Goal: Understand process/instructions: Learn how to perform a task or action

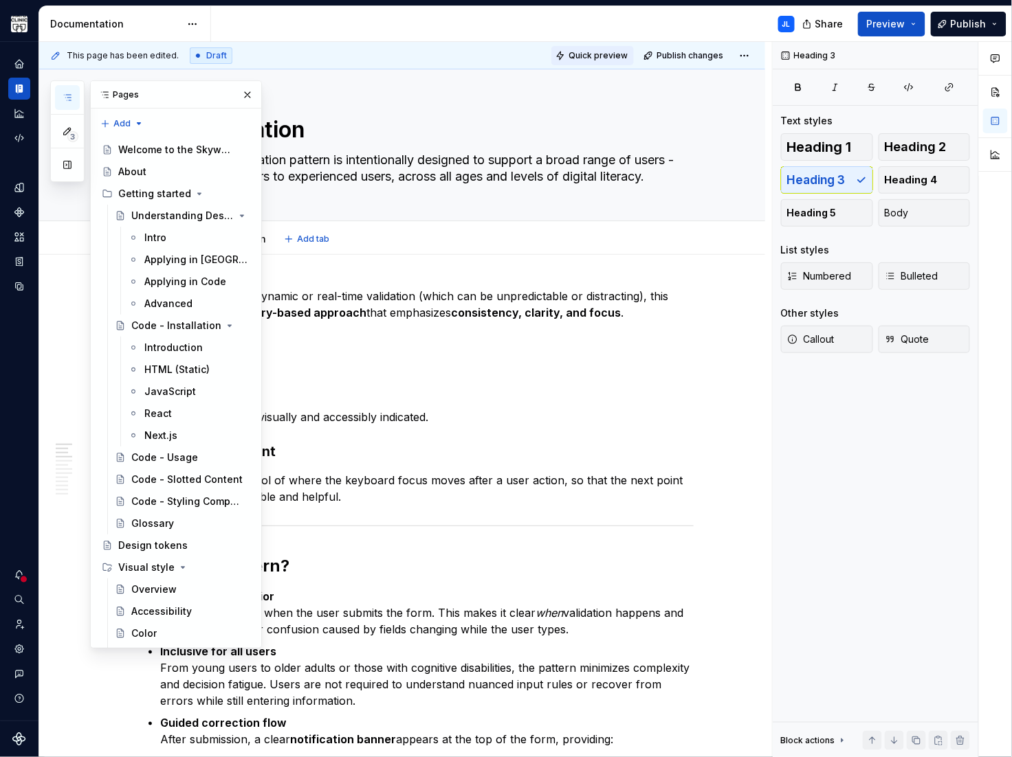
scroll to position [1847, 0]
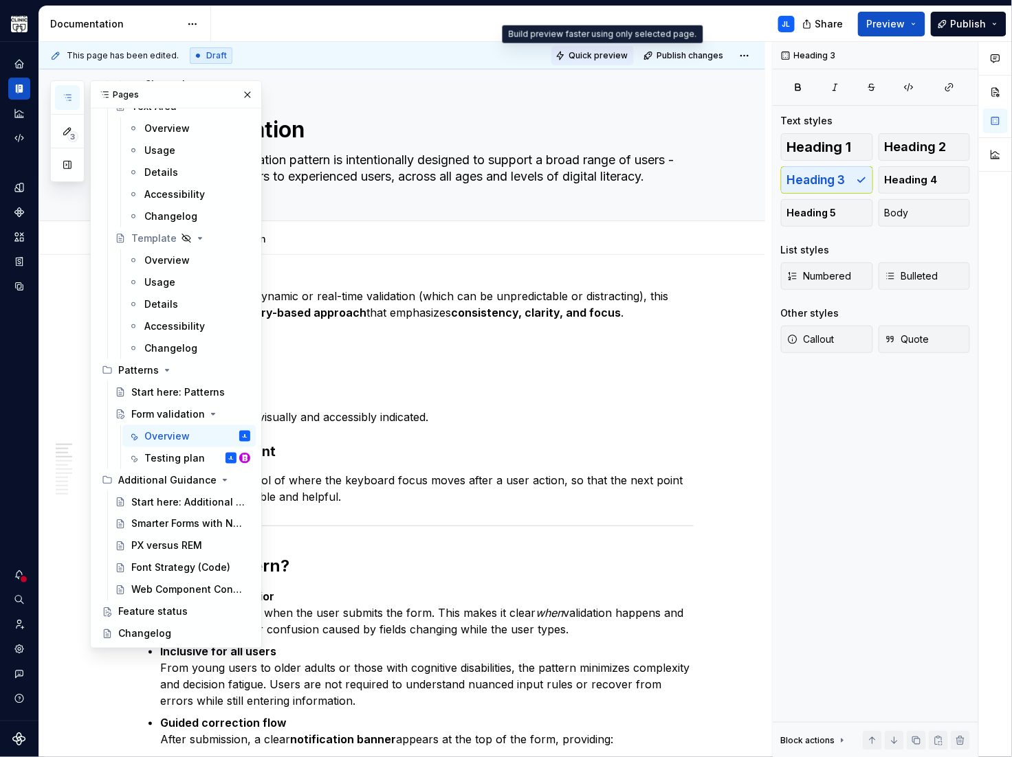
click at [601, 56] on span "Quick preview" at bounding box center [597, 55] width 59 height 11
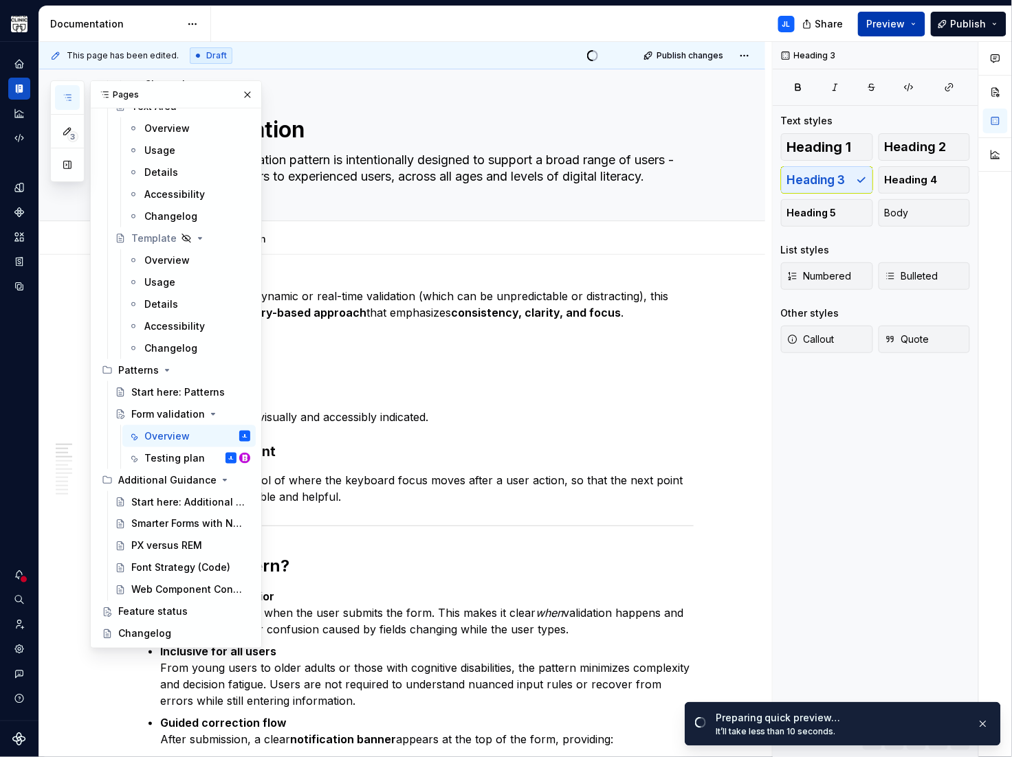
click at [871, 23] on span "Preview" at bounding box center [886, 24] width 38 height 14
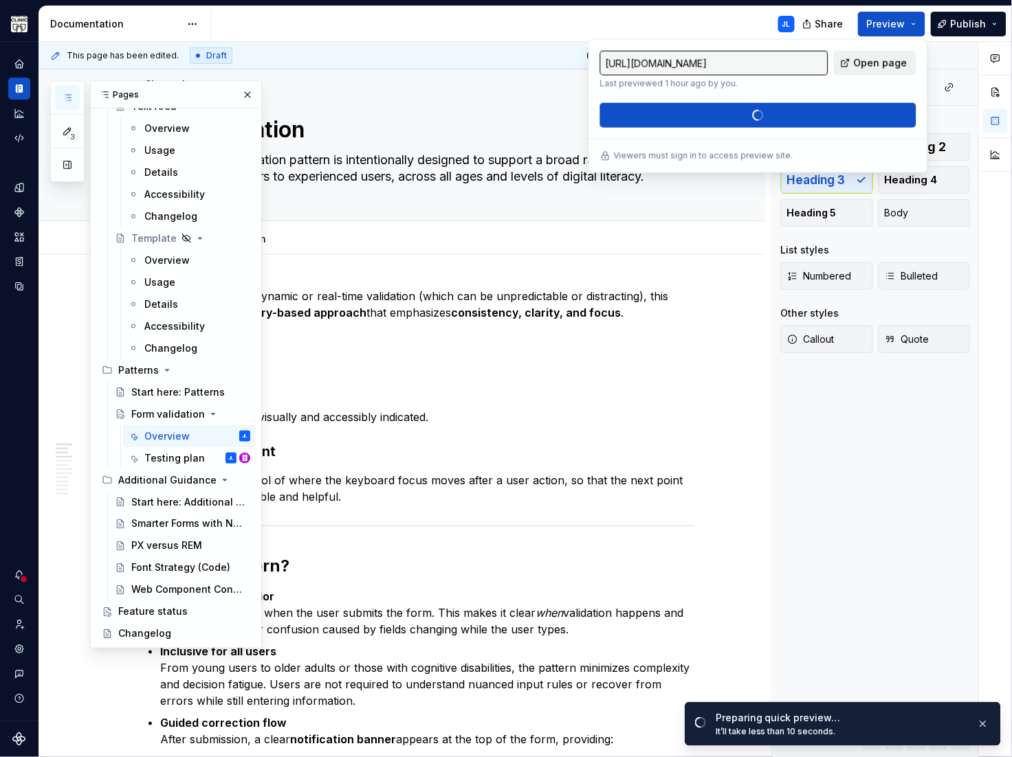
click at [873, 64] on span "Open page" at bounding box center [881, 63] width 54 height 14
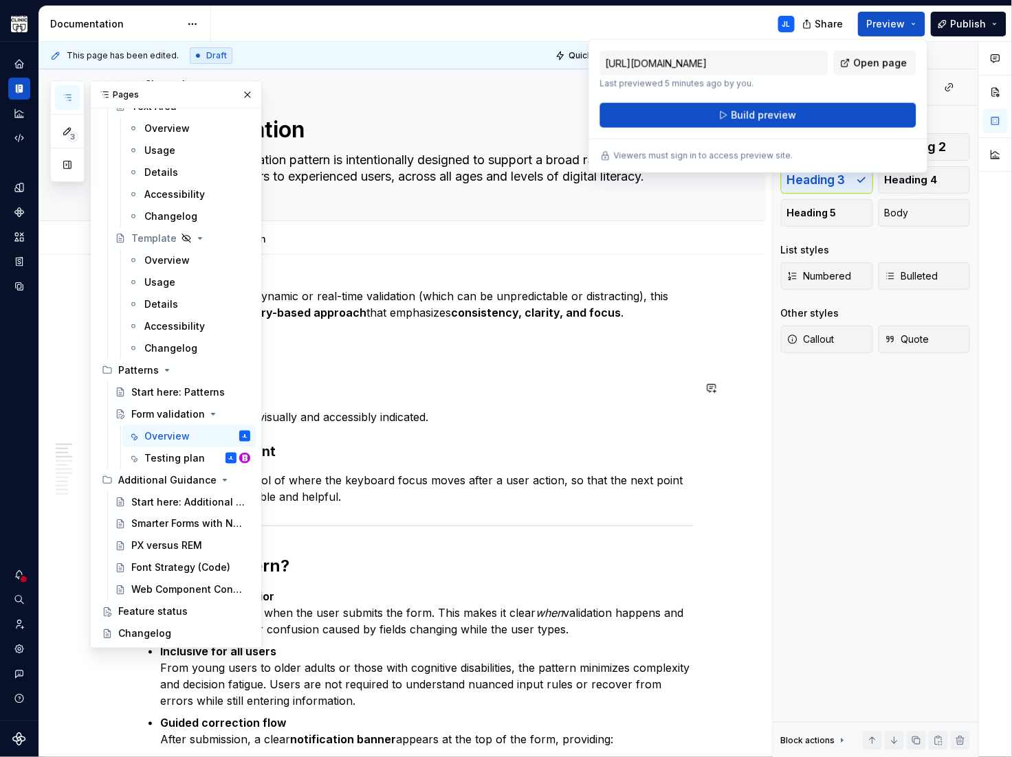
click at [432, 473] on p "Is the intentional control of where the keyboard focus moves after a user actio…" at bounding box center [419, 488] width 550 height 33
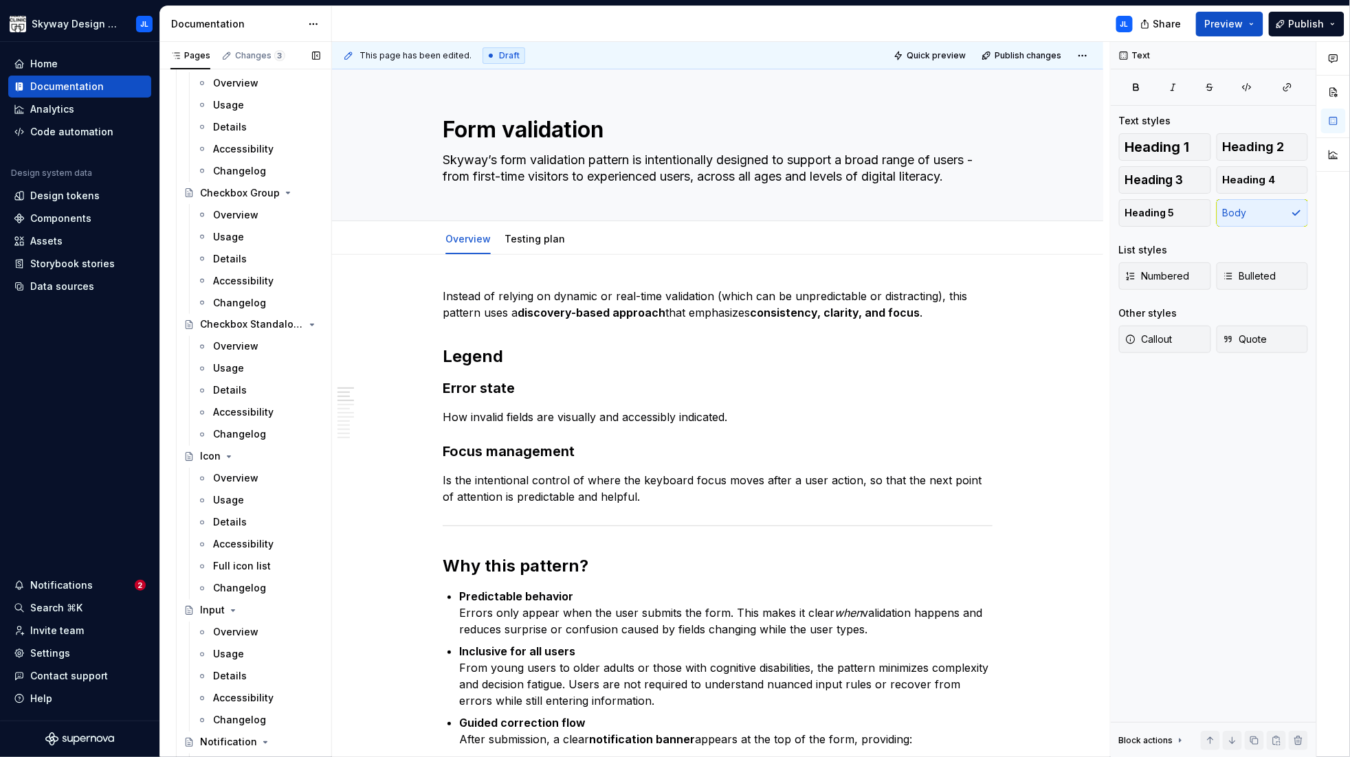
scroll to position [737, 0]
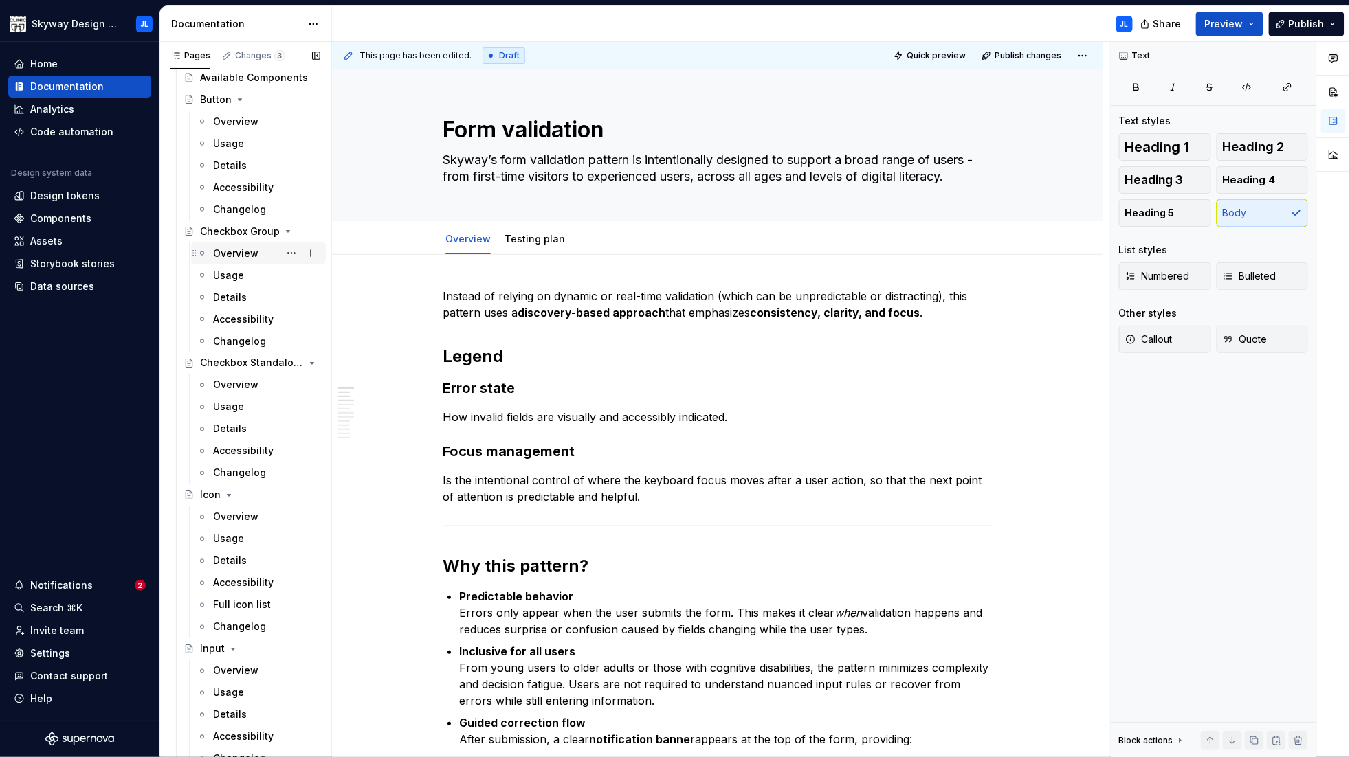
click at [229, 253] on div "Overview" at bounding box center [235, 254] width 45 height 14
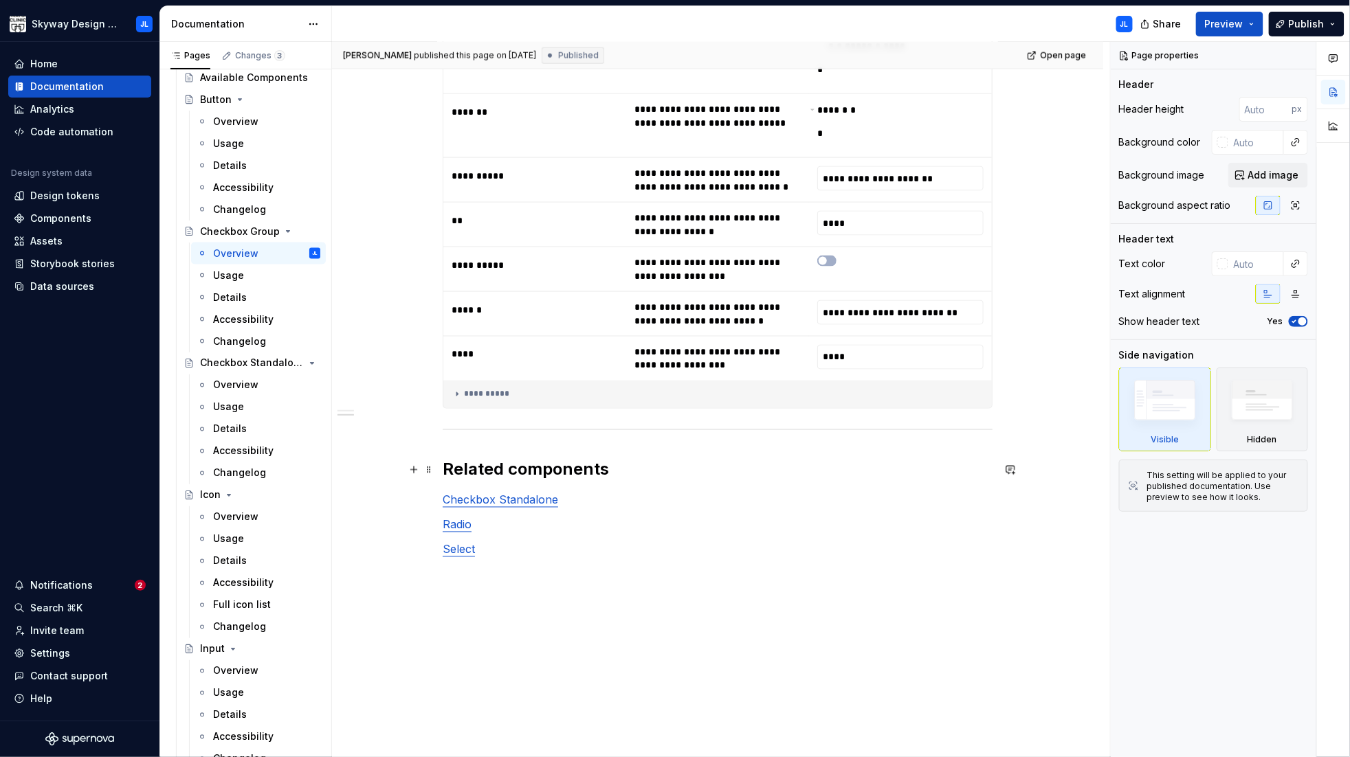
scroll to position [817, 0]
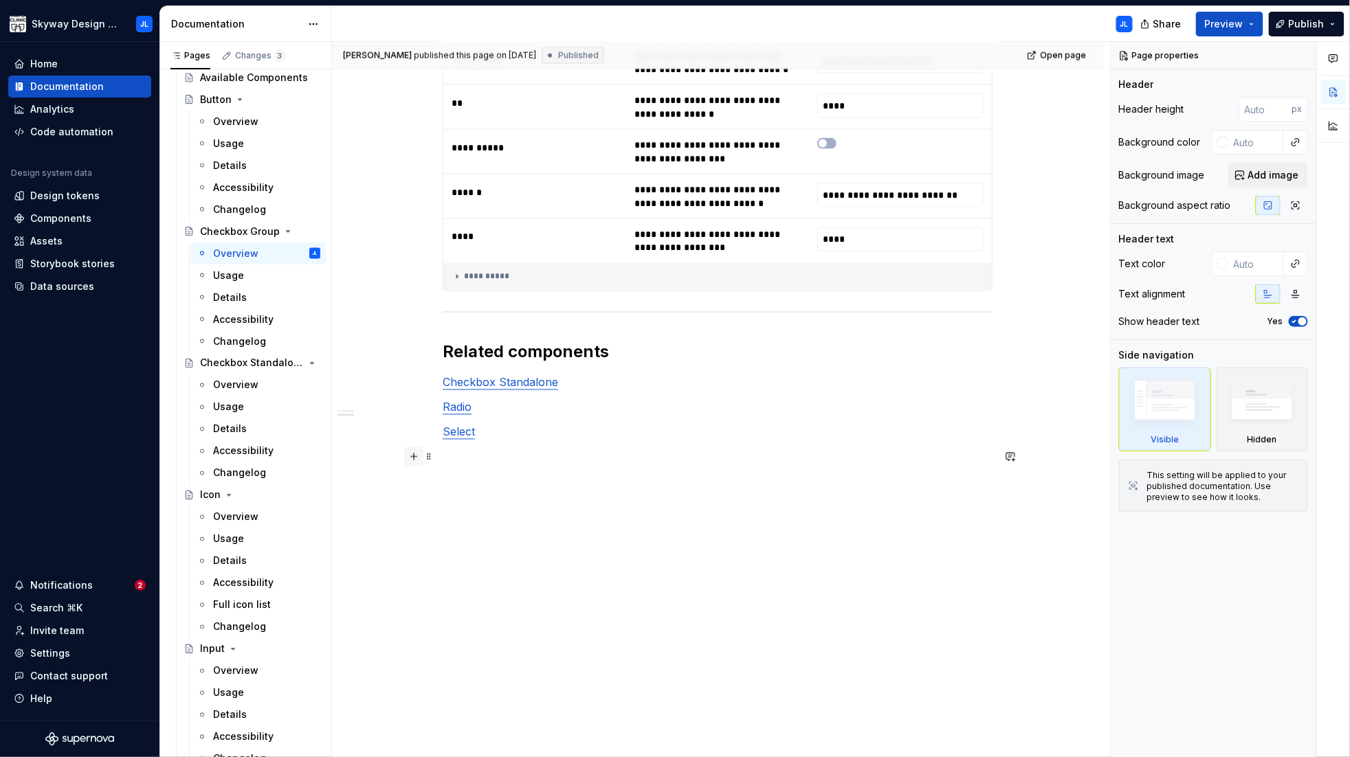
type textarea "*"
click at [416, 460] on button "button" at bounding box center [413, 456] width 19 height 19
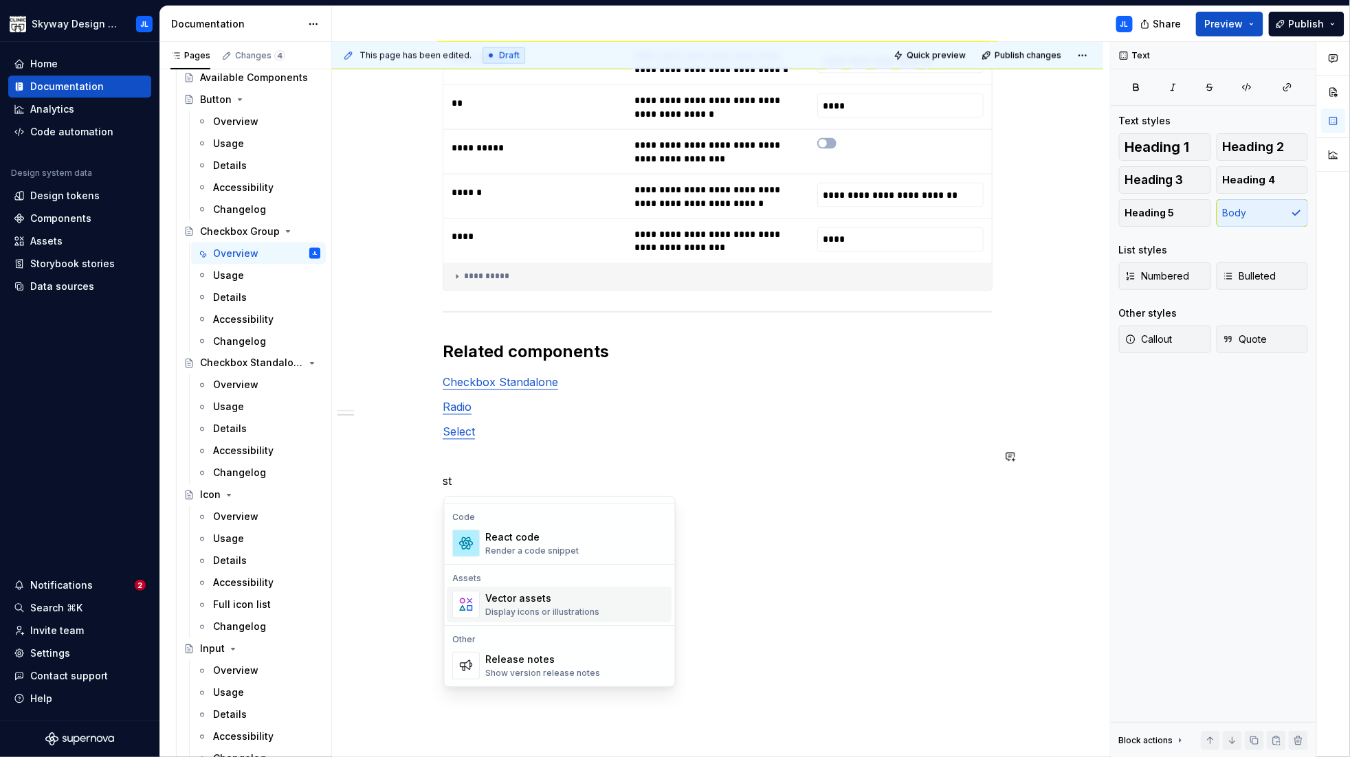
scroll to position [0, 0]
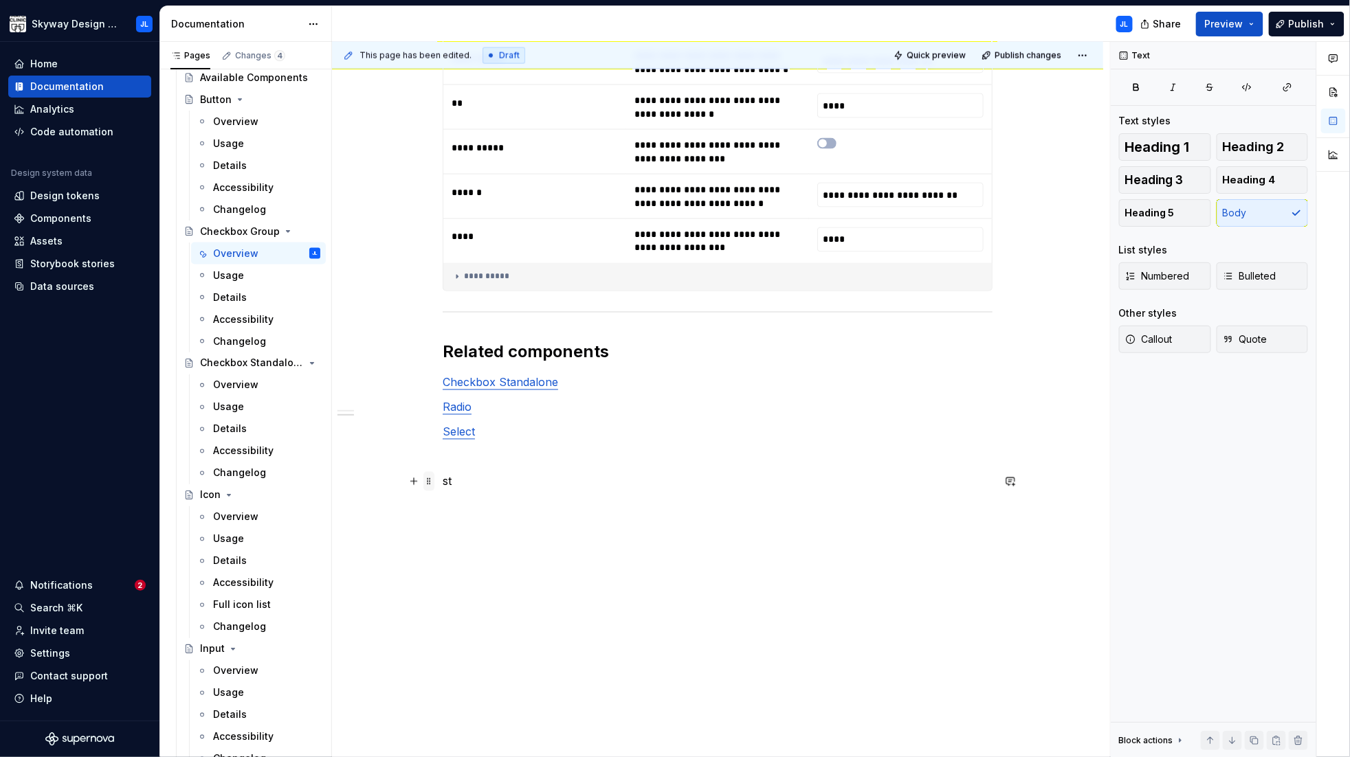
drag, startPoint x: 455, startPoint y: 482, endPoint x: 431, endPoint y: 481, distance: 24.1
click at [443, 481] on div "**********" at bounding box center [718, 13] width 550 height 1085
click at [459, 482] on p "st" at bounding box center [718, 481] width 550 height 16
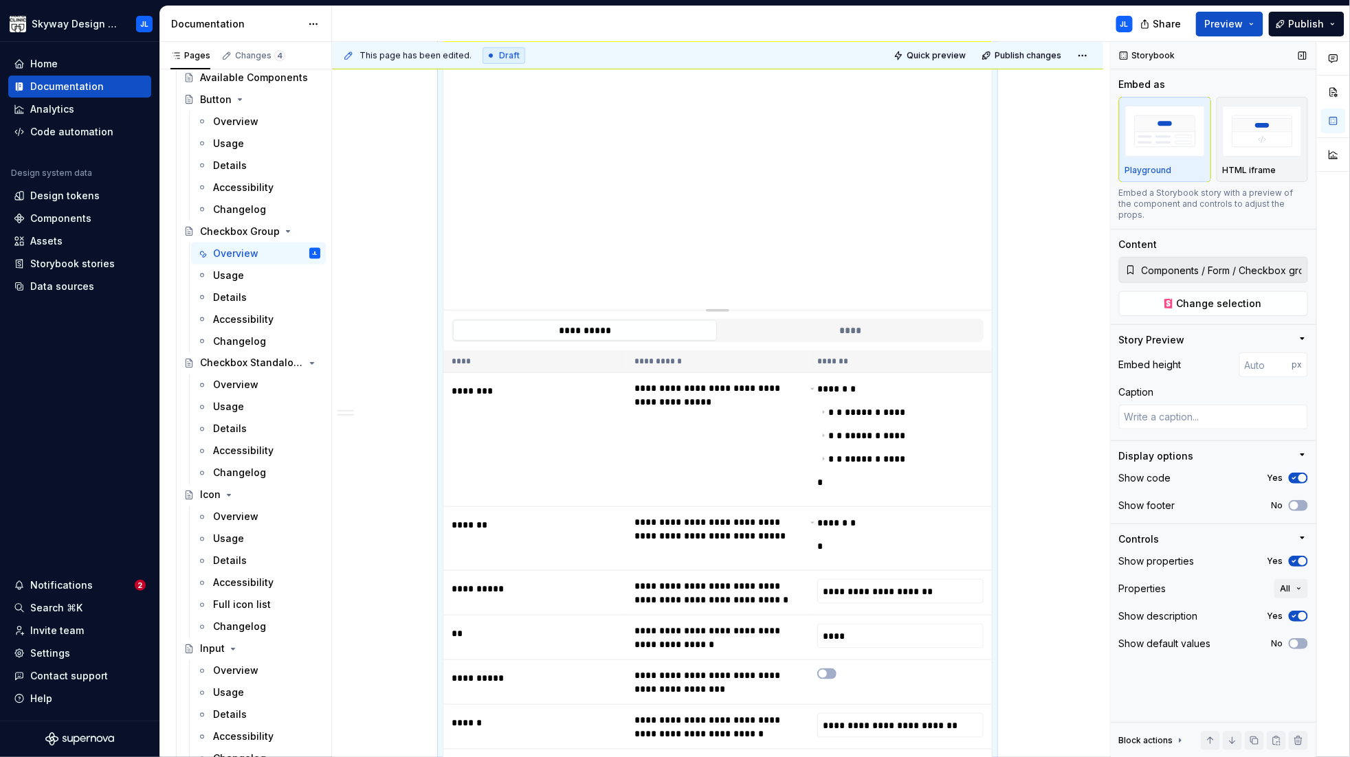
scroll to position [287, 0]
click at [1011, 502] on span "button" at bounding box center [1294, 506] width 8 height 8
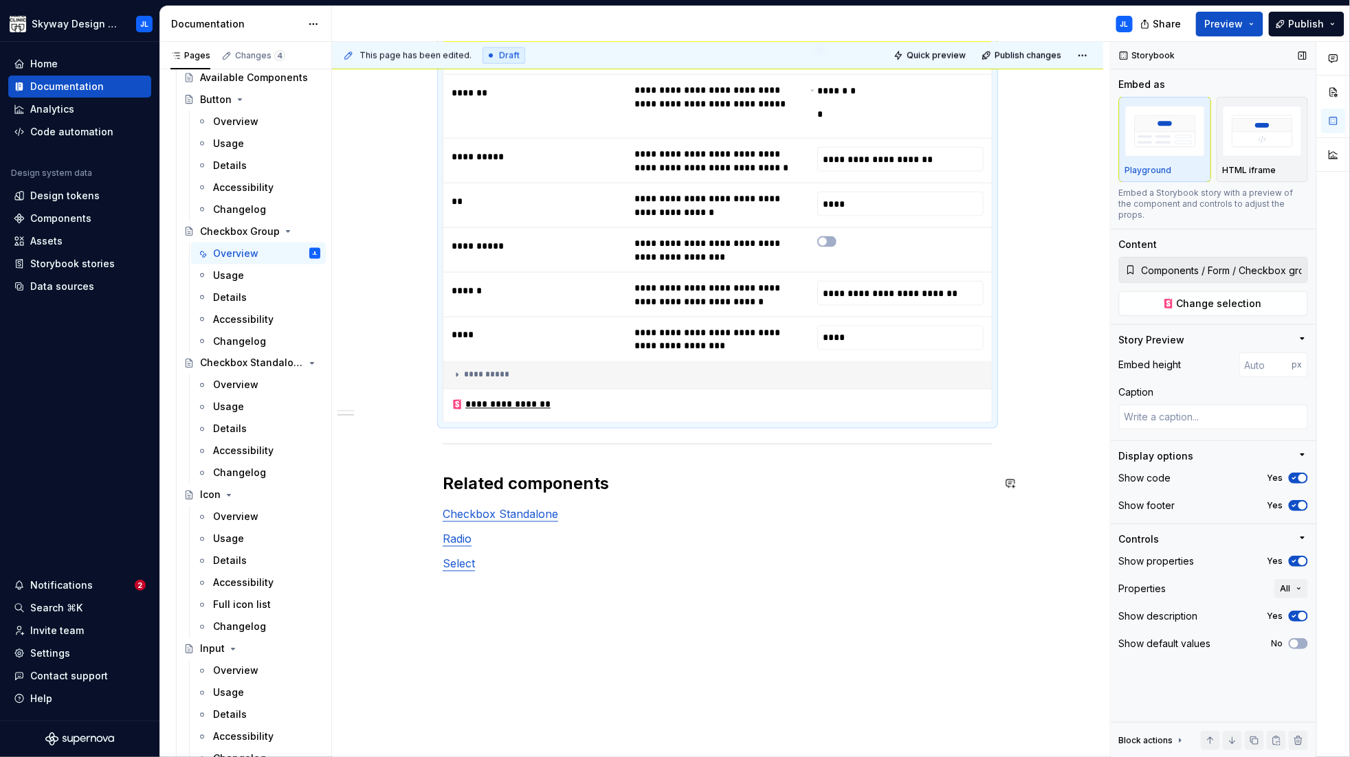
scroll to position [717, 0]
click at [1011, 557] on icon "button" at bounding box center [1294, 561] width 11 height 8
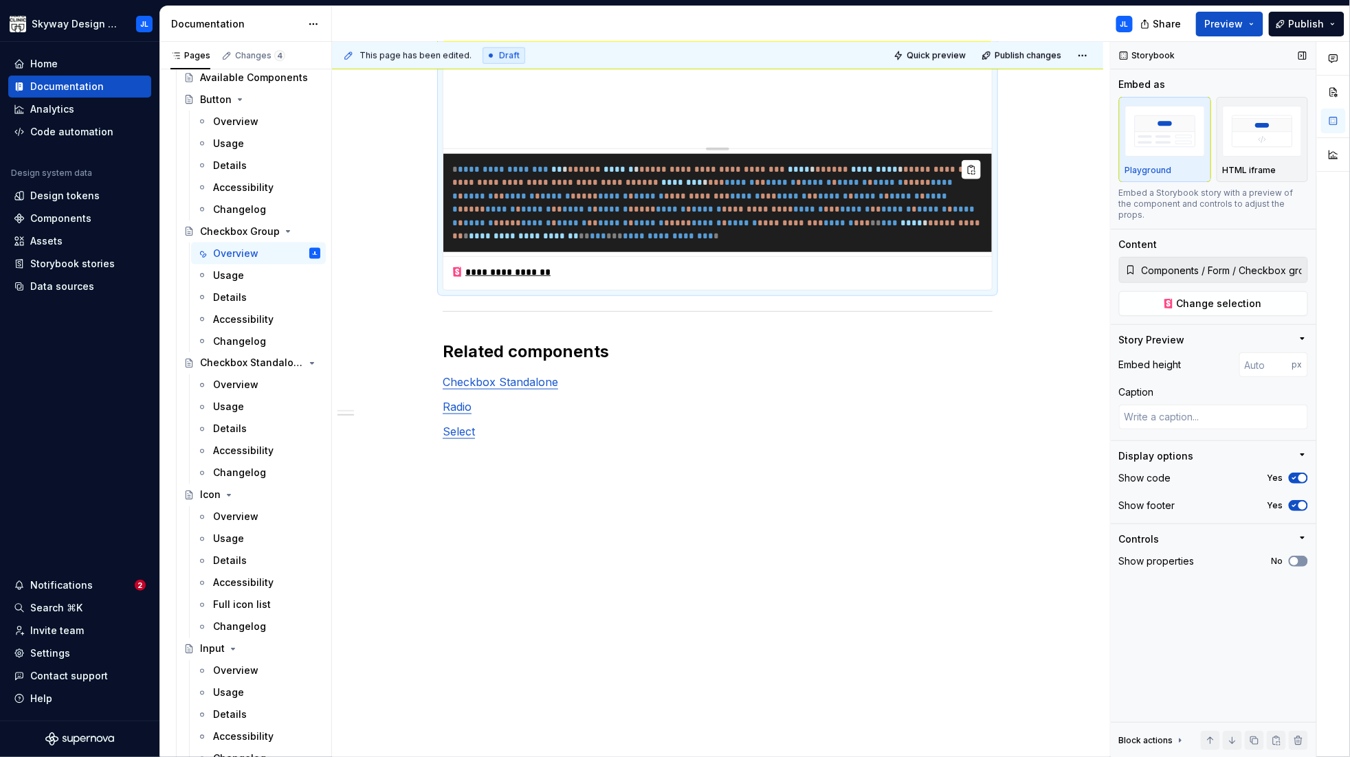
scroll to position [279, 0]
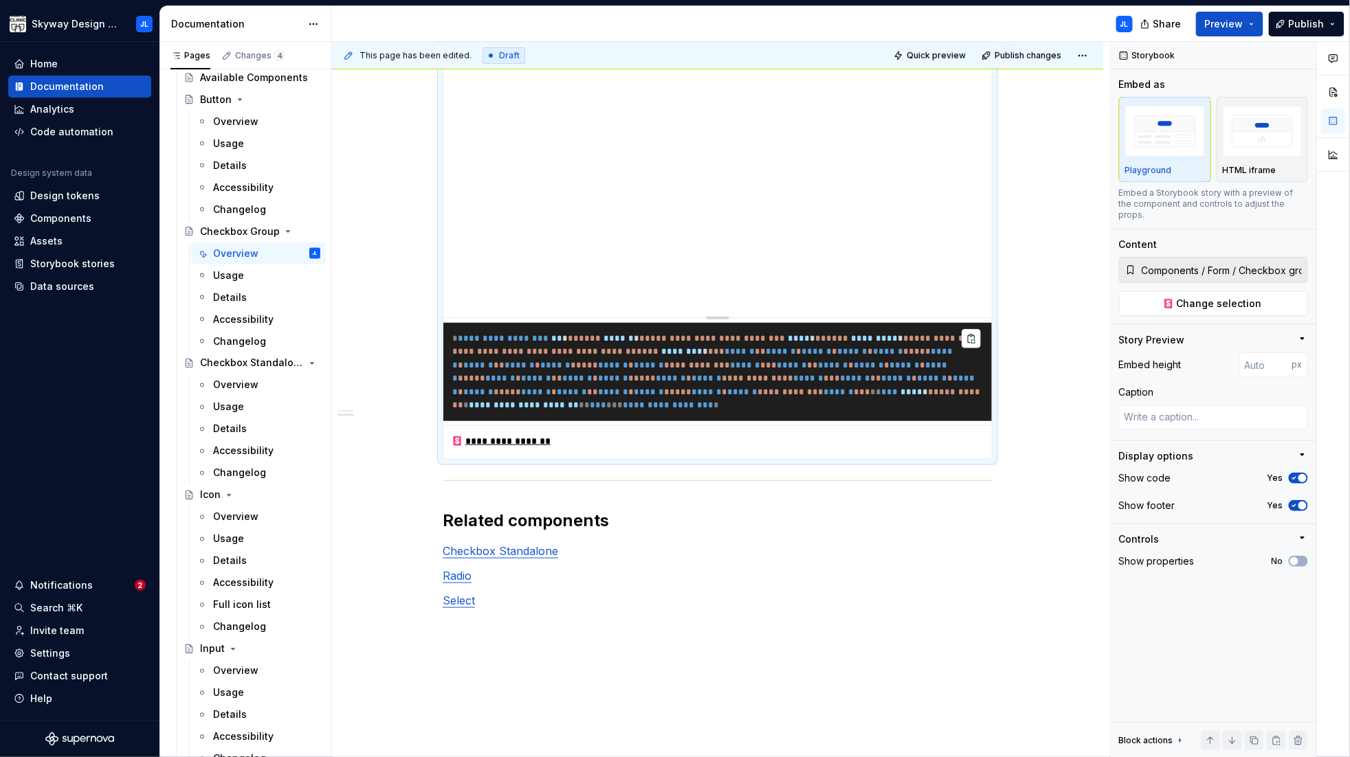
click at [730, 370] on span "******" at bounding box center [745, 365] width 30 height 9
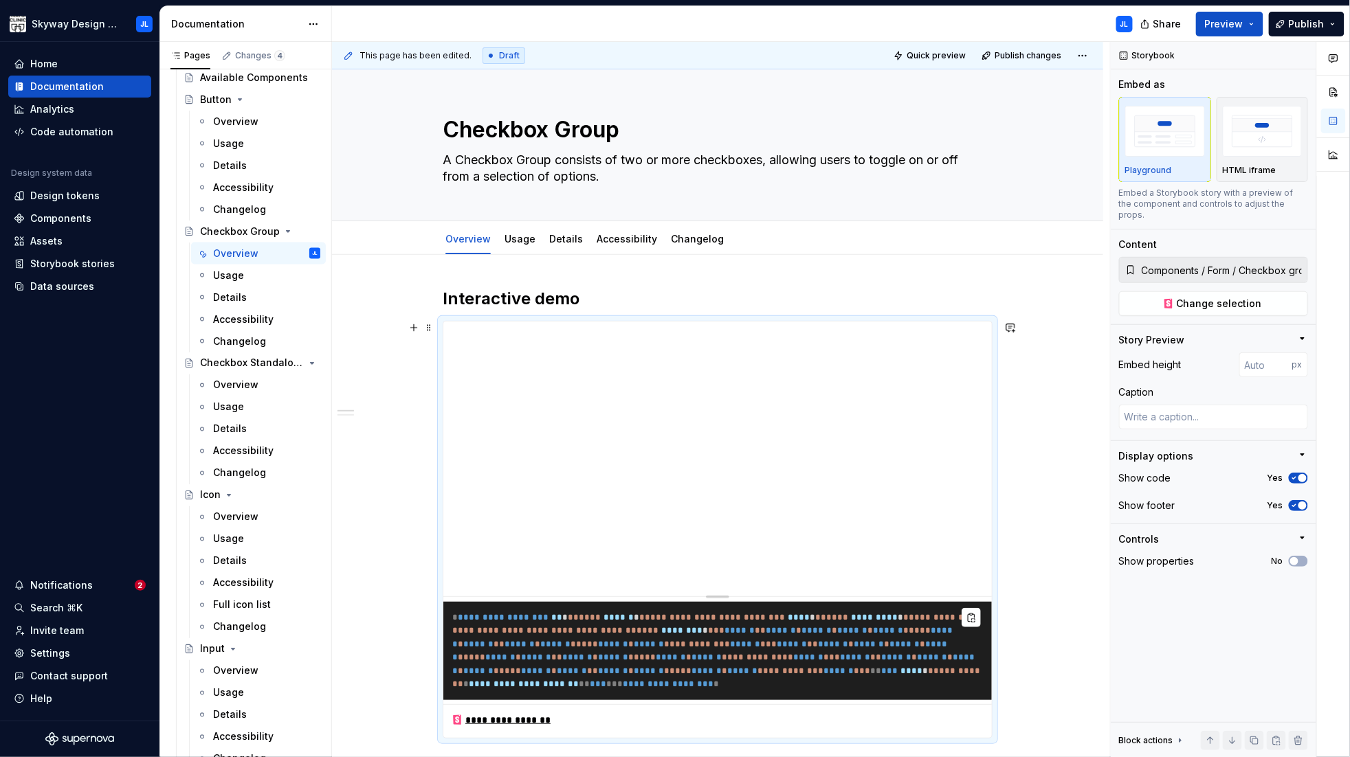
scroll to position [184, 0]
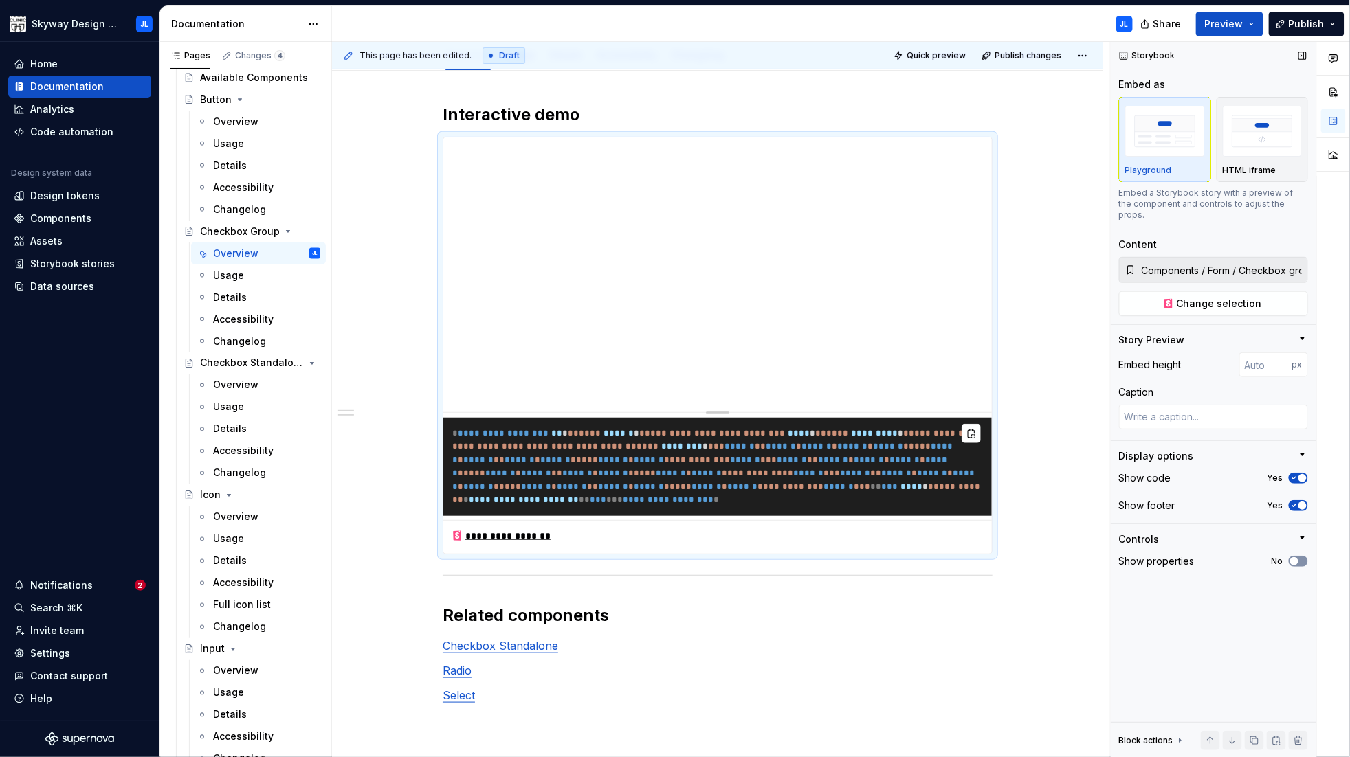
click at [1011, 556] on button "No" at bounding box center [1298, 561] width 19 height 11
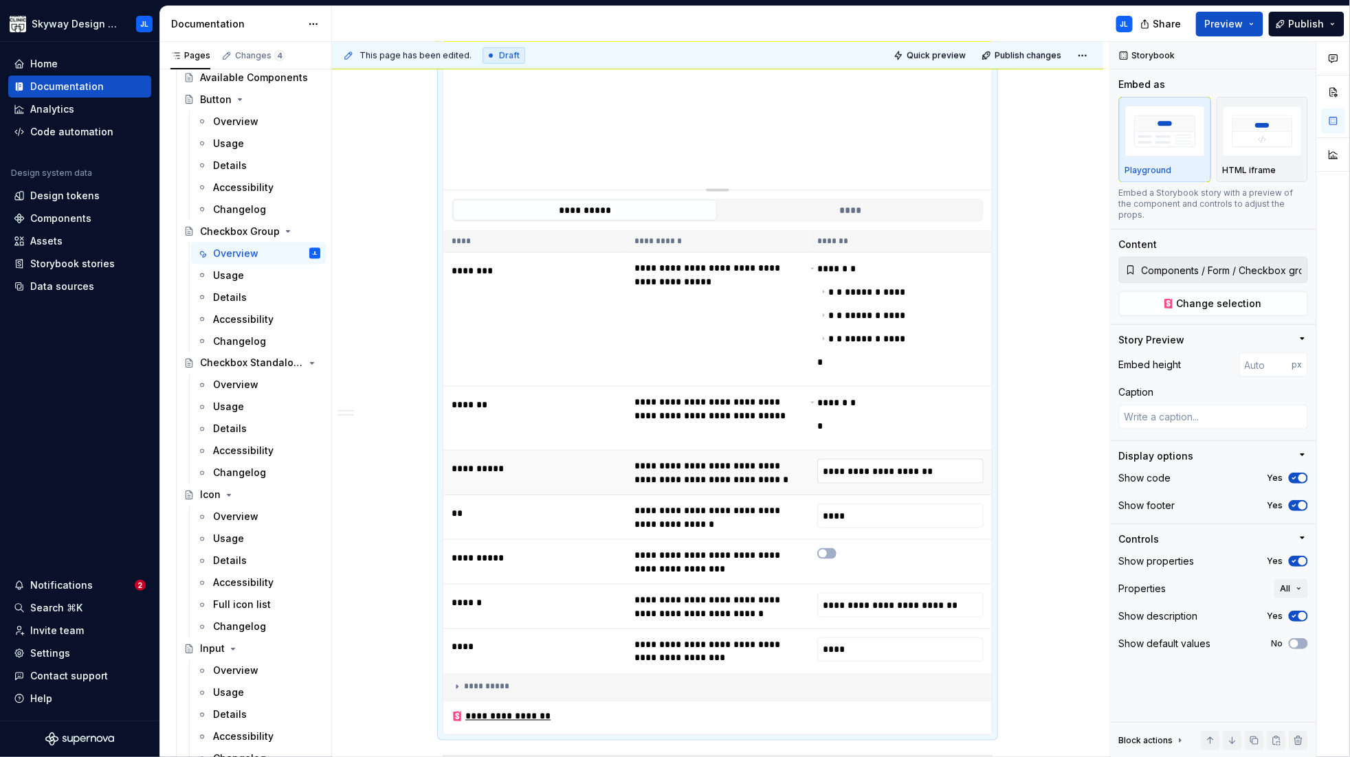
scroll to position [413, 0]
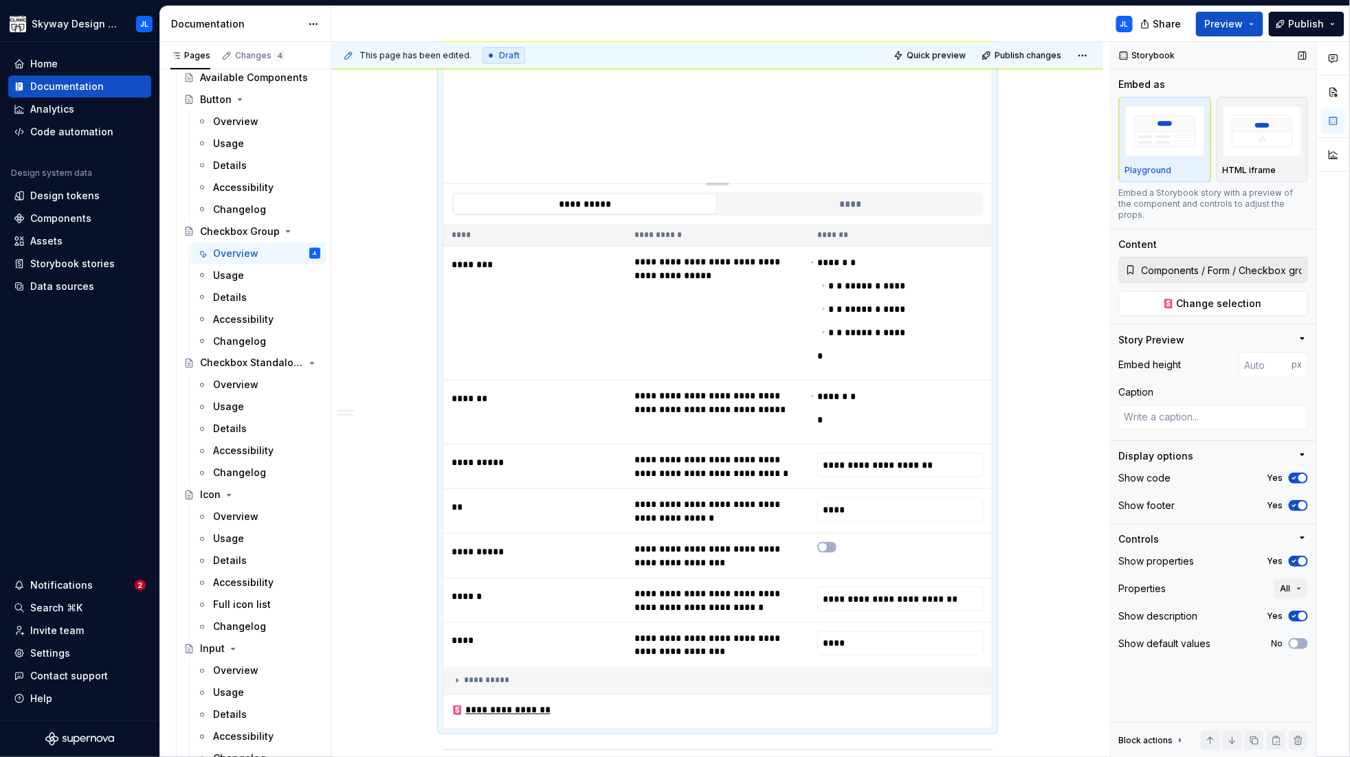
click at [1011, 557] on icon "button" at bounding box center [1294, 561] width 11 height 8
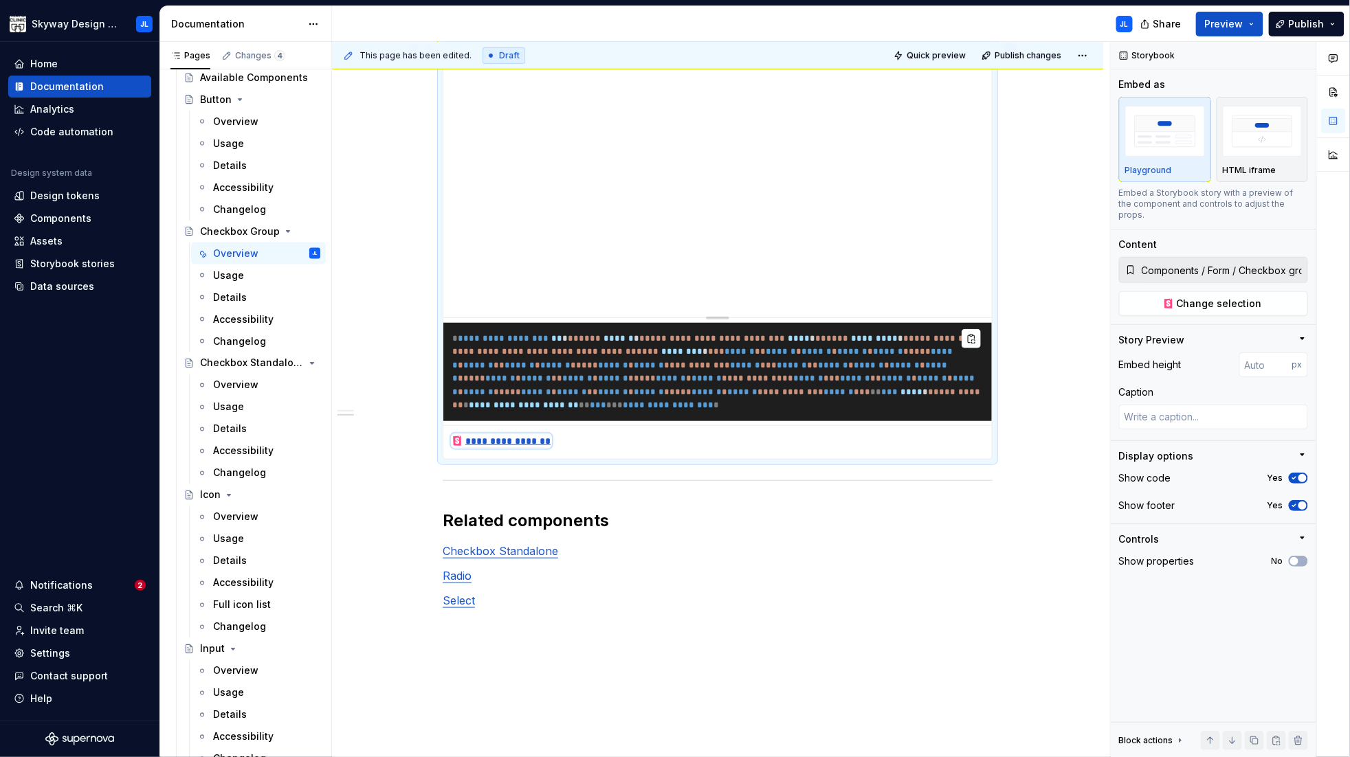
click at [509, 448] on div "**********" at bounding box center [501, 441] width 100 height 14
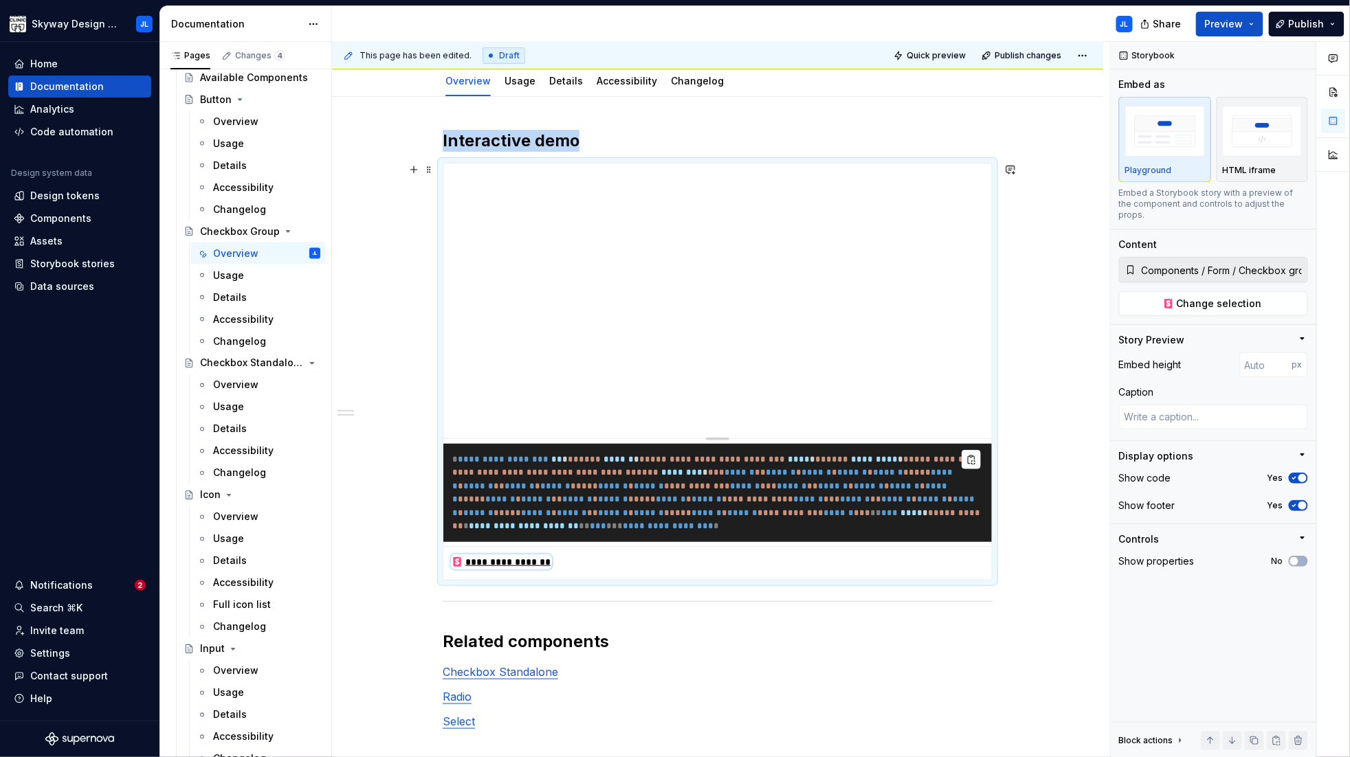
scroll to position [134, 0]
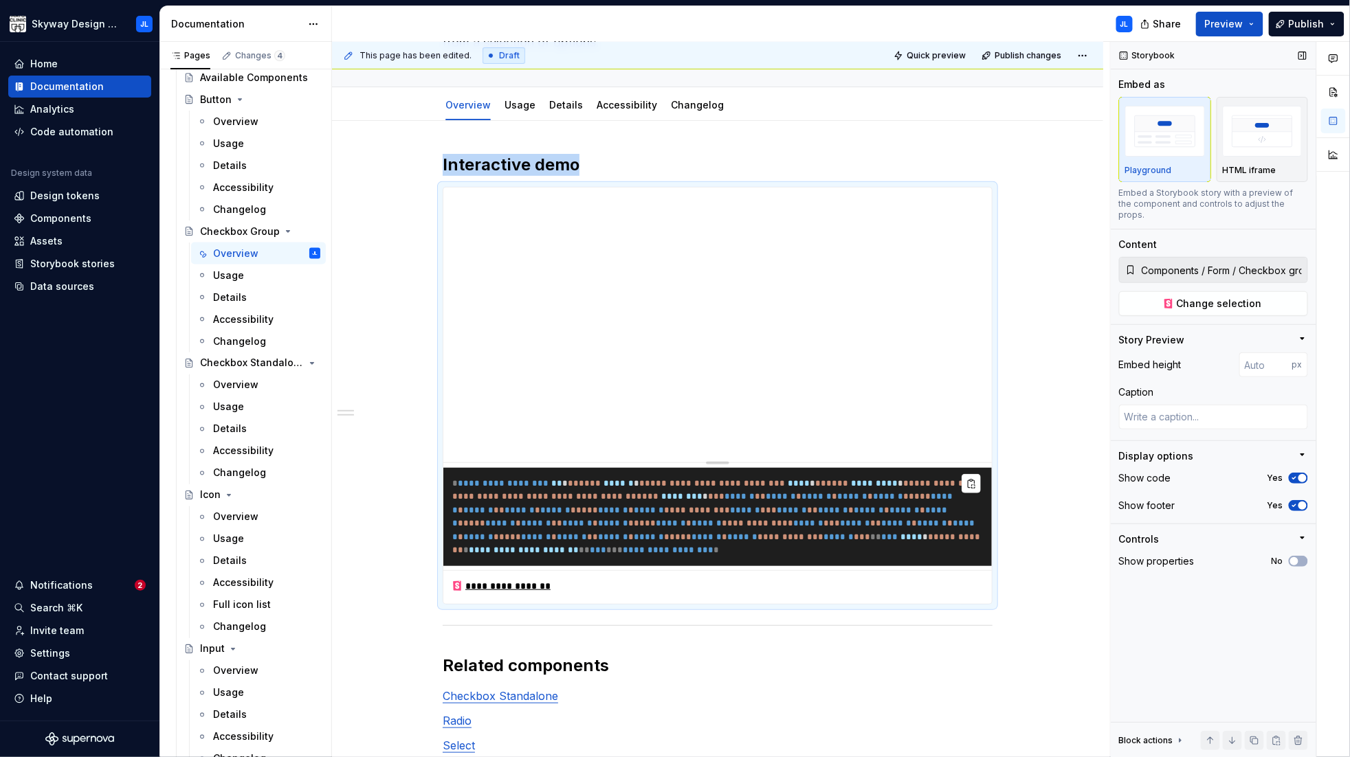
click at [1011, 474] on icon "button" at bounding box center [1294, 478] width 11 height 8
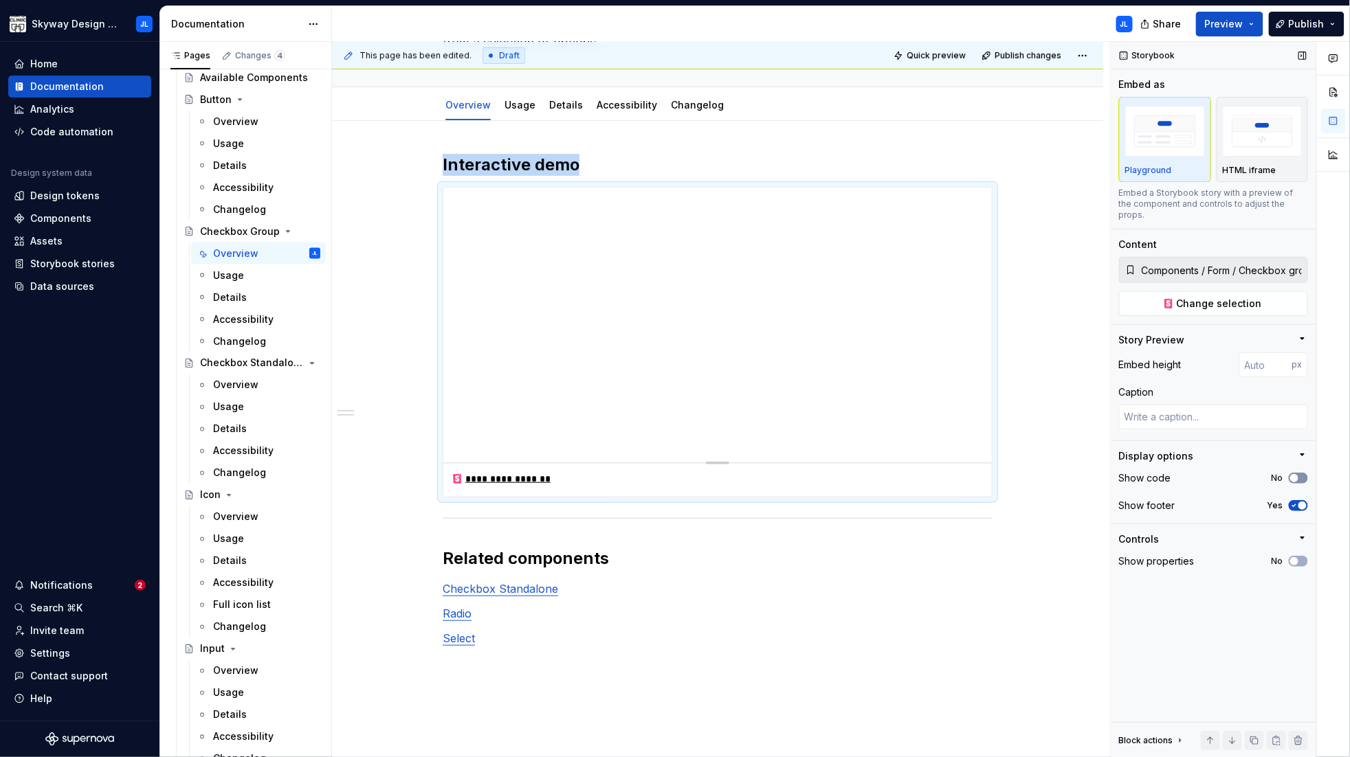
click at [1011, 474] on span "button" at bounding box center [1294, 478] width 8 height 8
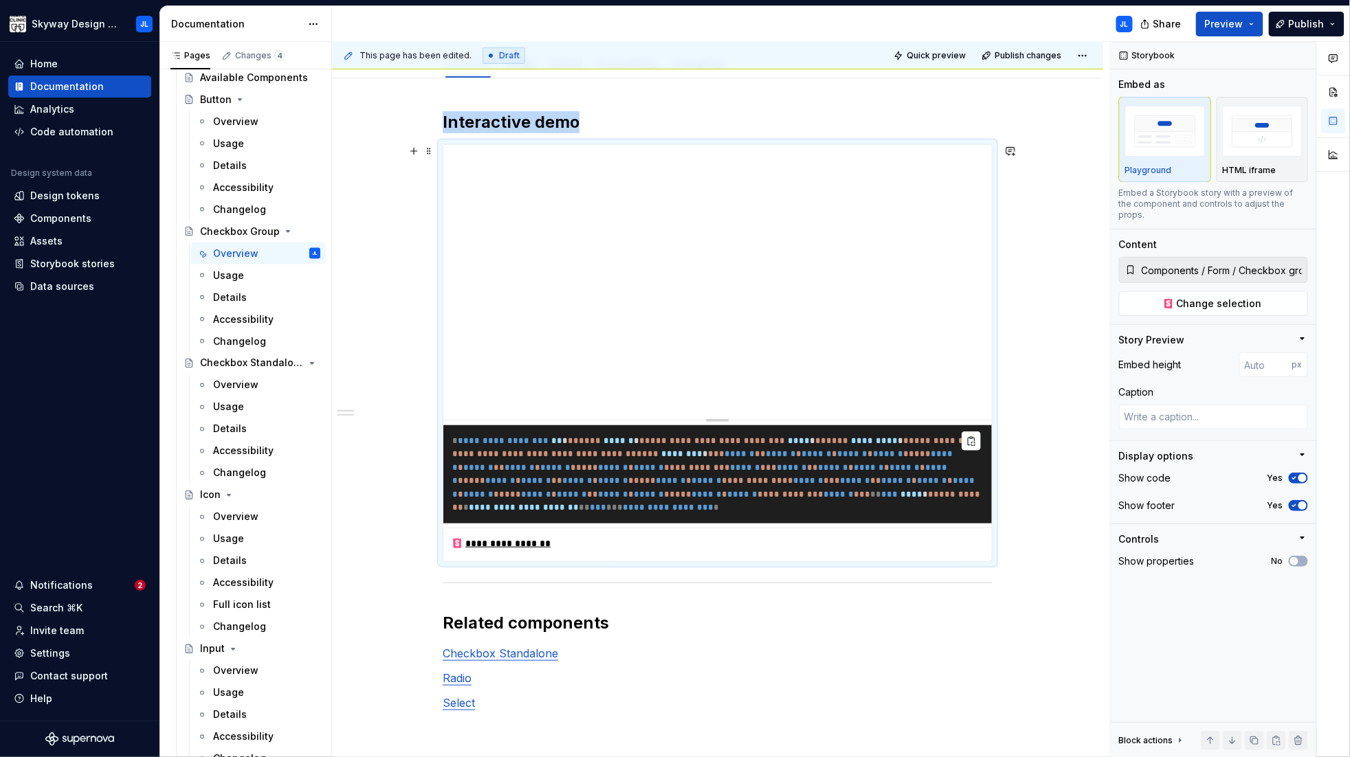
scroll to position [177, 0]
click at [1011, 474] on icon "button" at bounding box center [1294, 478] width 11 height 8
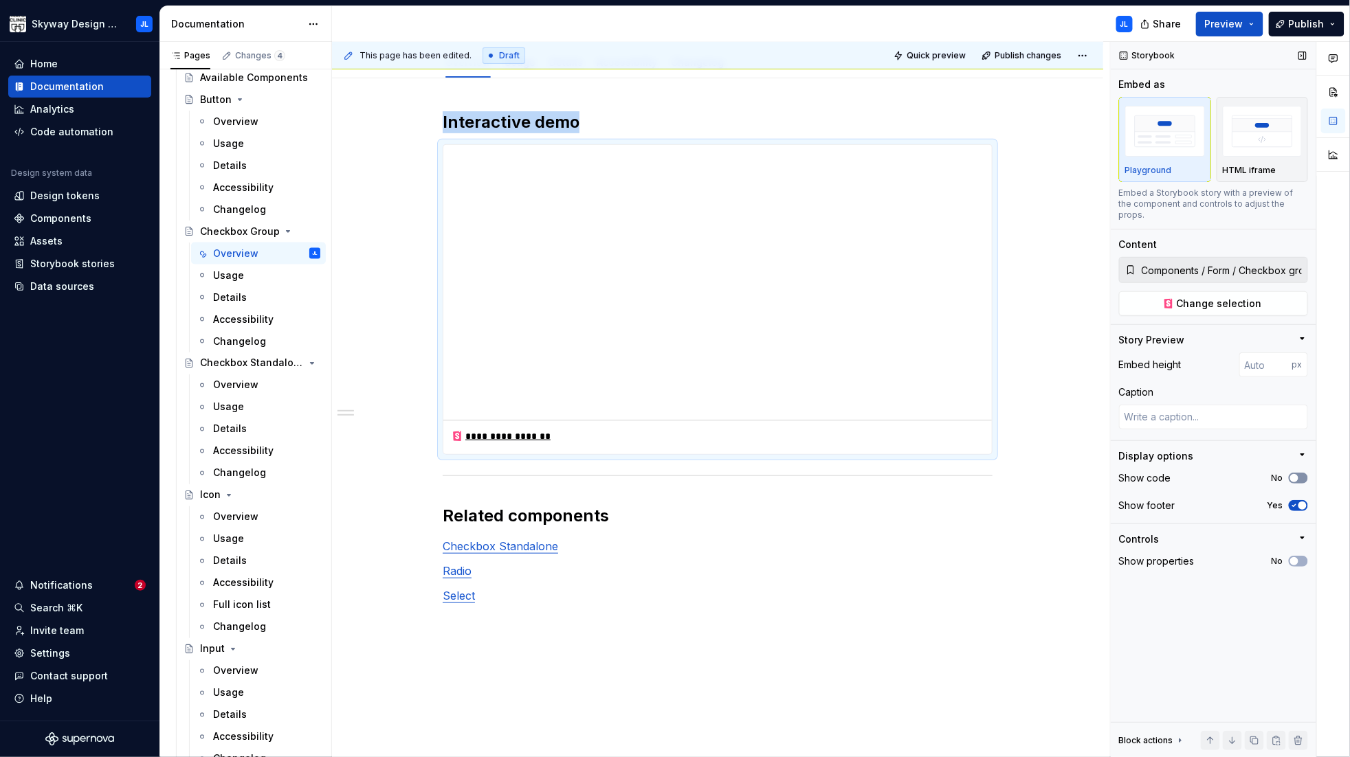
click at [1011, 474] on span "button" at bounding box center [1294, 478] width 8 height 8
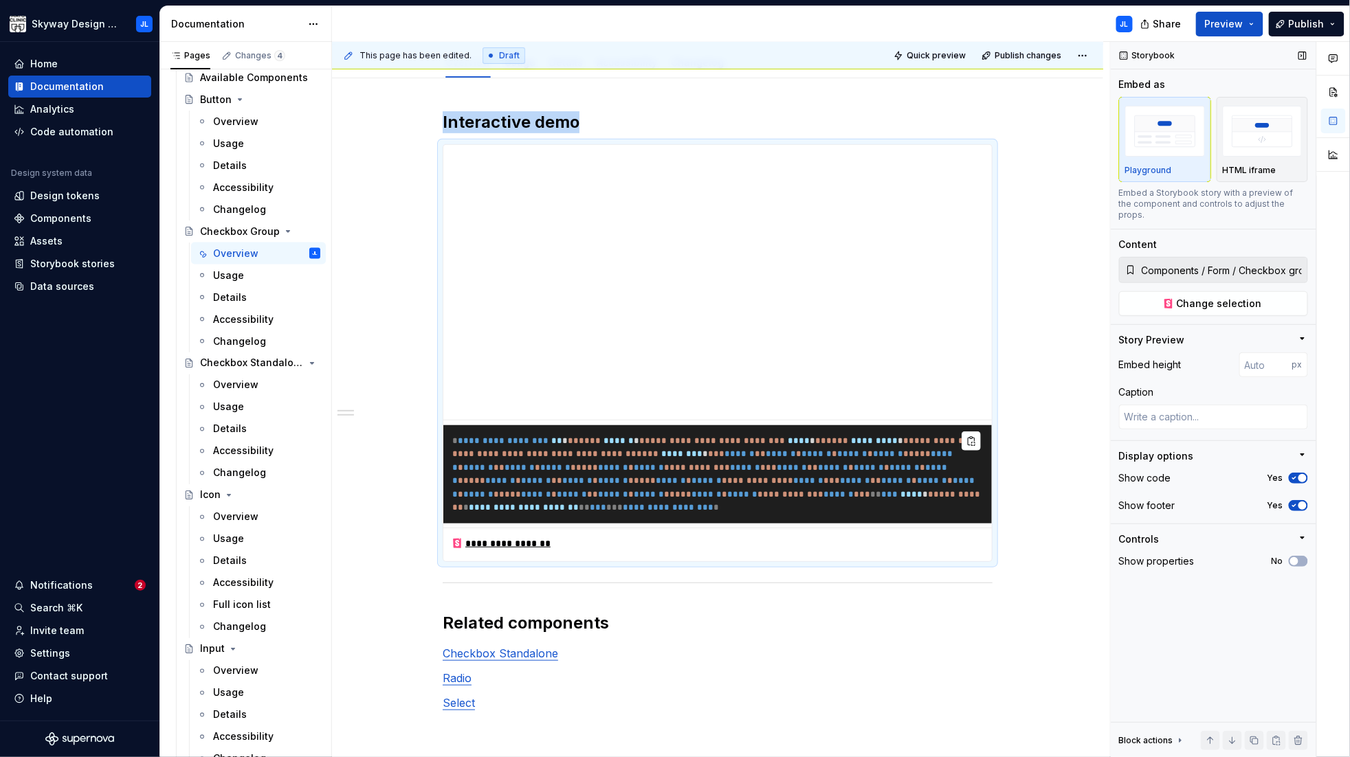
click at [1011, 474] on icon "button" at bounding box center [1294, 478] width 11 height 8
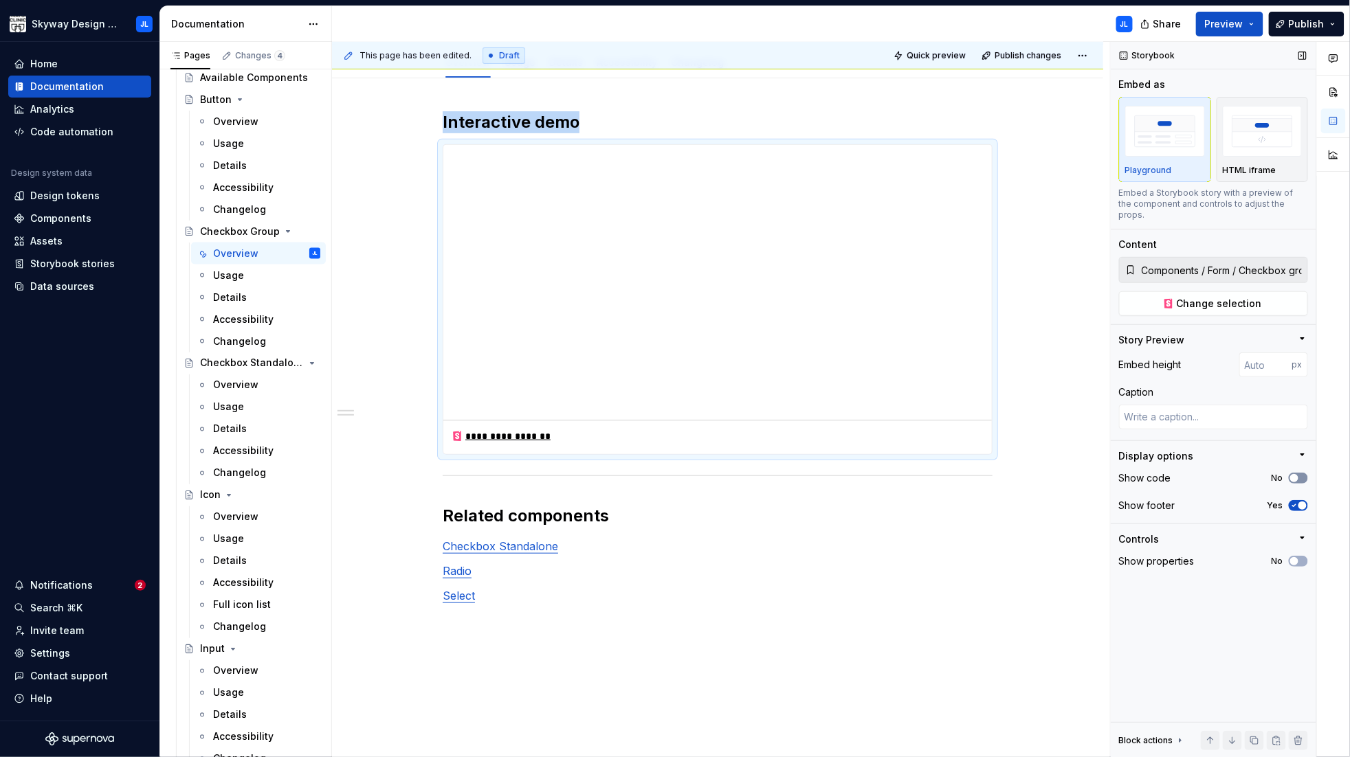
click at [1011, 474] on span "button" at bounding box center [1294, 478] width 8 height 8
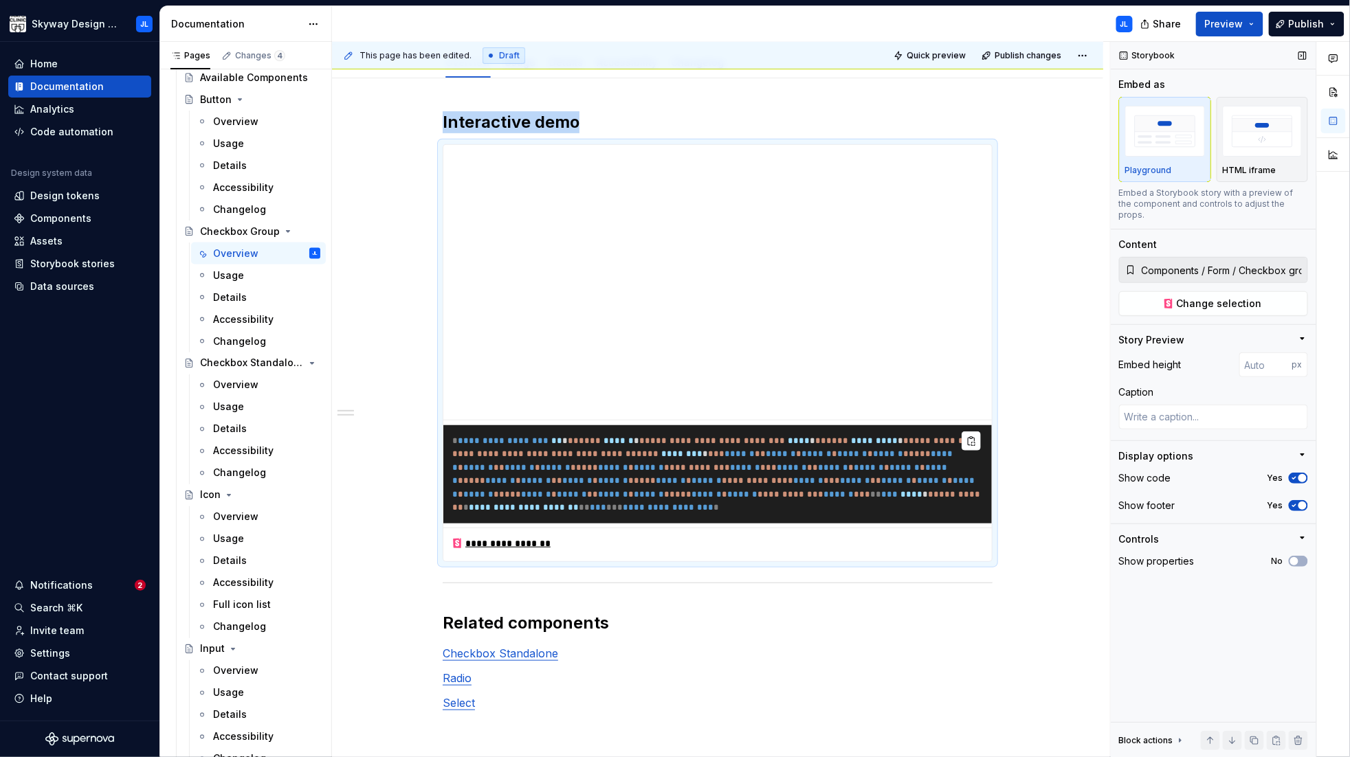
click at [1011, 474] on icon "button" at bounding box center [1294, 478] width 11 height 8
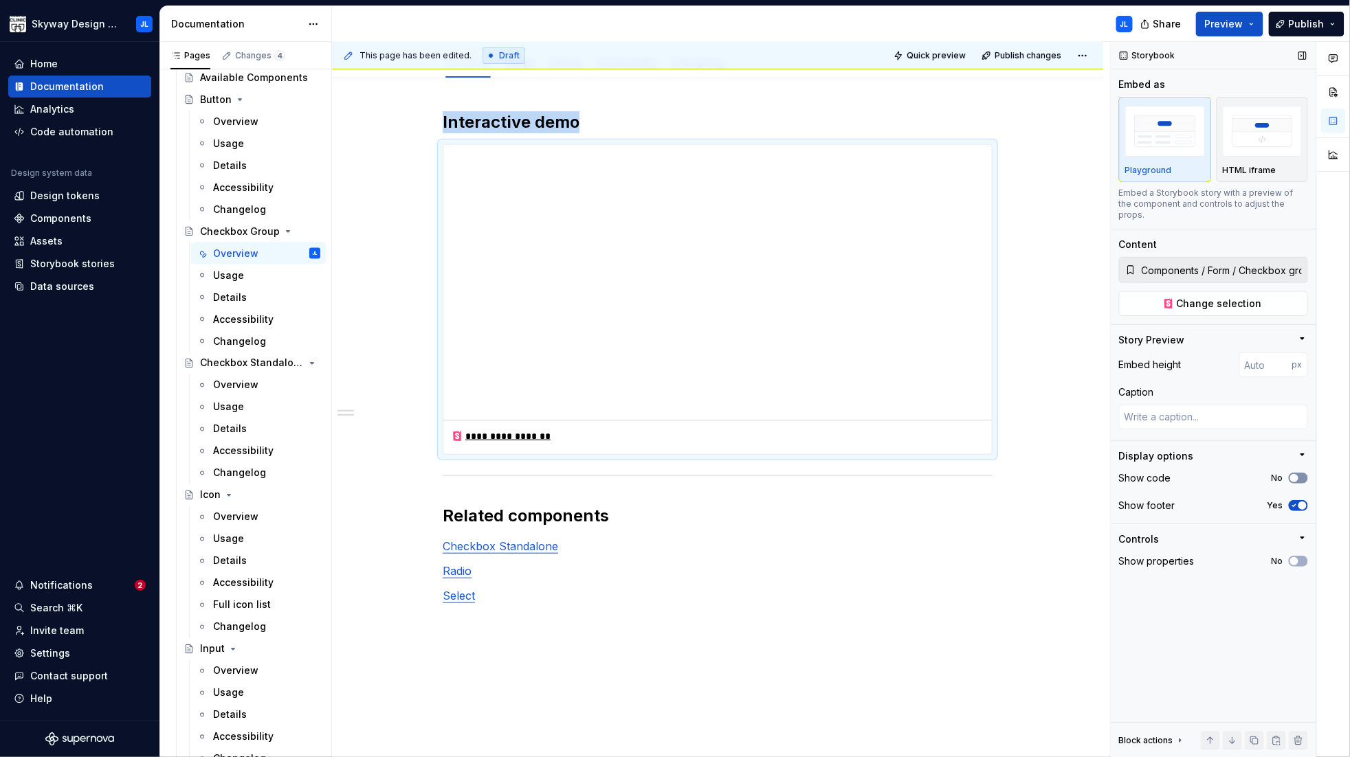
click at [1011, 474] on span "button" at bounding box center [1294, 478] width 8 height 8
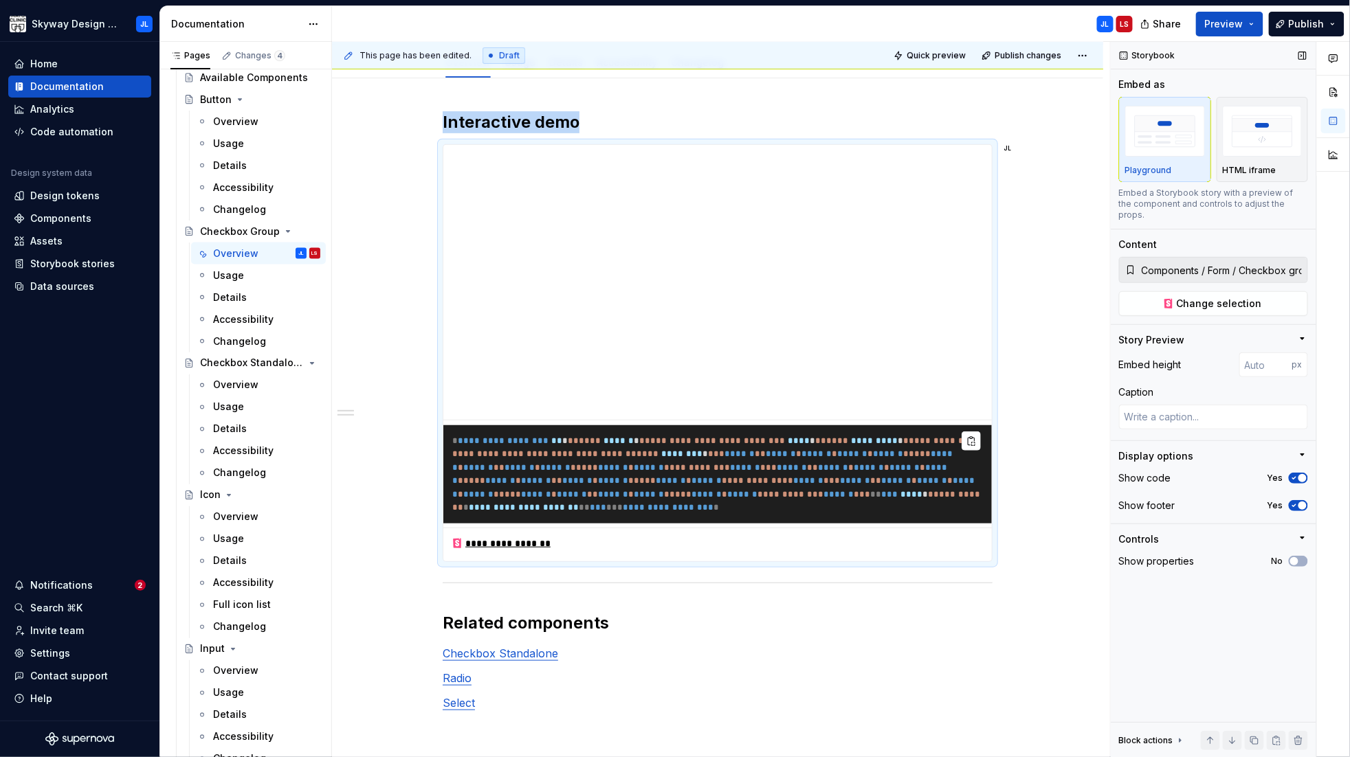
click at [1011, 502] on icon "button" at bounding box center [1294, 506] width 11 height 8
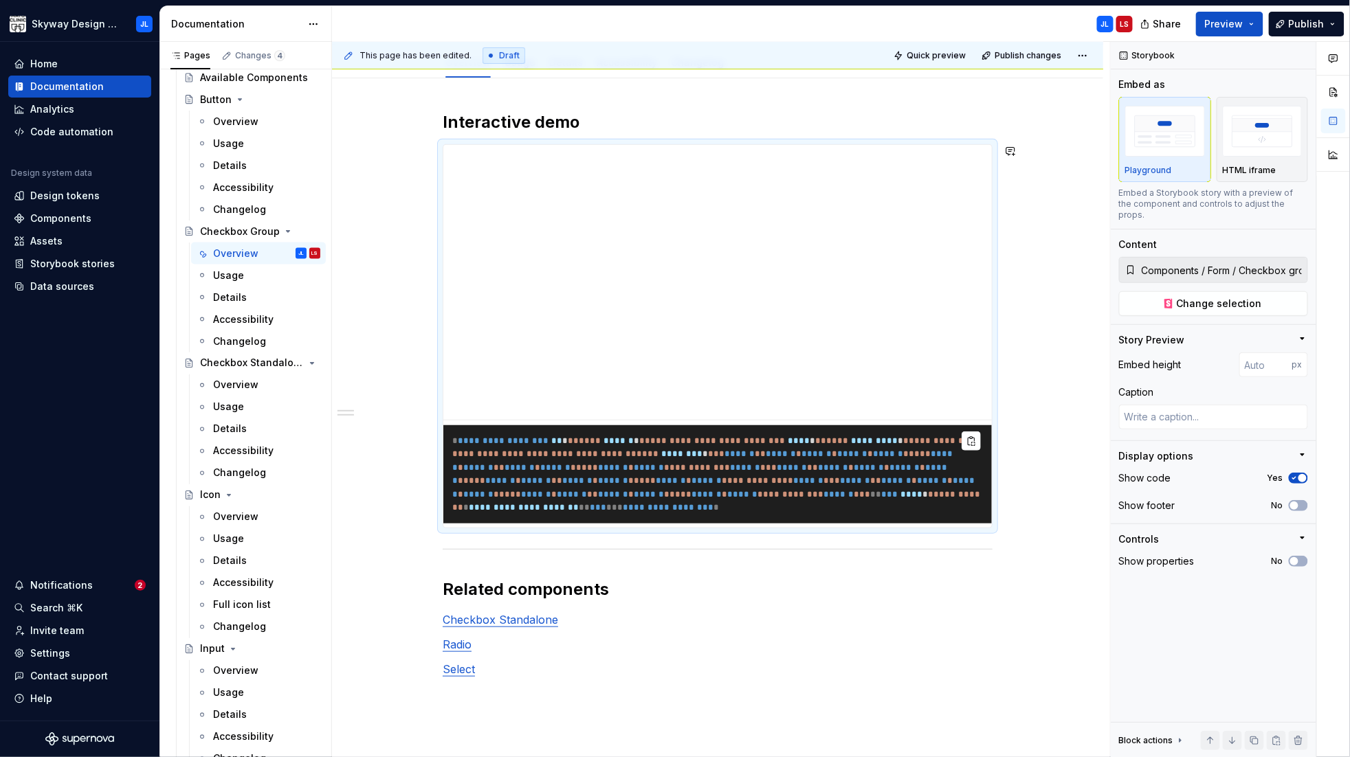
click at [465, 566] on div "**********" at bounding box center [718, 431] width 550 height 640
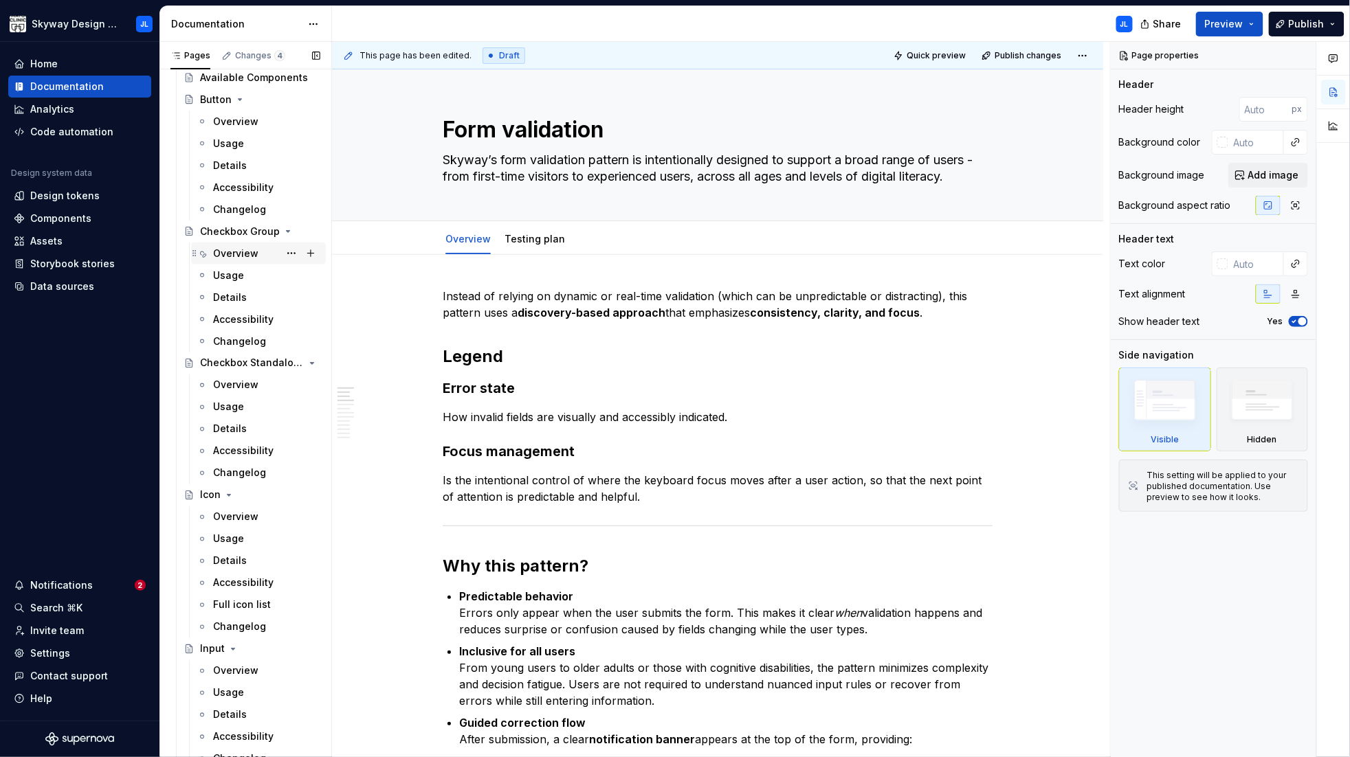
click at [249, 248] on div "Overview" at bounding box center [235, 254] width 45 height 14
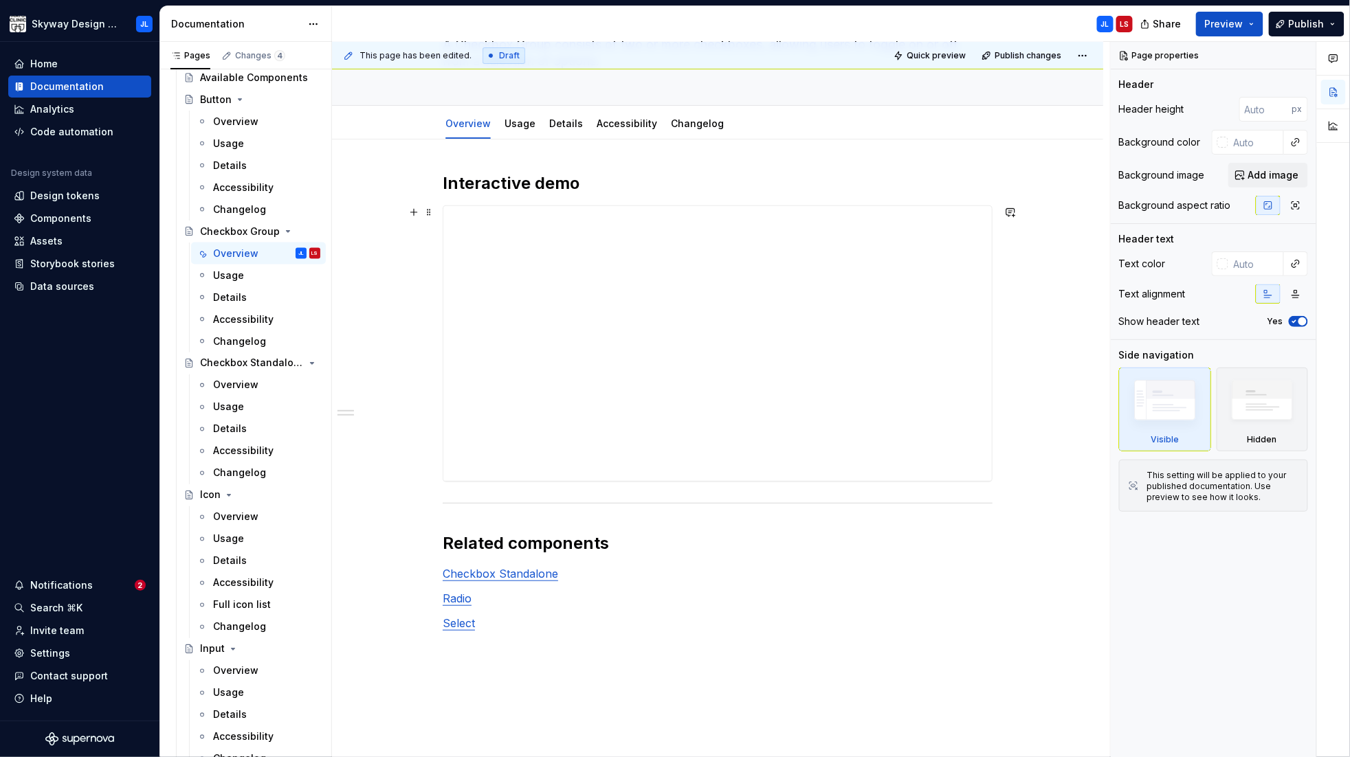
scroll to position [125, 0]
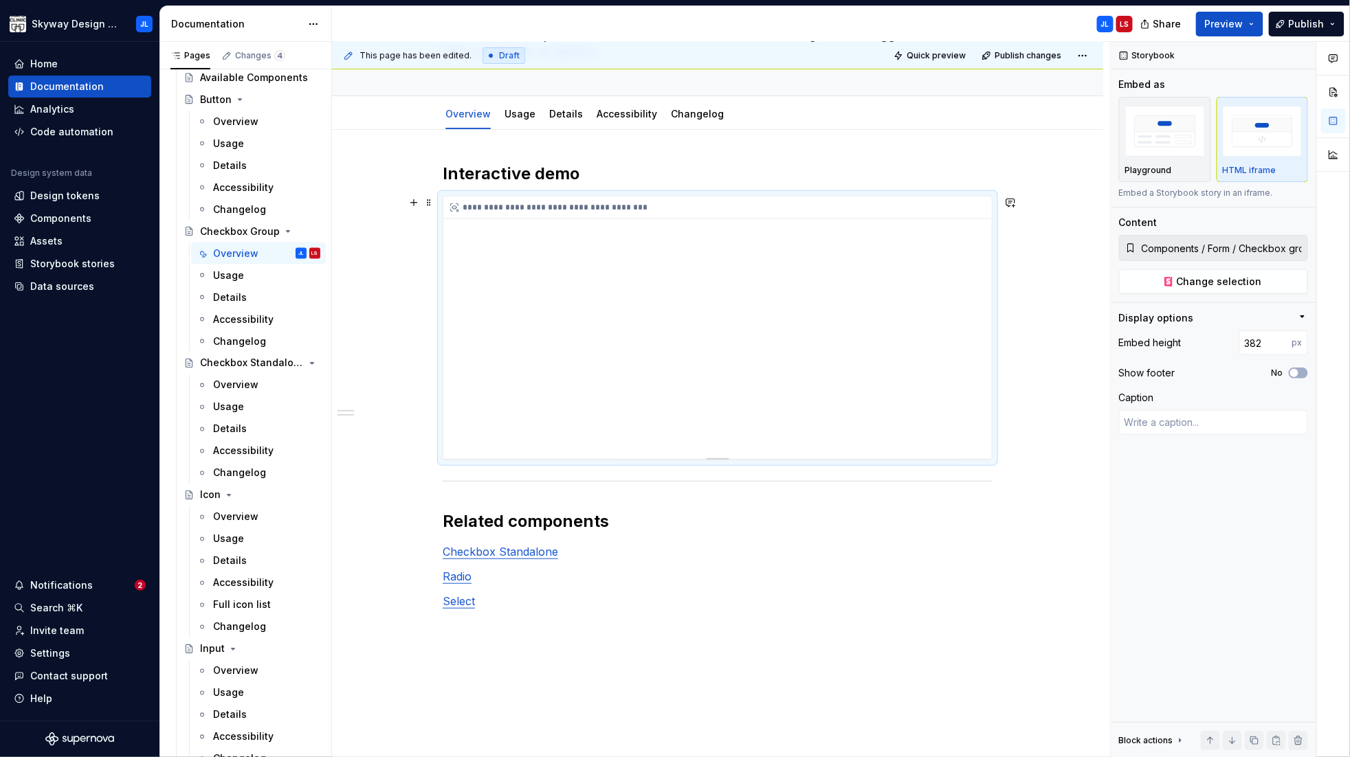
click at [539, 218] on div "**********" at bounding box center [717, 208] width 548 height 23
click at [937, 54] on span "Quick preview" at bounding box center [935, 55] width 59 height 11
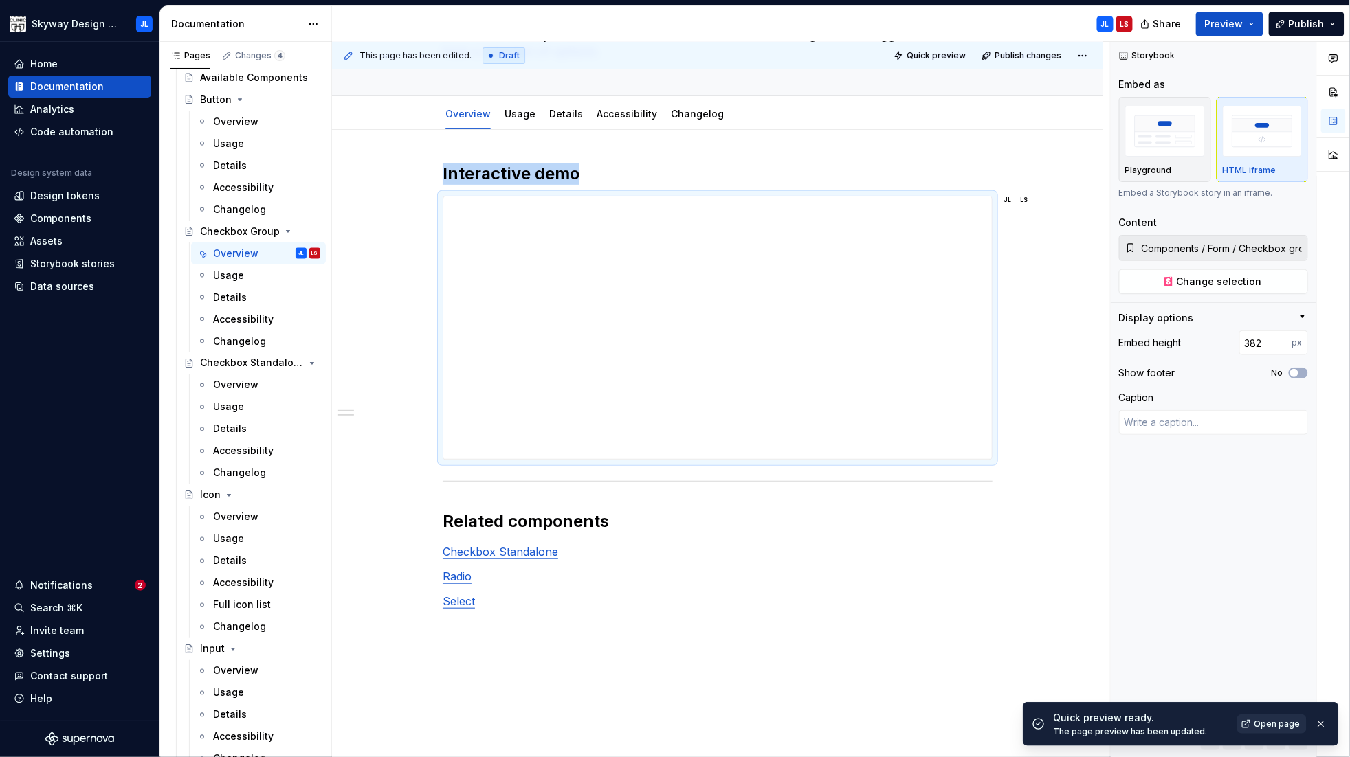
click at [1011, 721] on span "Open page" at bounding box center [1277, 724] width 46 height 11
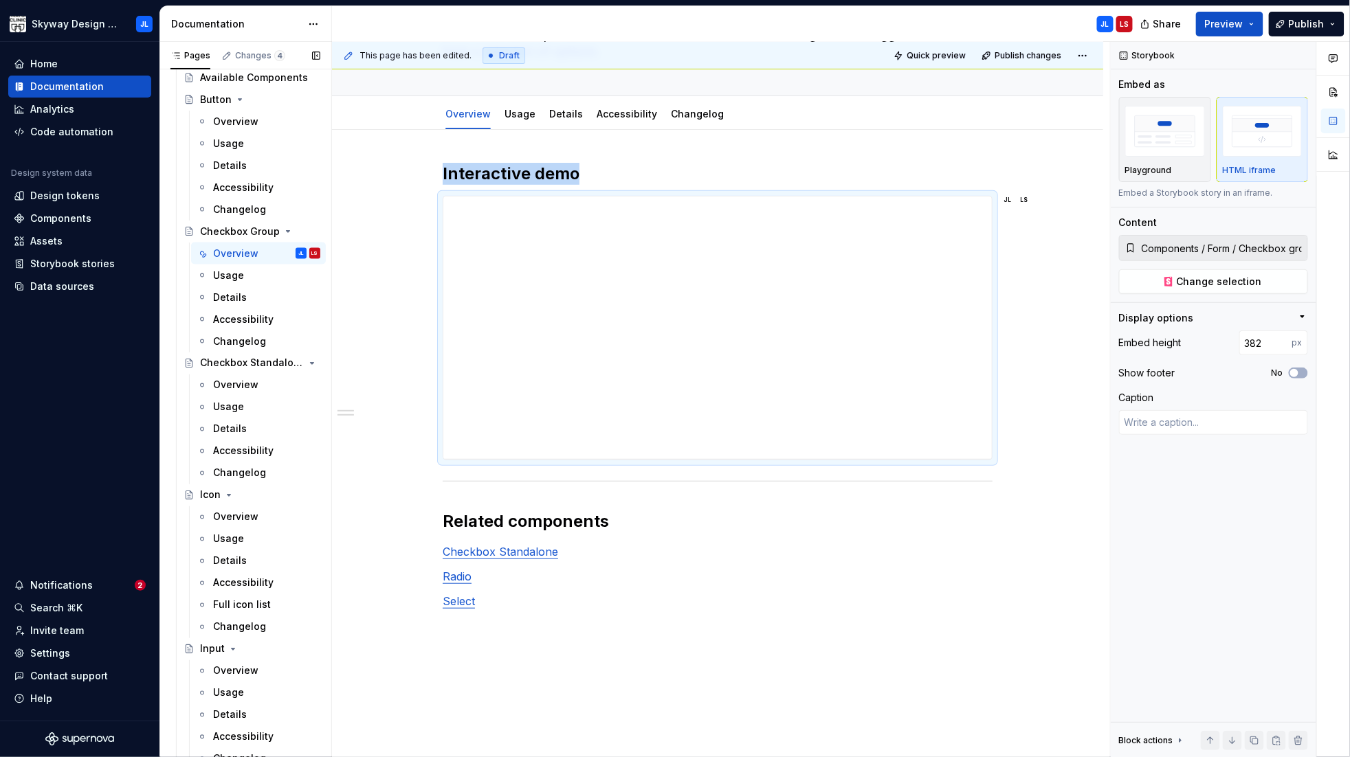
type textarea "*"
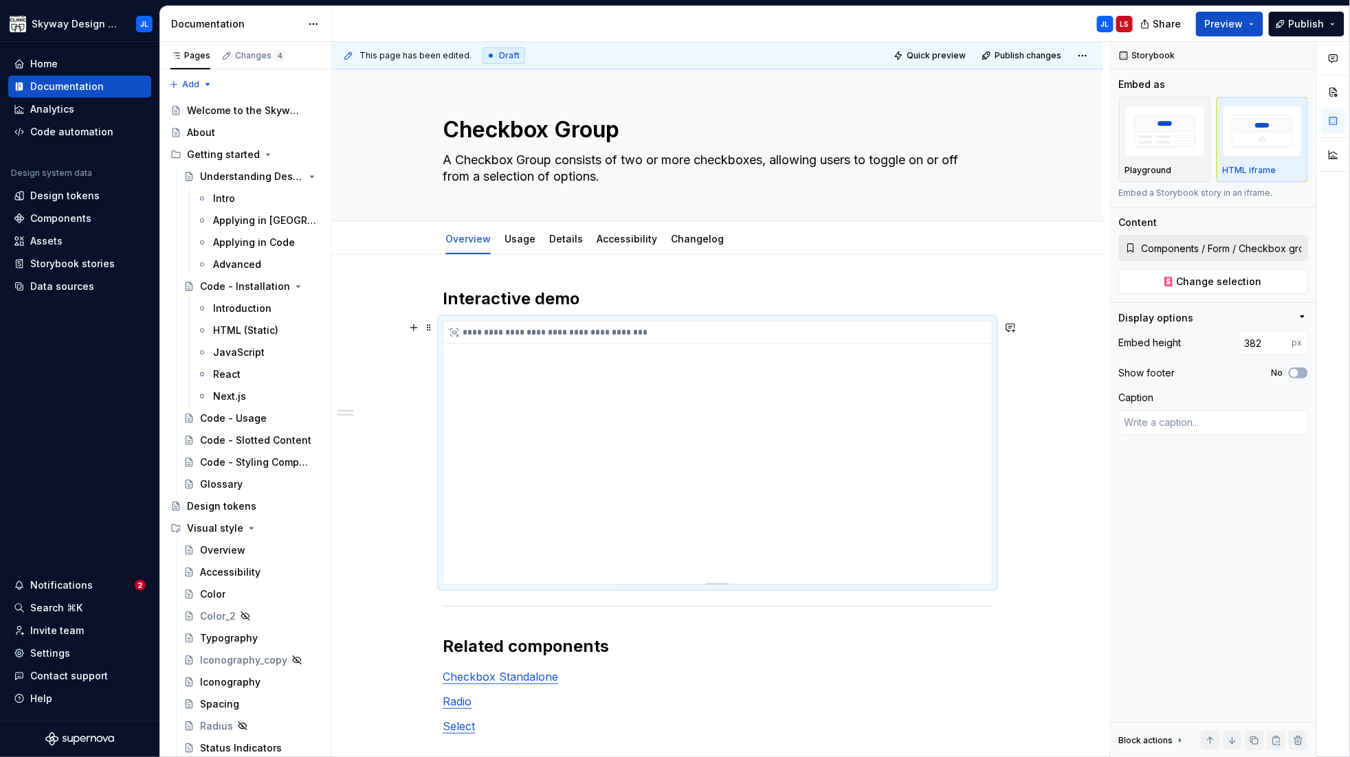
click at [548, 337] on div "**********" at bounding box center [717, 333] width 548 height 23
click at [933, 58] on span "Quick preview" at bounding box center [935, 55] width 59 height 11
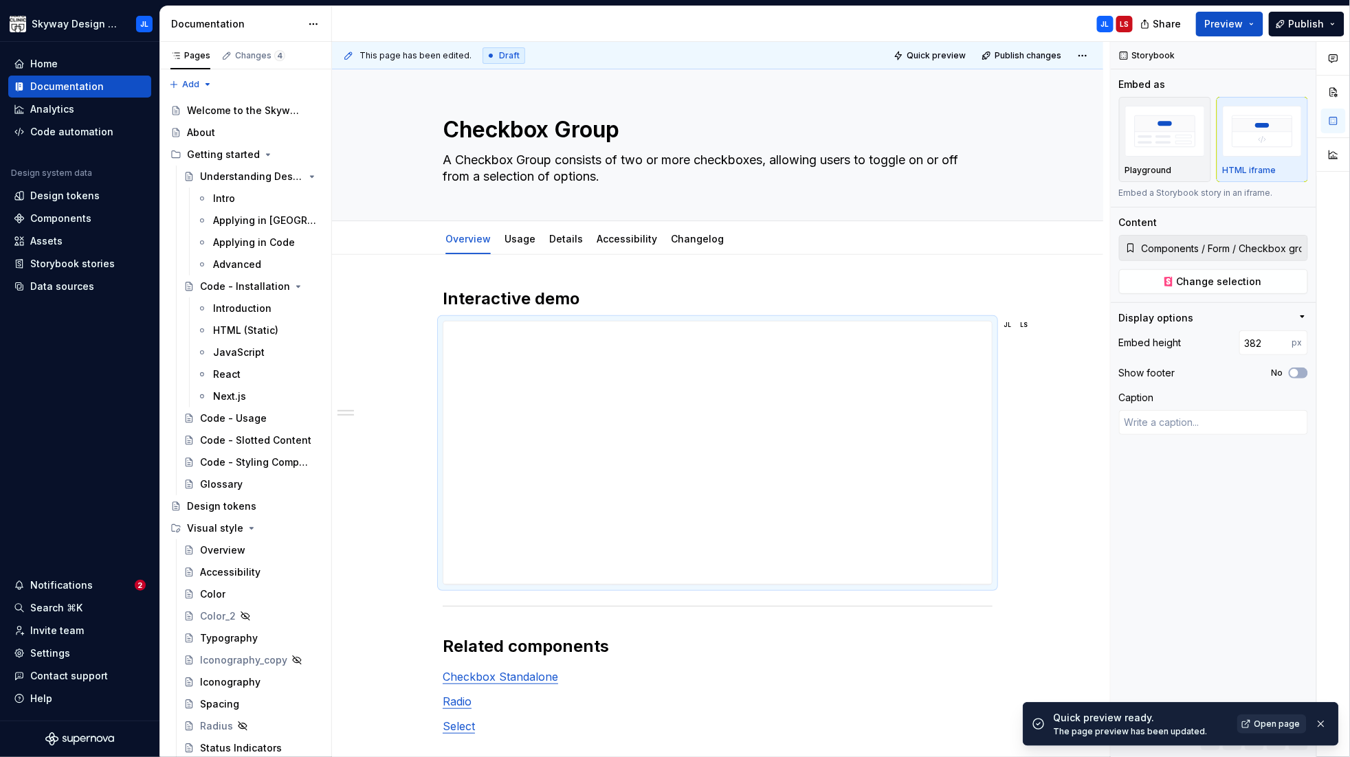
click at [1273, 723] on span "Open page" at bounding box center [1277, 724] width 46 height 11
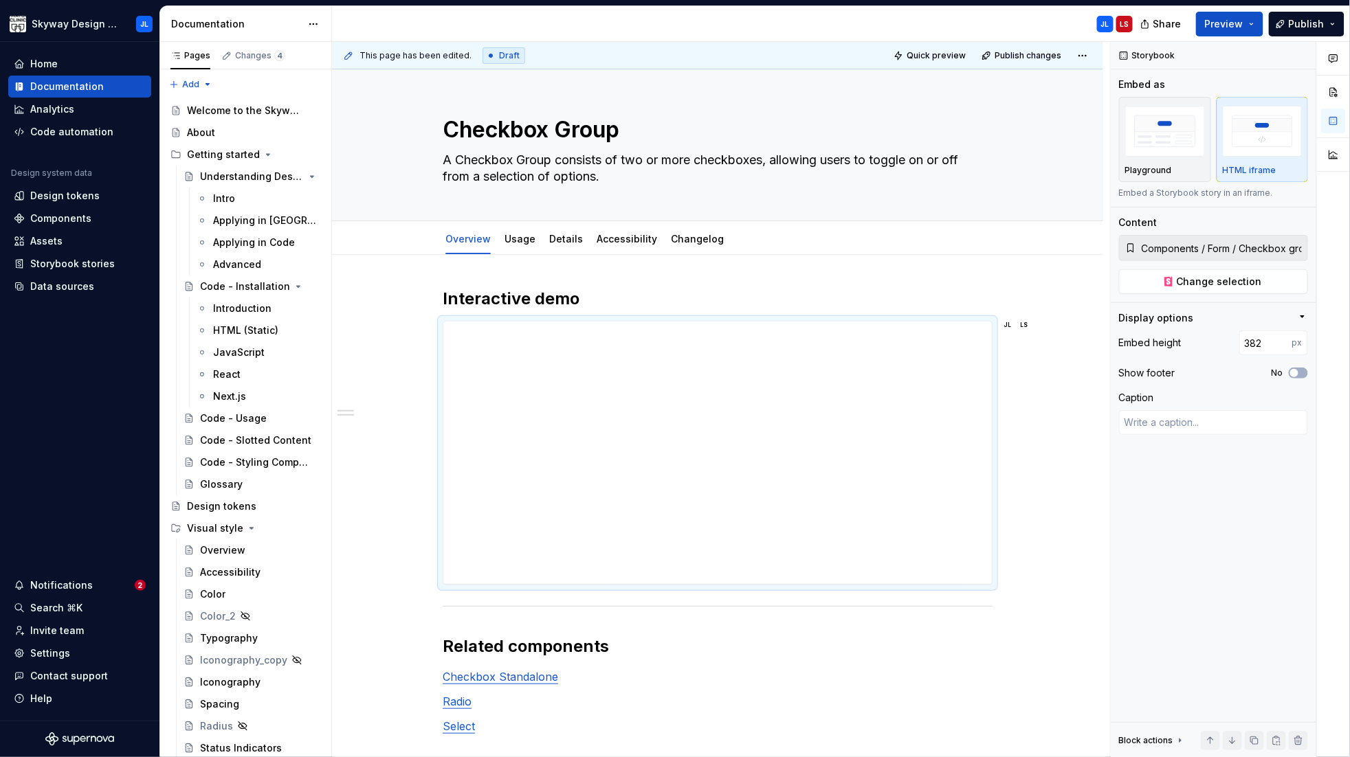
type textarea "*"
type input "[URL][DOMAIN_NAME]"
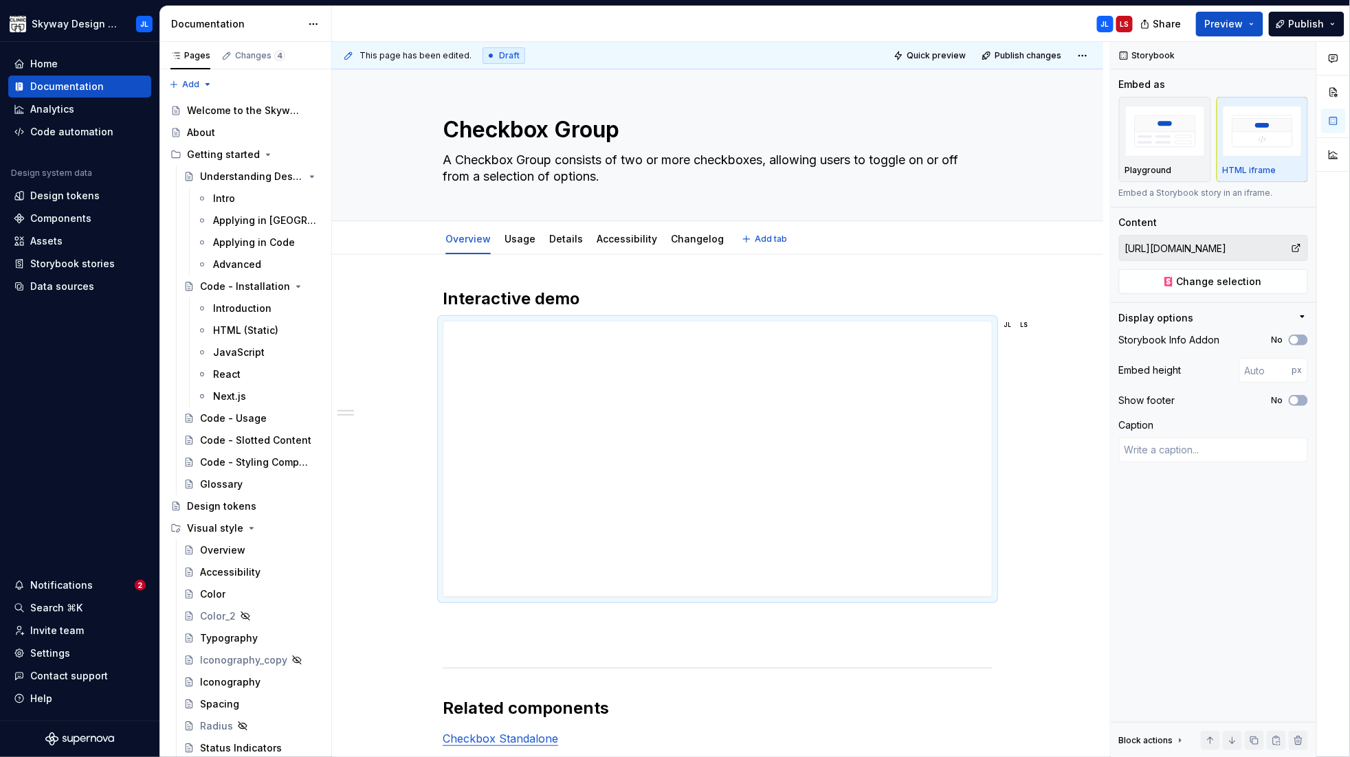
type textarea "*"
type input "399"
type textarea "*"
type input "403"
type textarea "*"
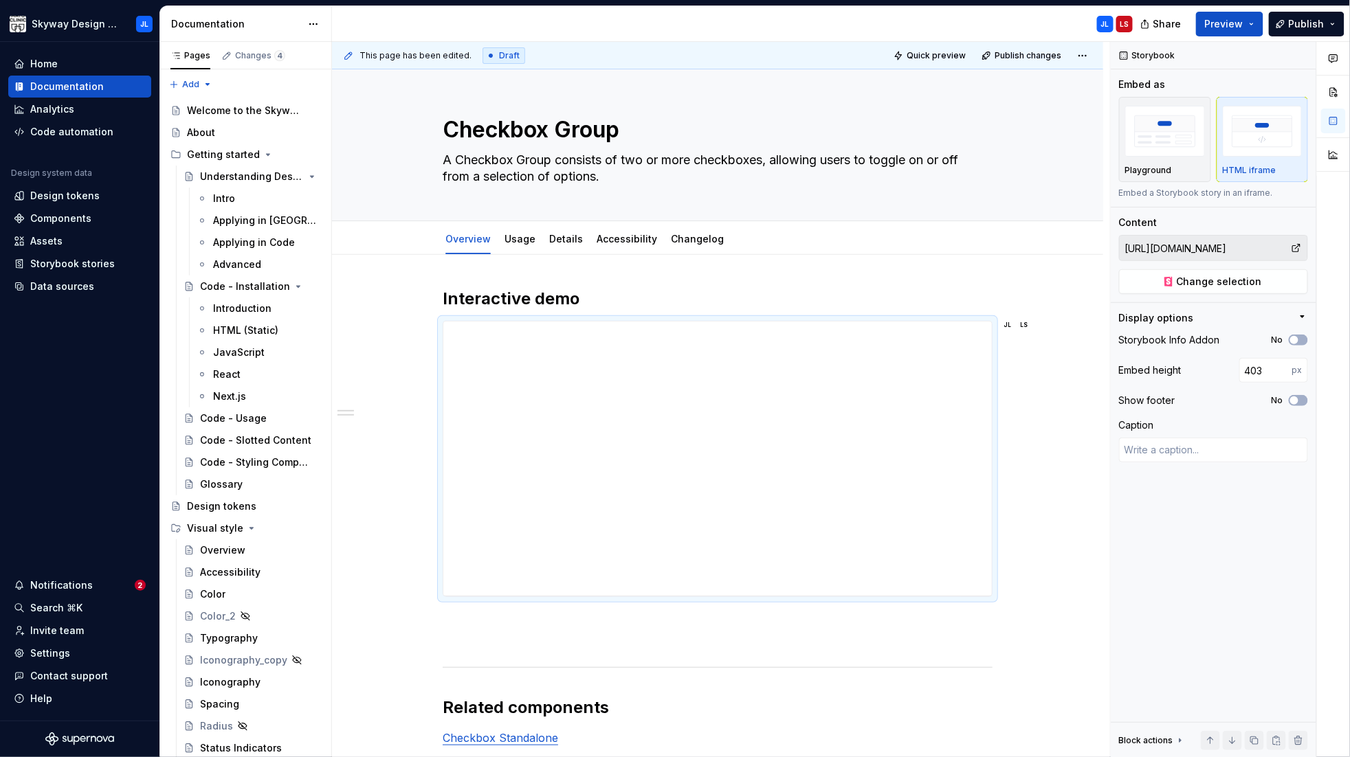
type input "437"
type textarea "*"
type input "451"
type textarea "*"
type input "471"
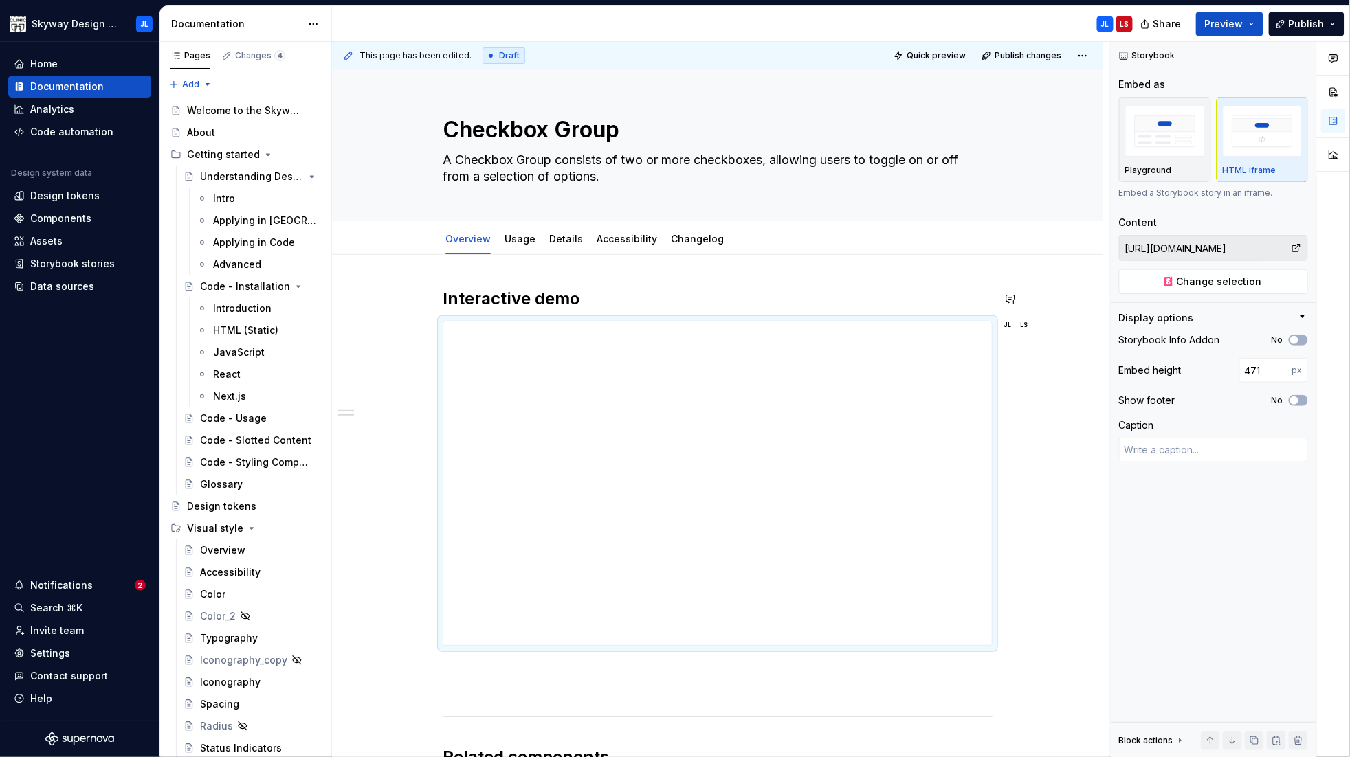
type textarea "*"
type input "476"
type textarea "*"
type input "501"
type textarea "*"
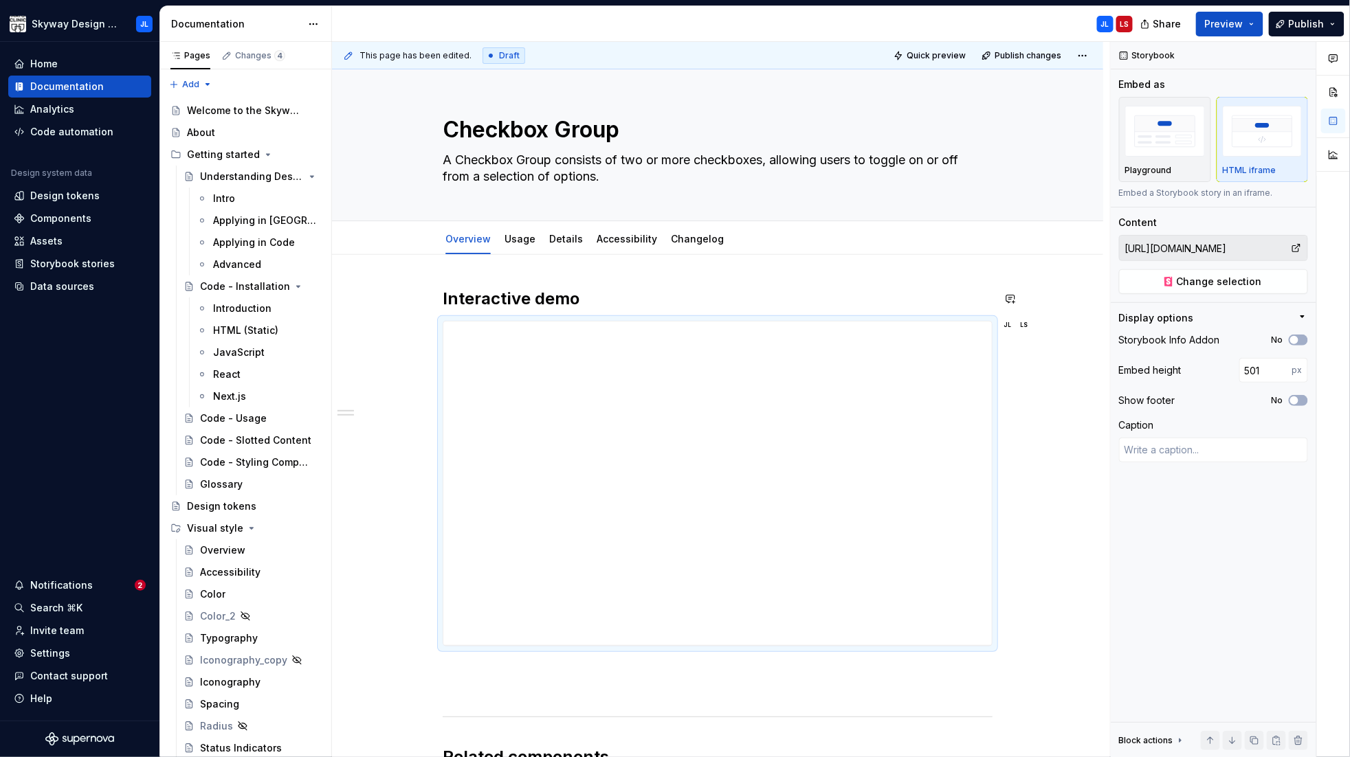
type input "506"
type textarea "*"
type input "572"
type textarea "*"
type input "590"
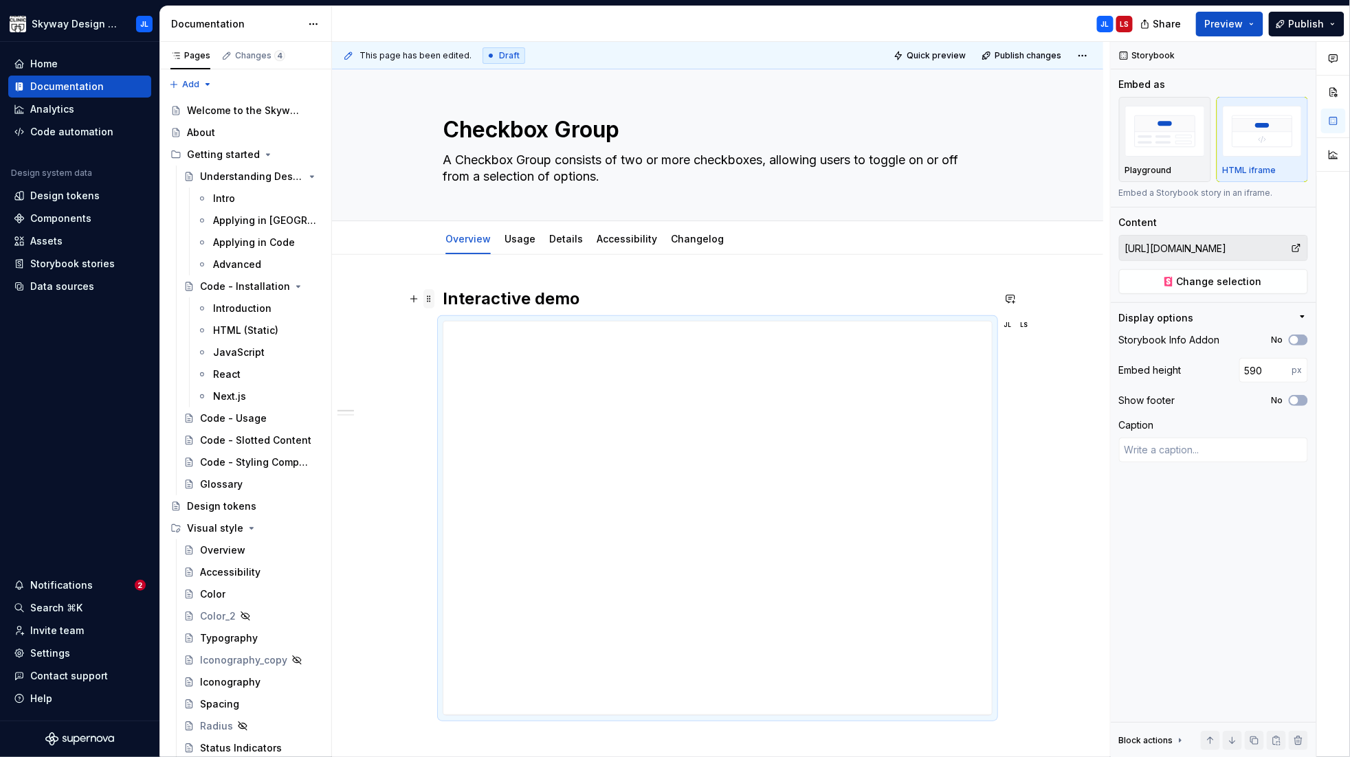
type textarea "*"
type input "647"
type textarea "*"
type input "661"
type textarea "*"
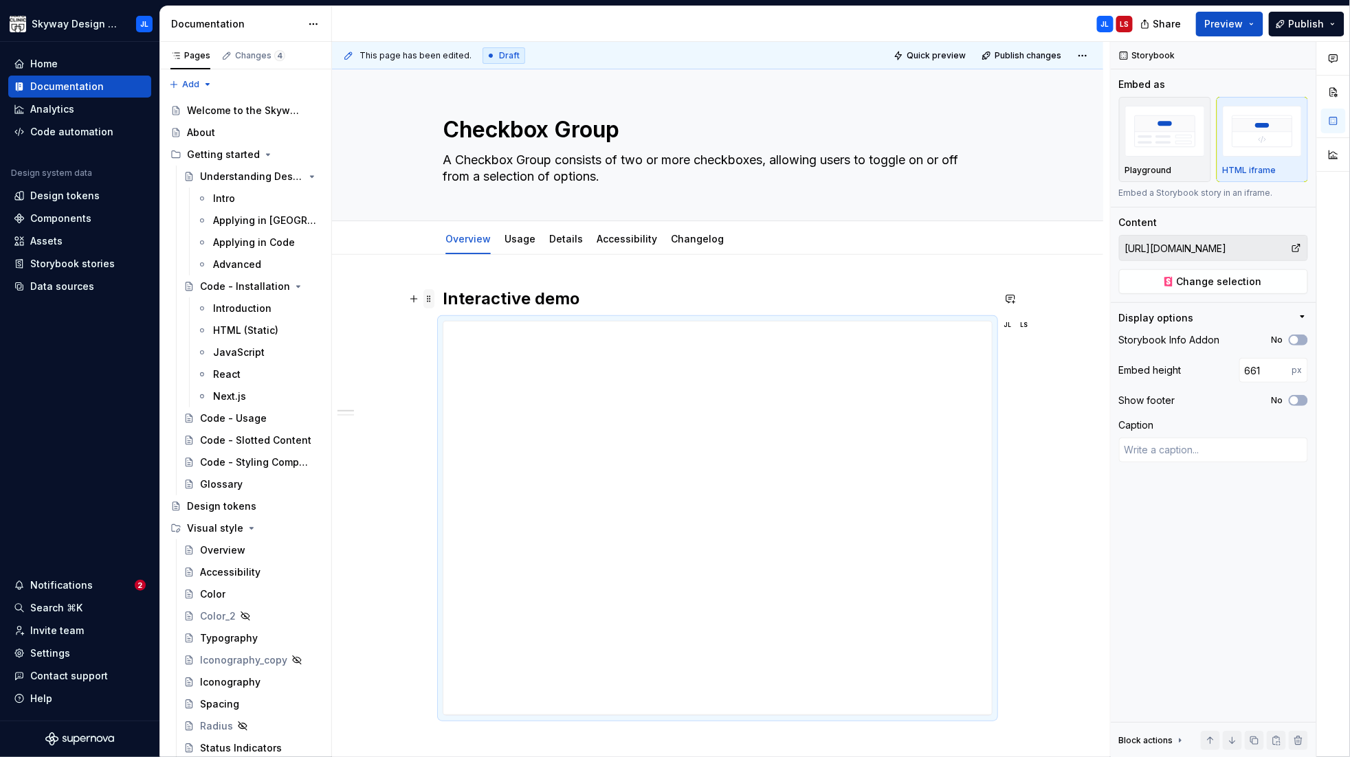
type input "704"
type textarea "*"
type input "716"
type textarea "*"
type input "764"
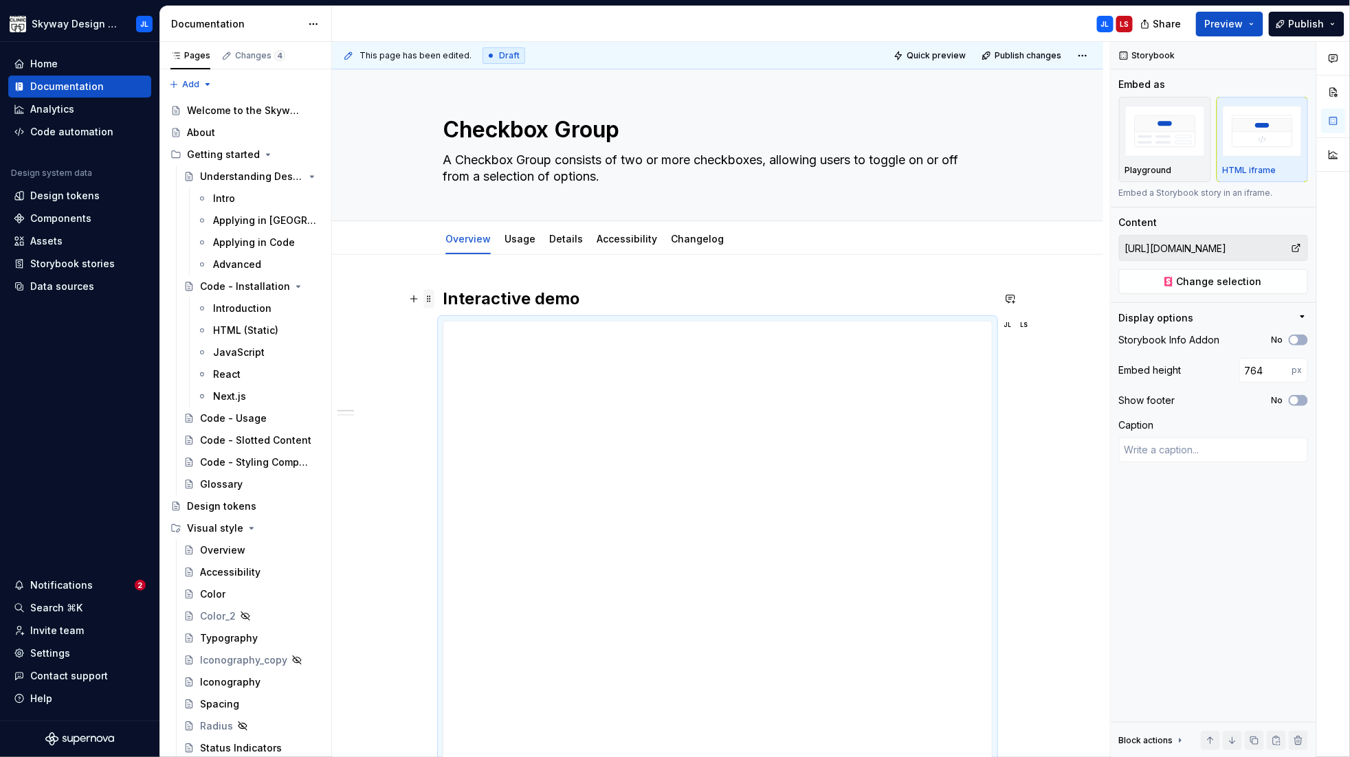
type textarea "*"
type input "771"
type textarea "*"
type input "781"
type textarea "*"
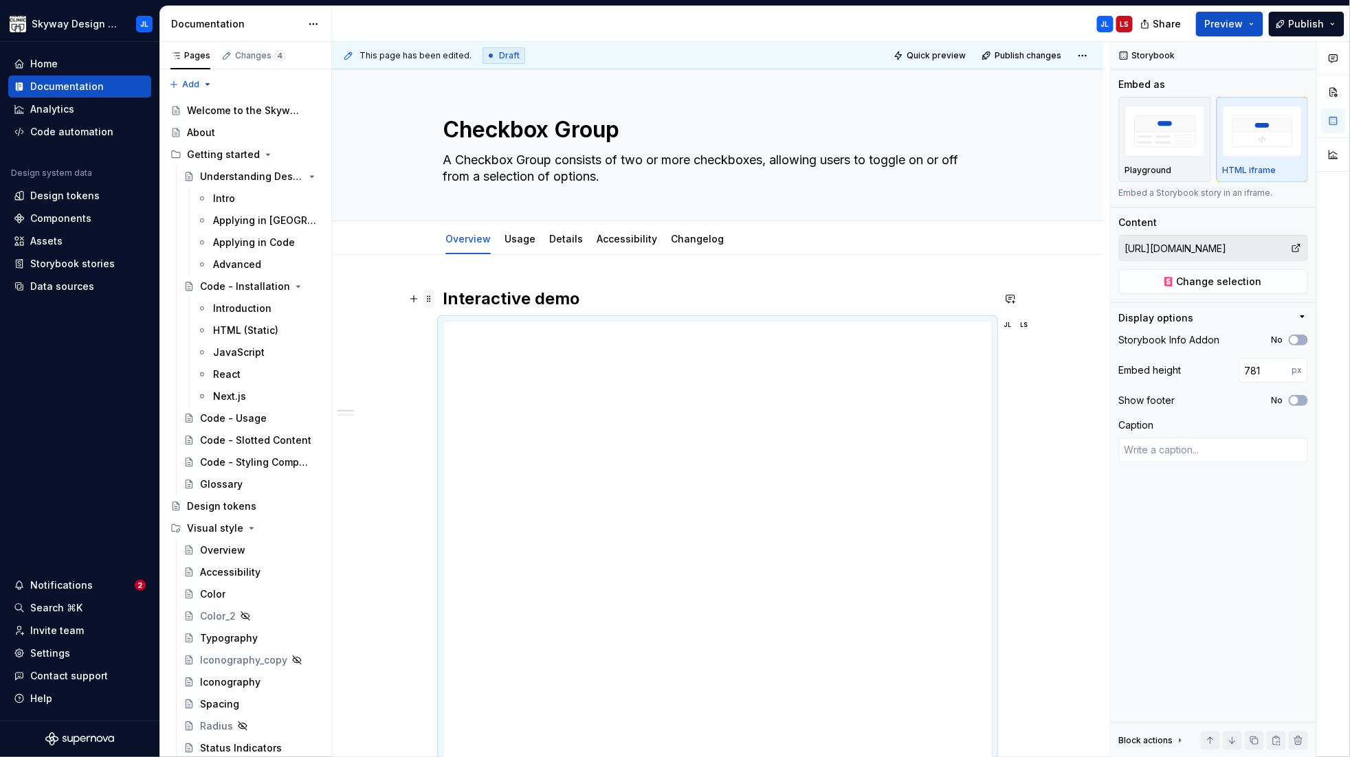
type input "779"
type textarea "*"
type input "775"
type textarea "*"
type input "735"
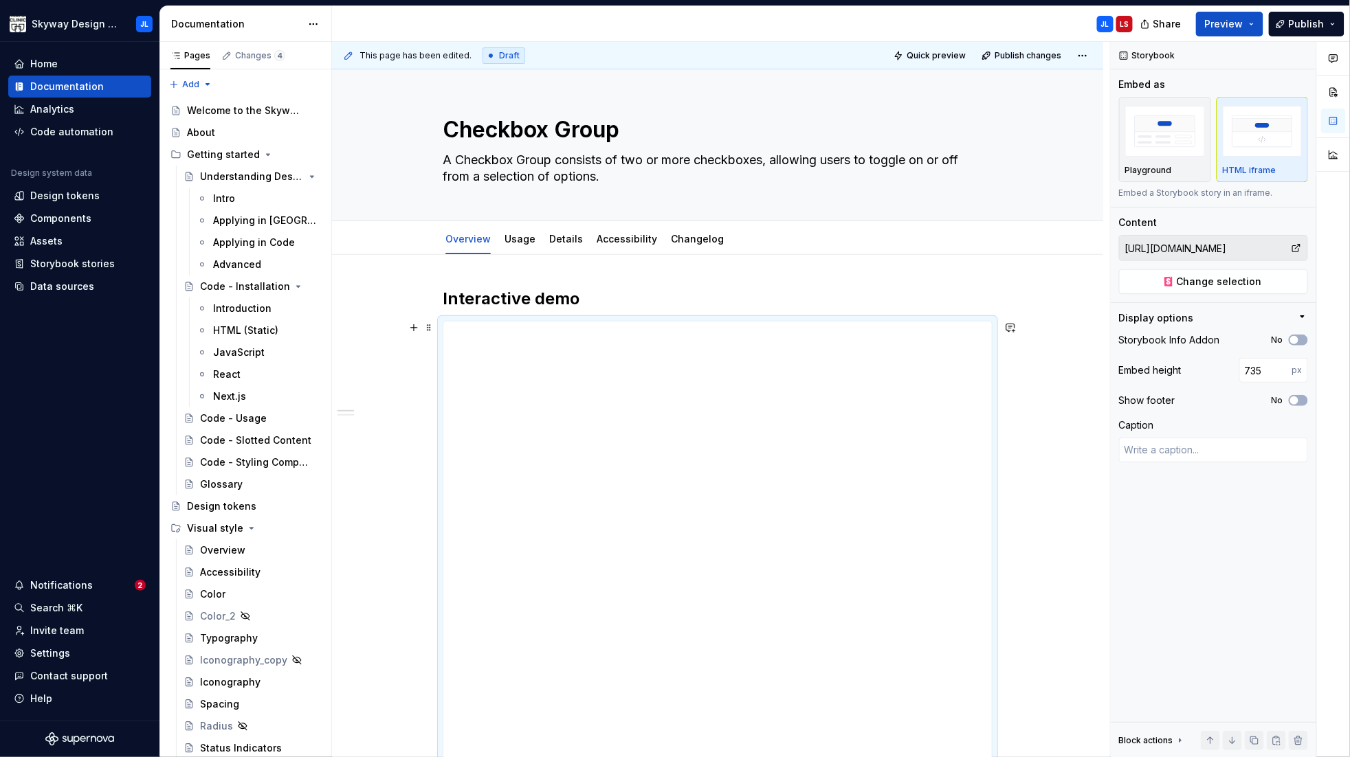
type textarea "*"
type input "734"
type textarea "*"
type input "733"
type textarea "*"
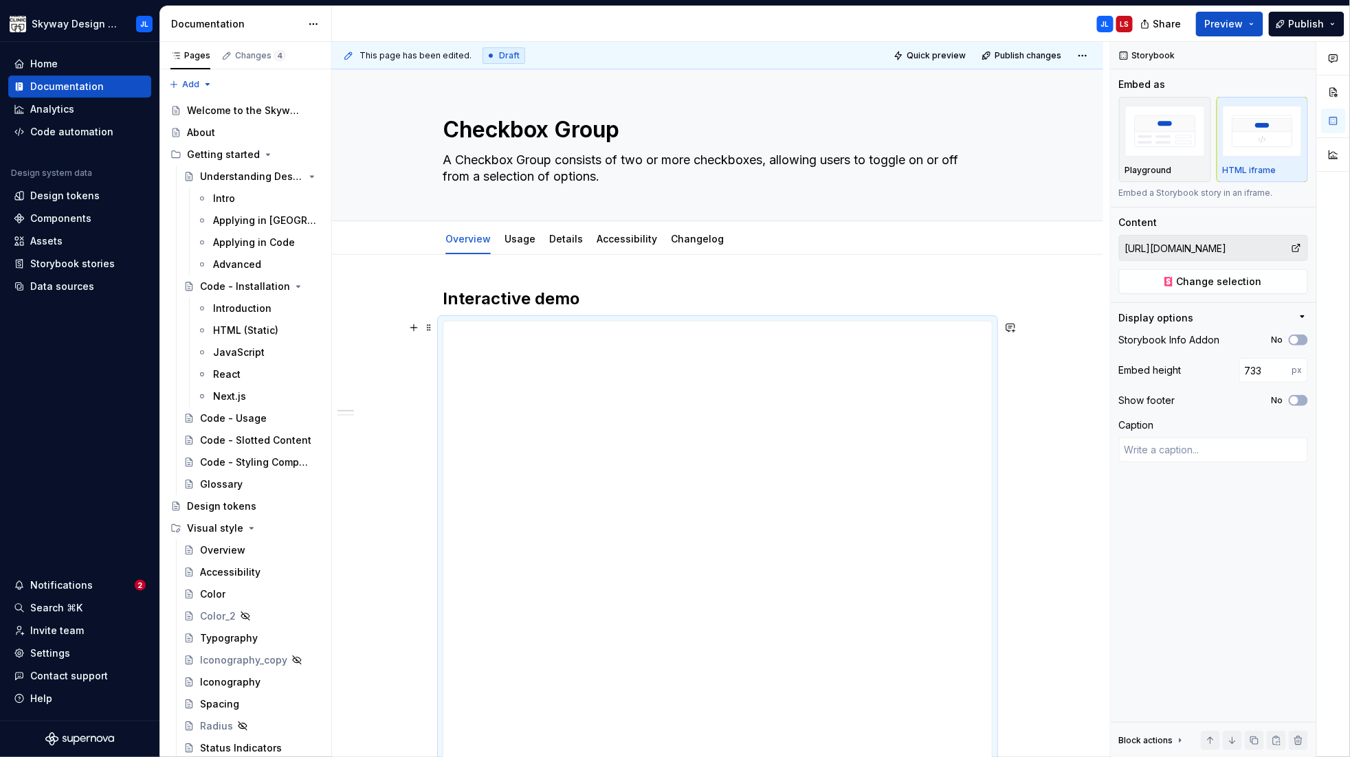
type input "732"
type textarea "*"
type input "733"
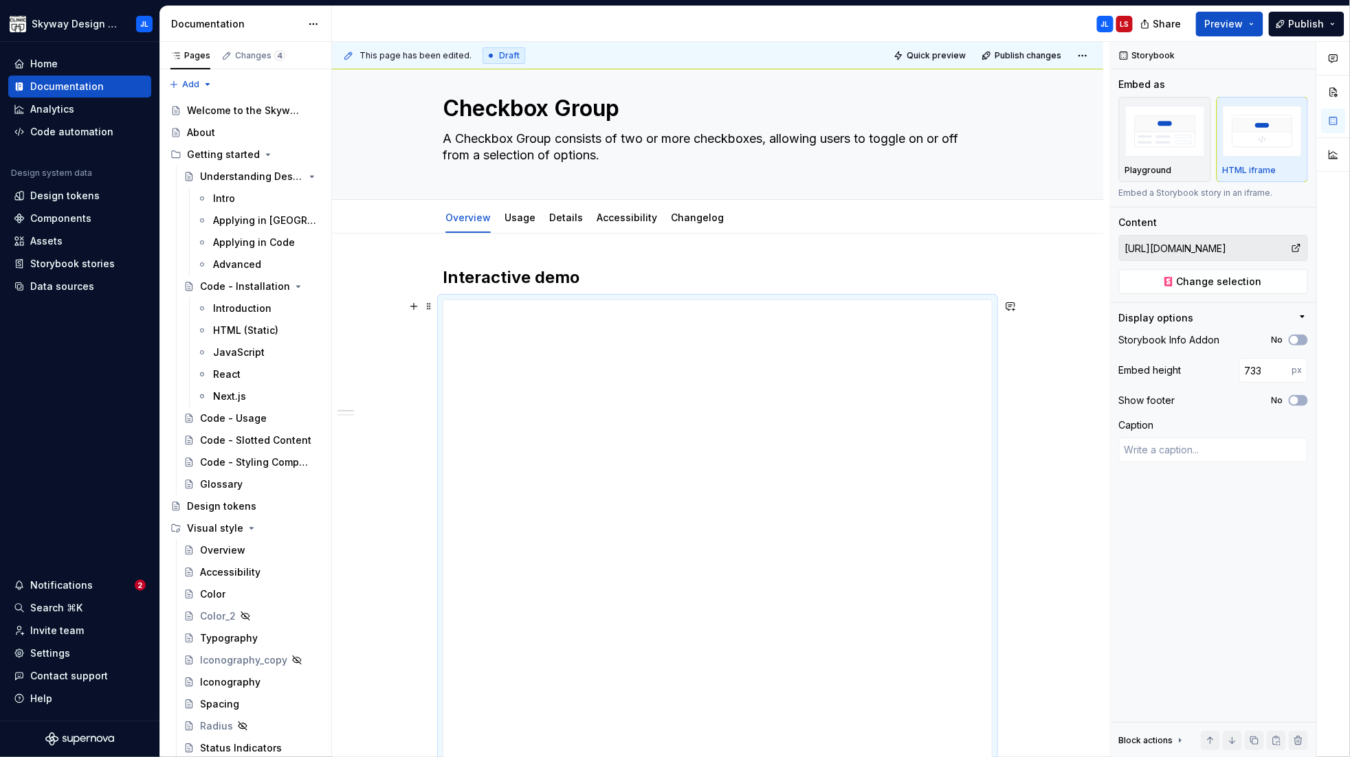
type textarea "*"
type input "732"
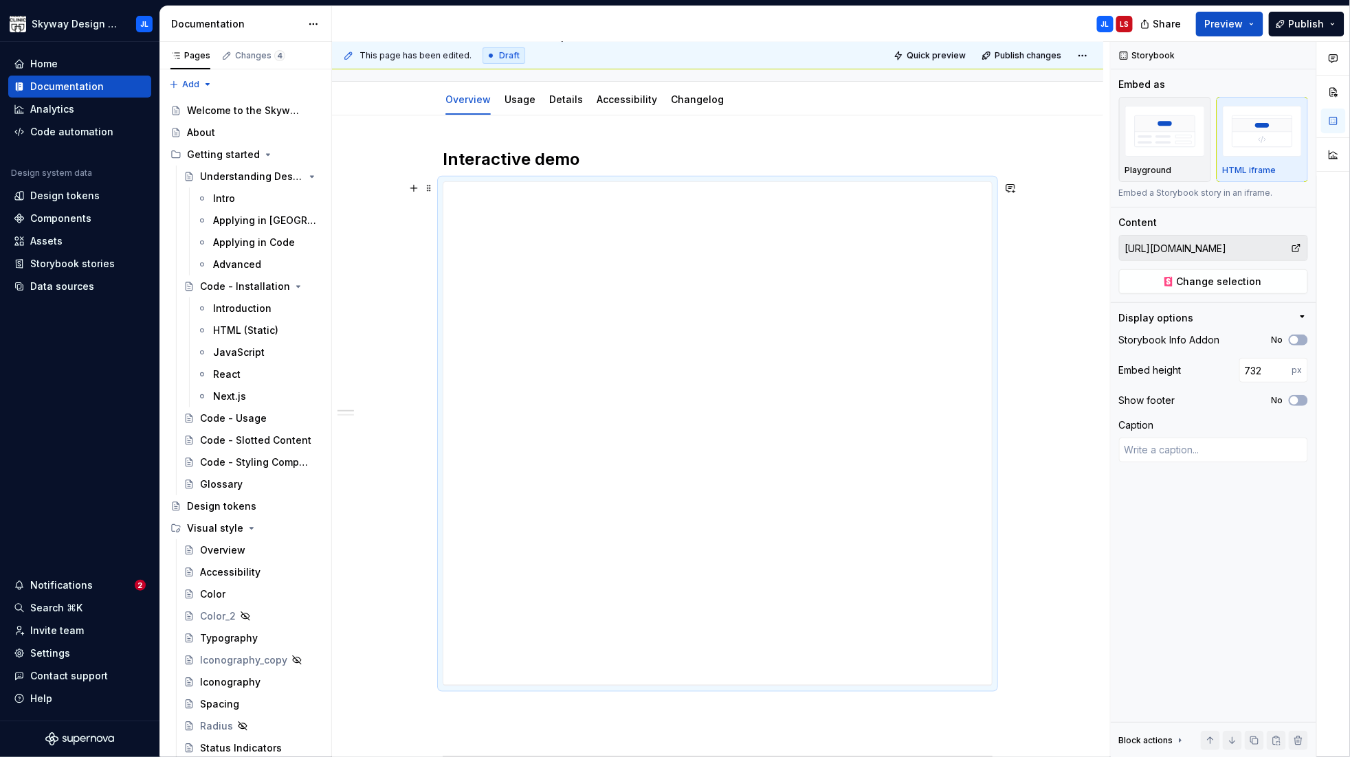
type textarea "*"
type input "727"
type textarea "*"
type input "725"
type textarea "*"
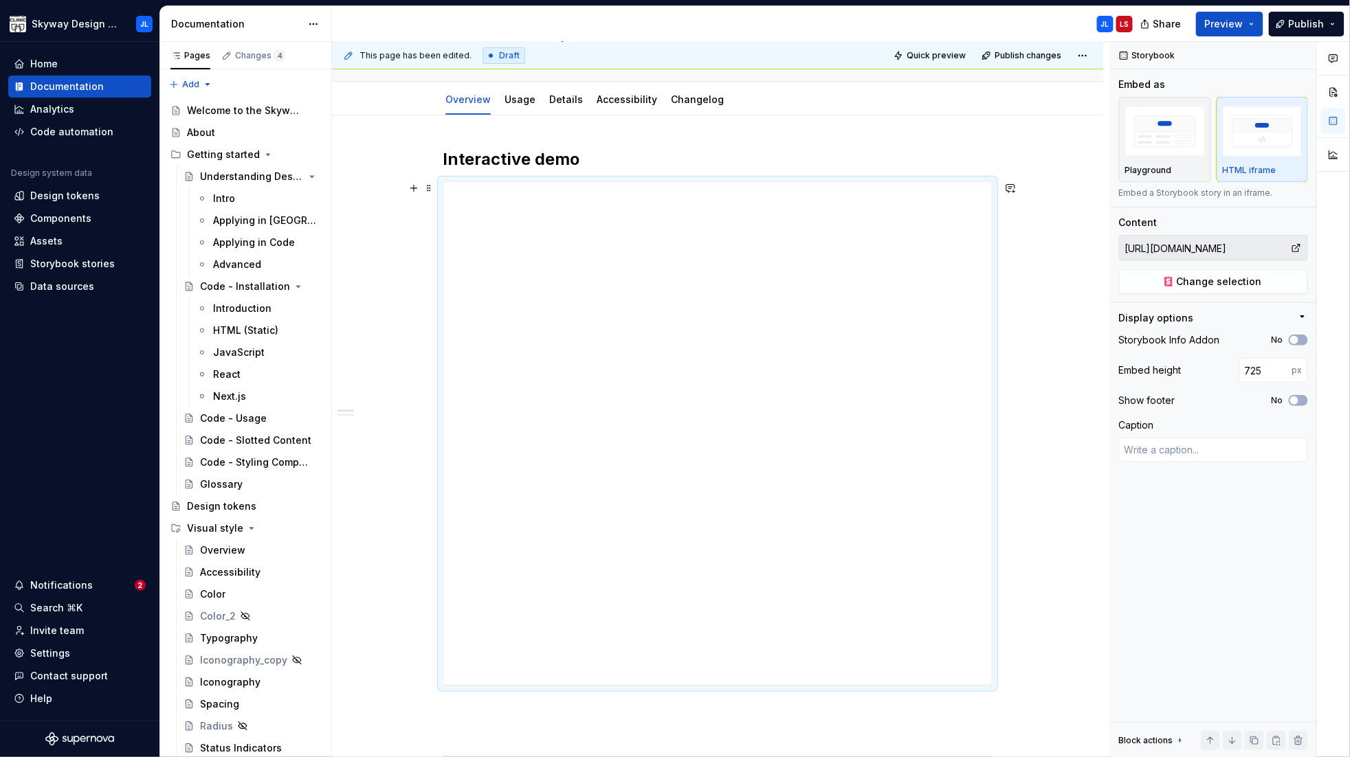
type input "724"
type textarea "*"
type input "725"
type textarea "*"
type input "726"
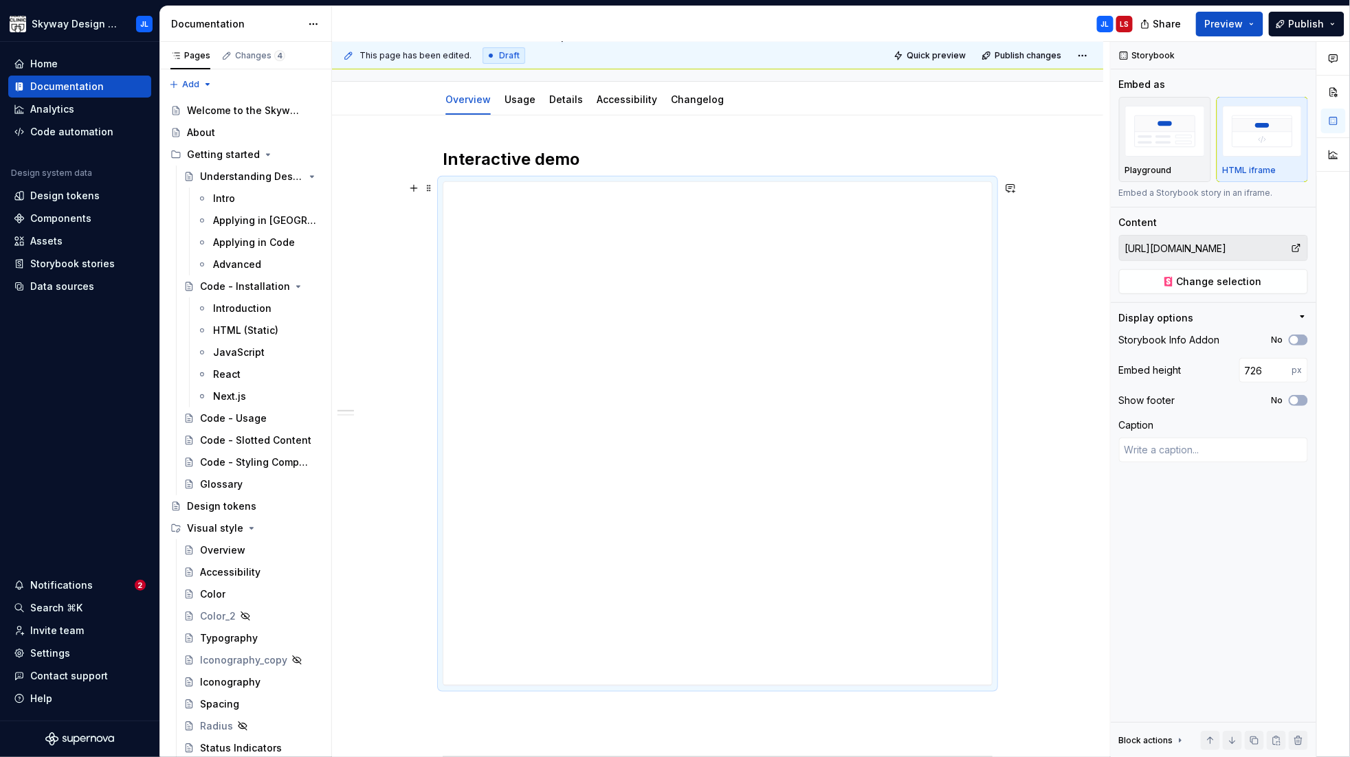
type textarea "*"
type input "741"
type textarea "*"
type input "744"
type textarea "*"
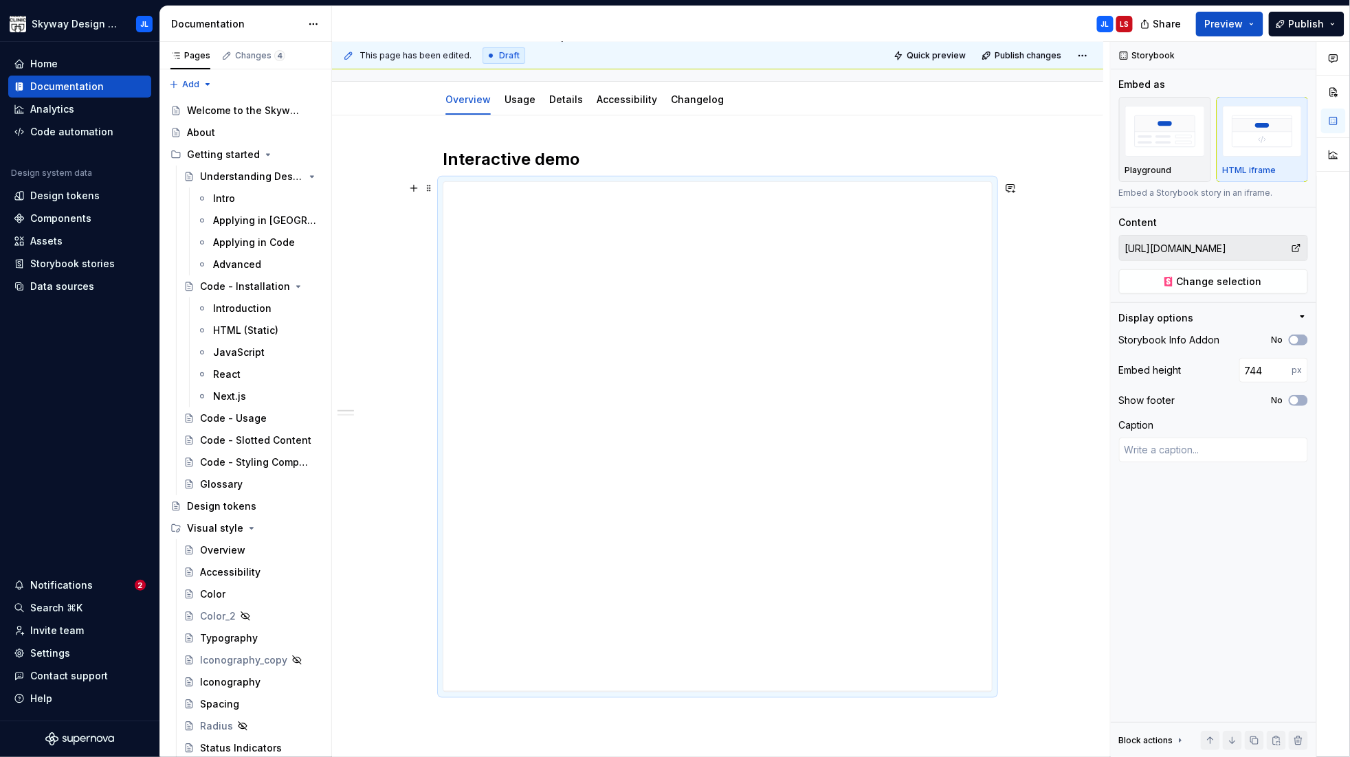
type input "756"
type textarea "*"
type input "763"
type textarea "*"
type input "781"
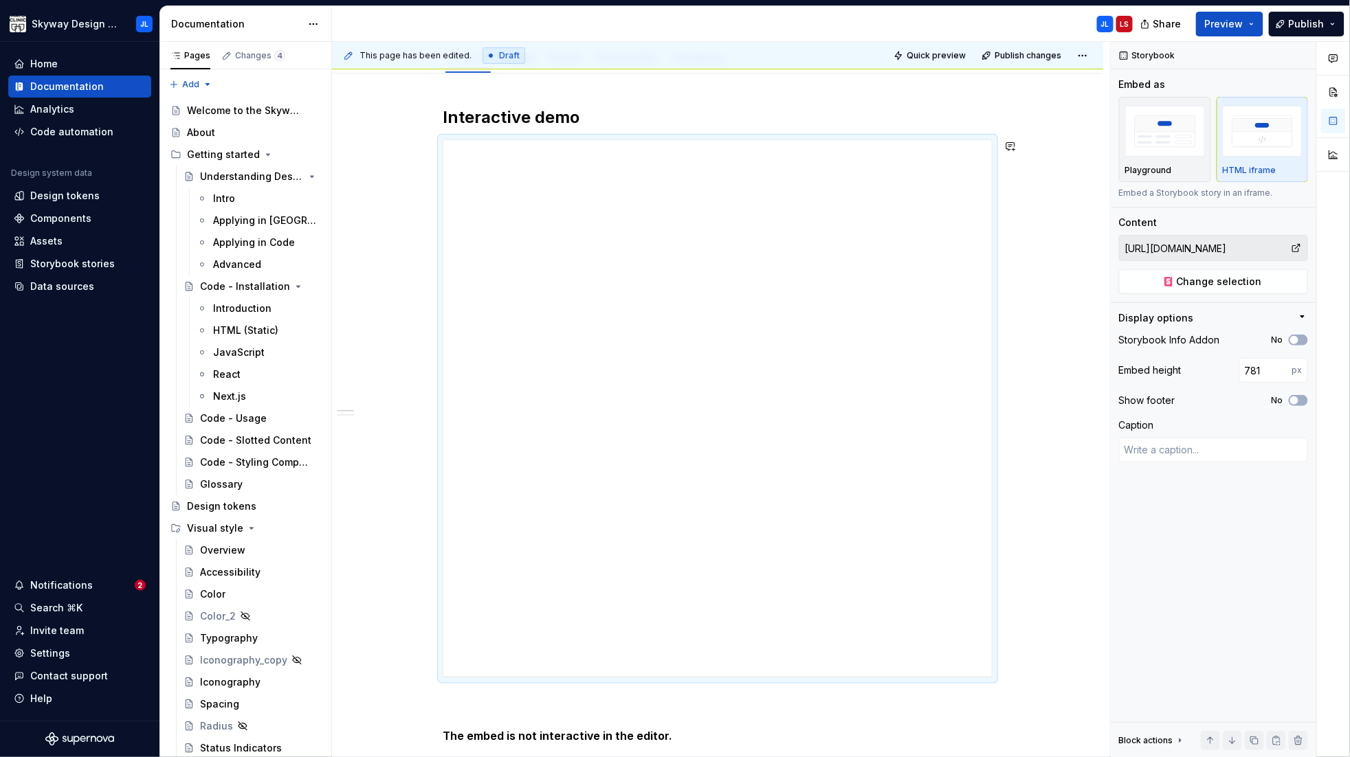
scroll to position [181, 0]
click at [941, 58] on span "Quick preview" at bounding box center [935, 55] width 59 height 11
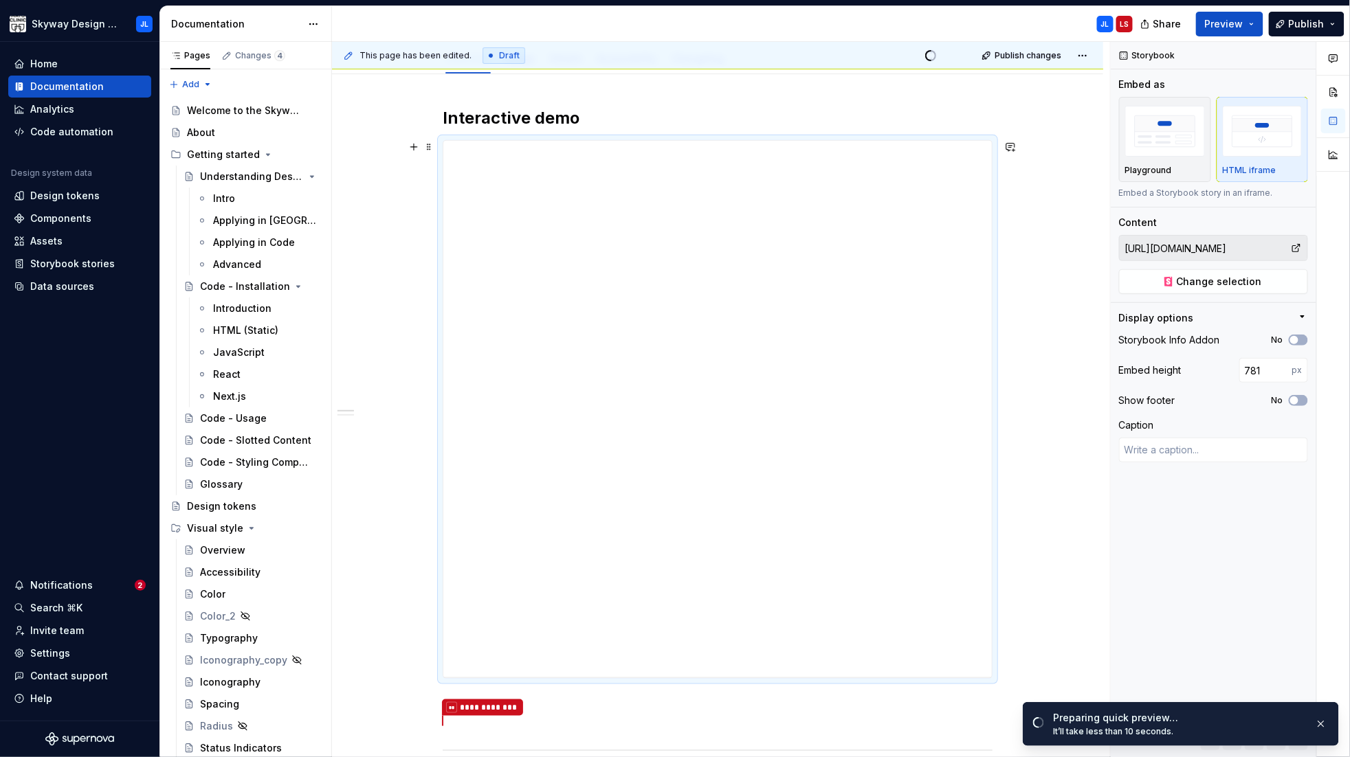
type textarea "*"
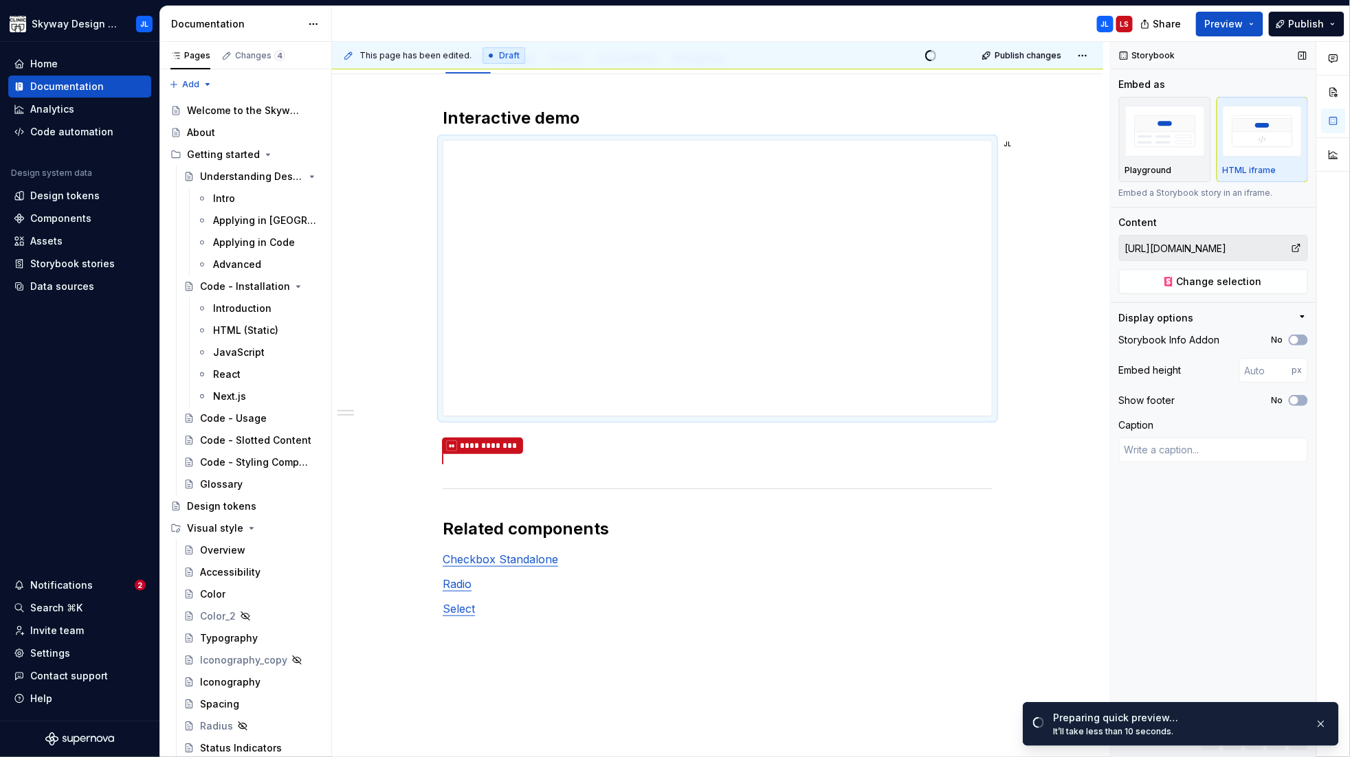
type textarea "*"
type input "781"
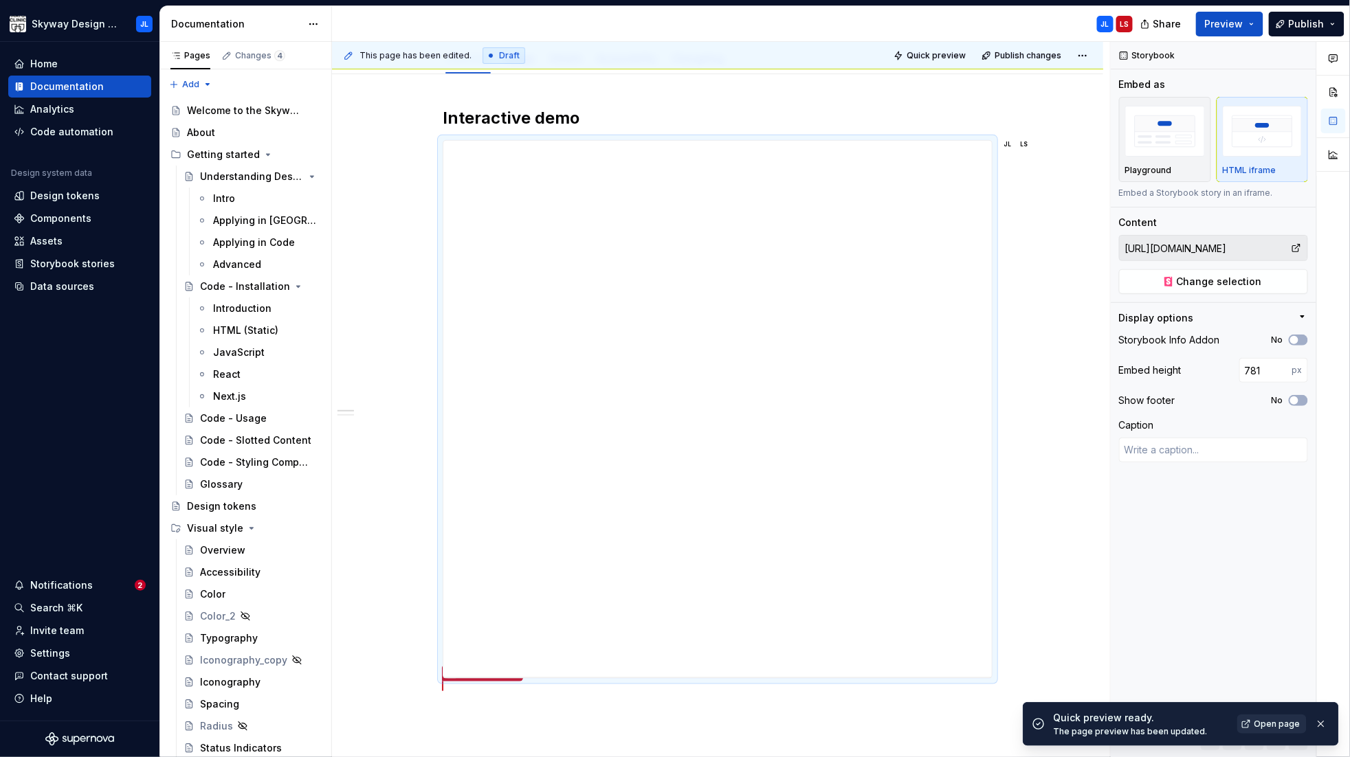
click at [1267, 726] on span "Open page" at bounding box center [1277, 724] width 46 height 11
type textarea "*"
type input "782"
type textarea "*"
type input "784"
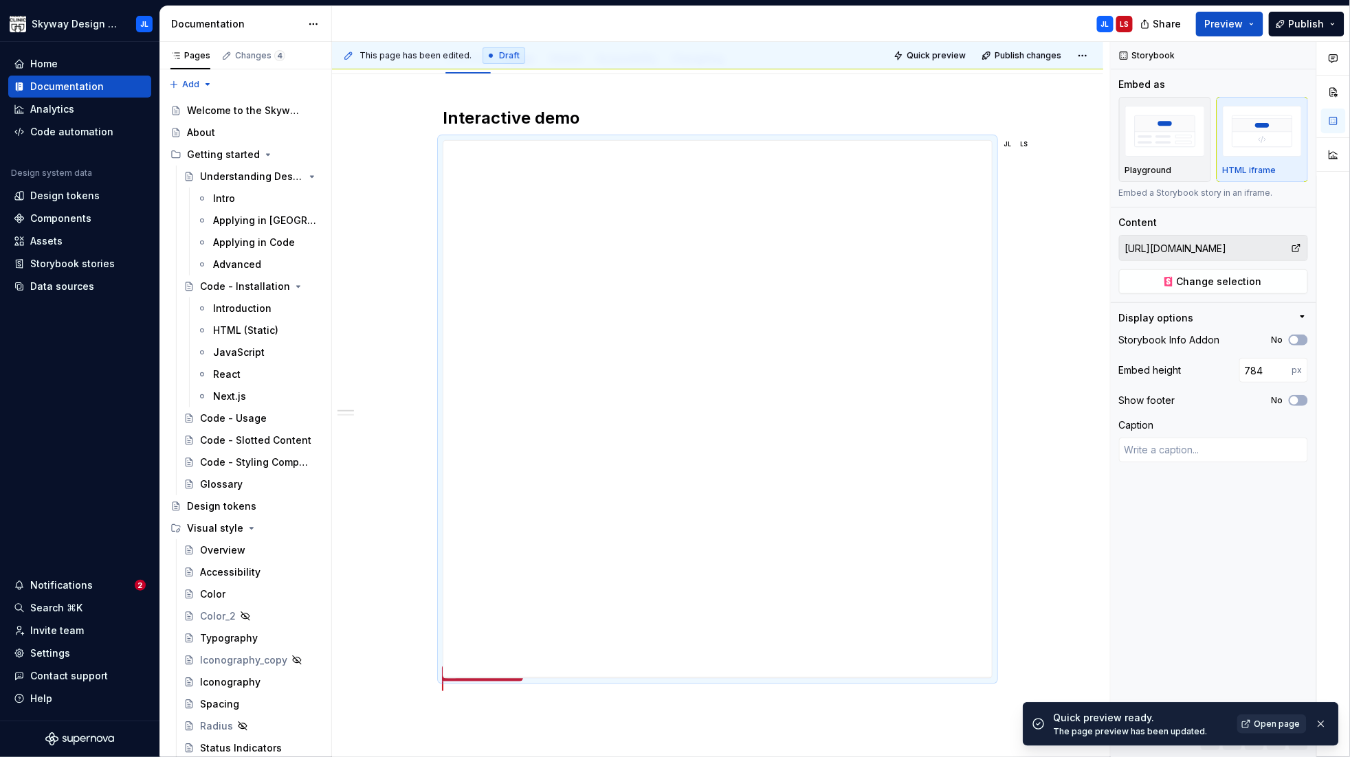
type textarea "*"
type input "790"
type textarea "*"
type input "792"
type textarea "*"
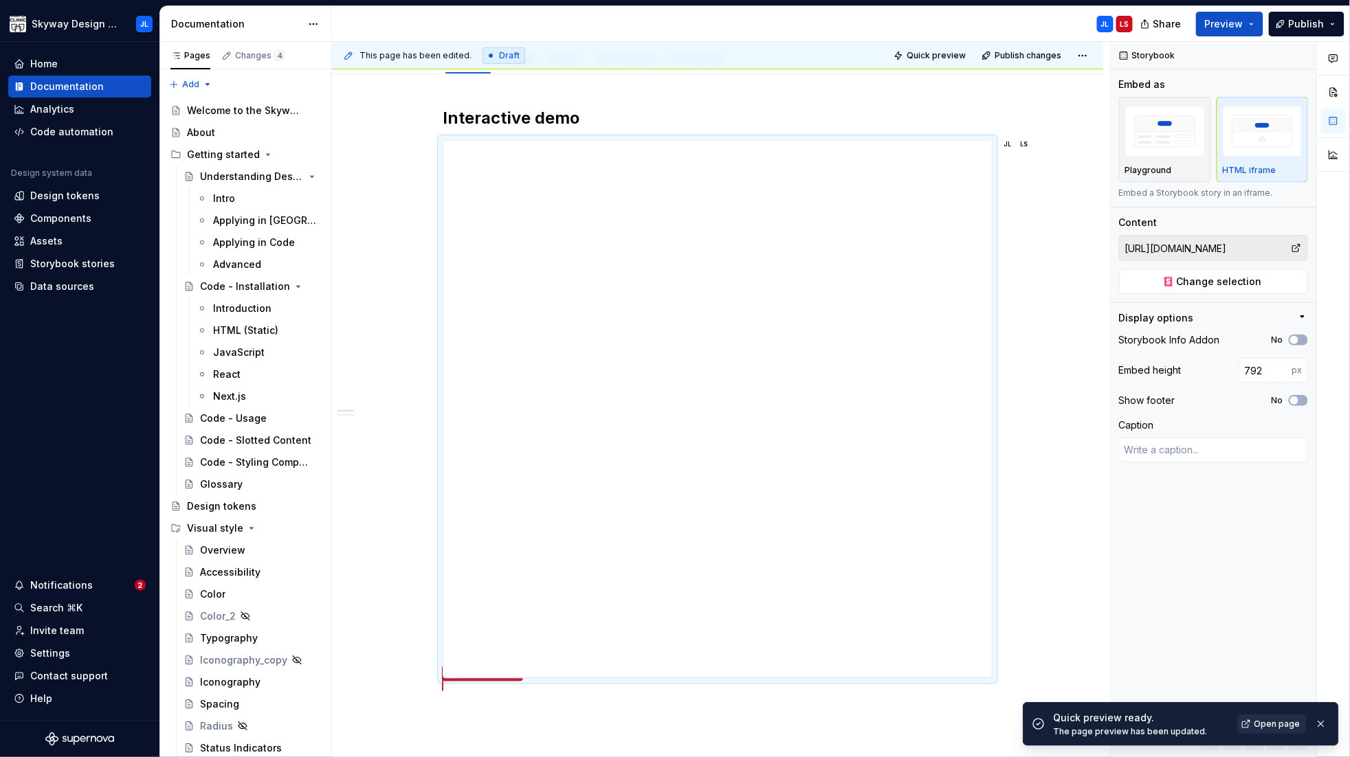
type input "808"
type textarea "*"
type input "816"
type textarea "*"
type input "817"
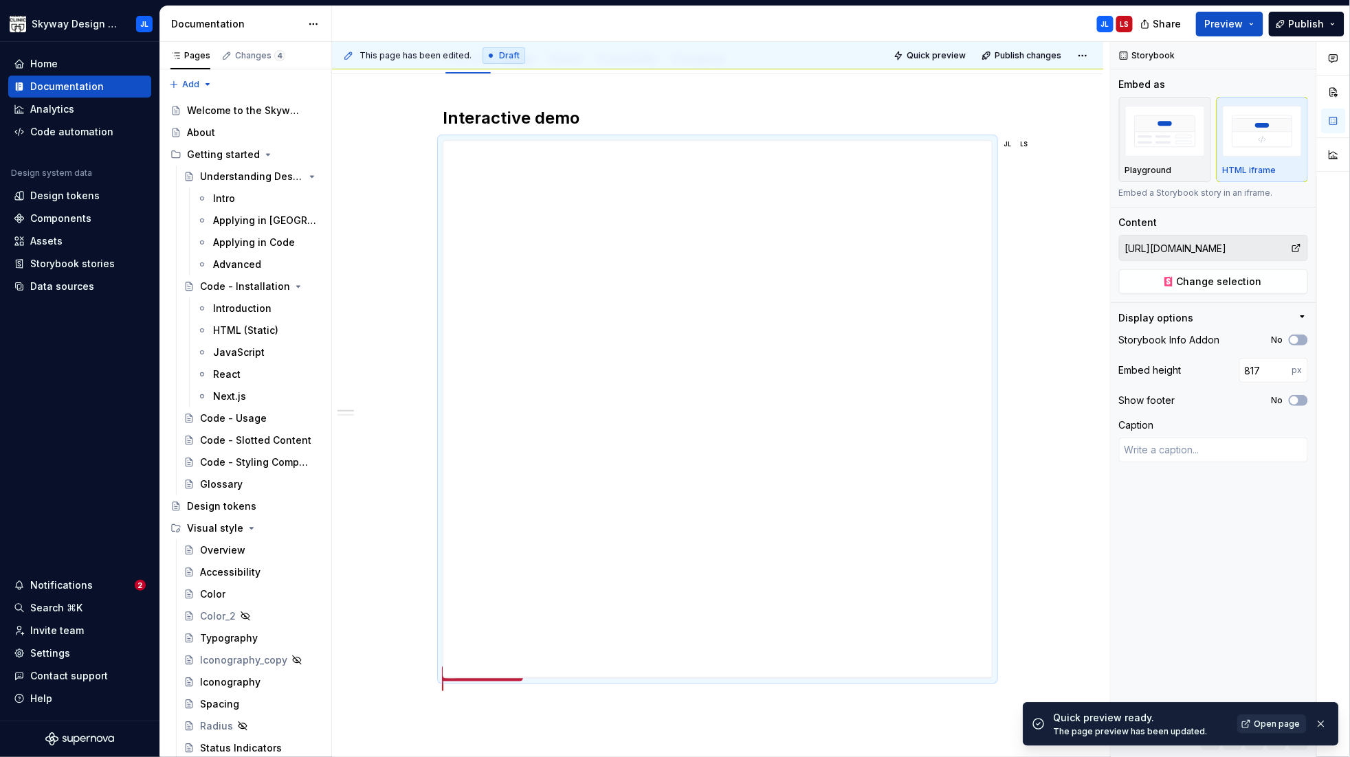
type textarea "*"
type input "825"
type textarea "*"
type input "829"
type textarea "*"
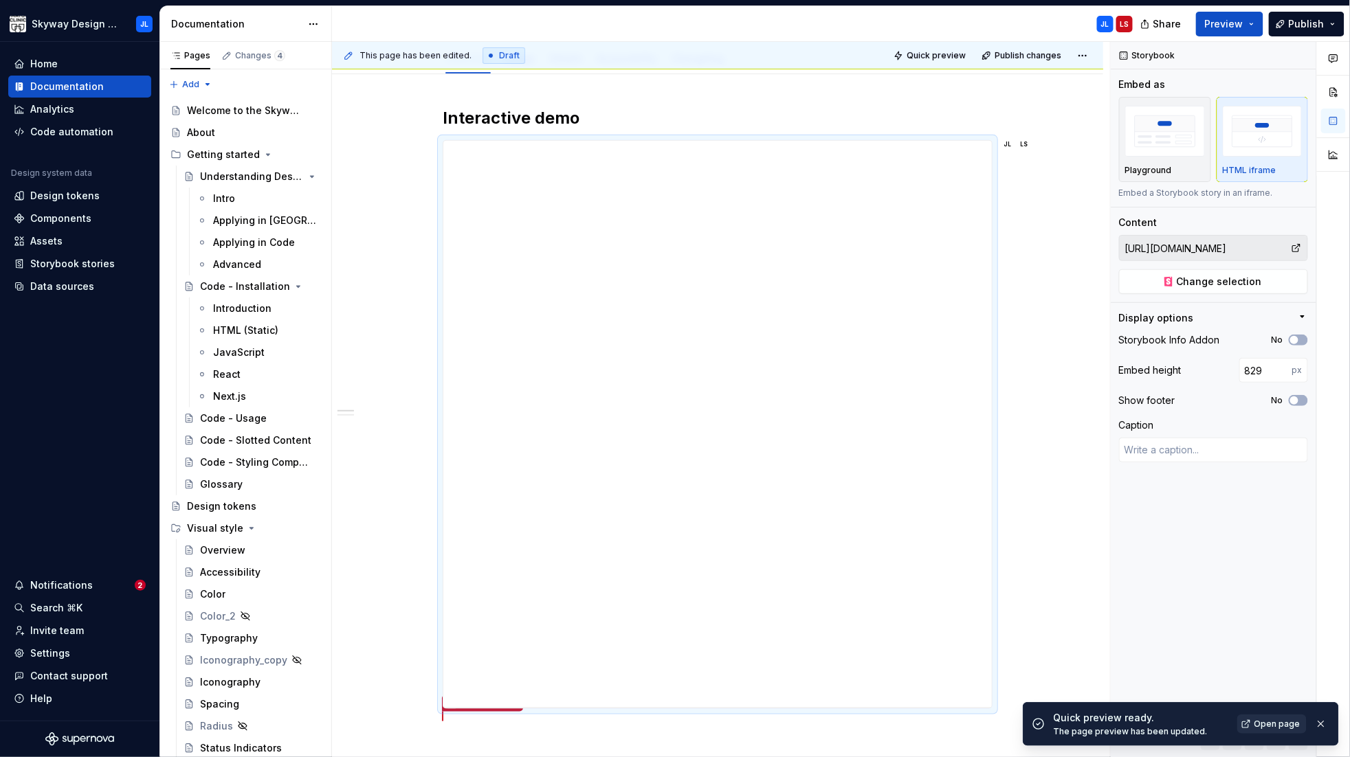
type input "889"
type textarea "*"
type input "906"
type textarea "*"
type input "914"
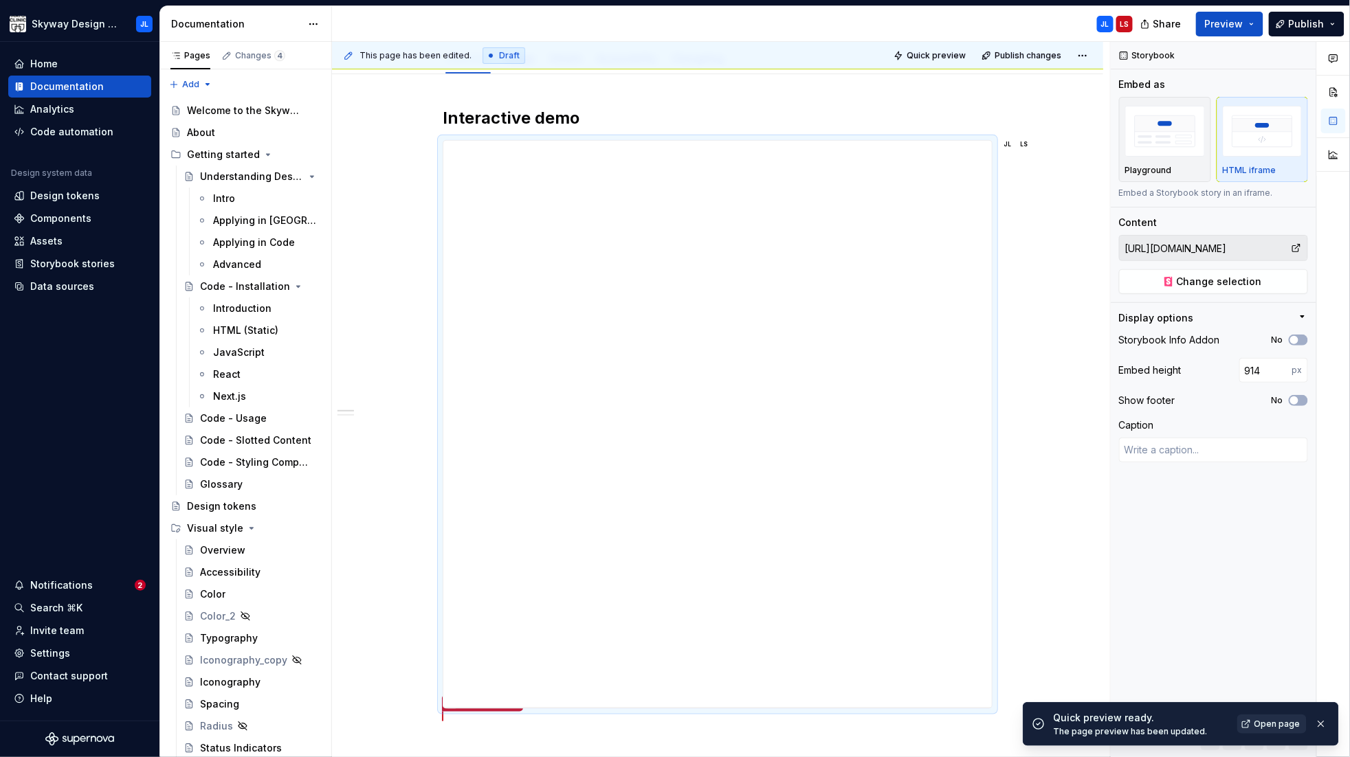
type textarea "*"
type input "927"
type textarea "*"
type input "934"
type textarea "*"
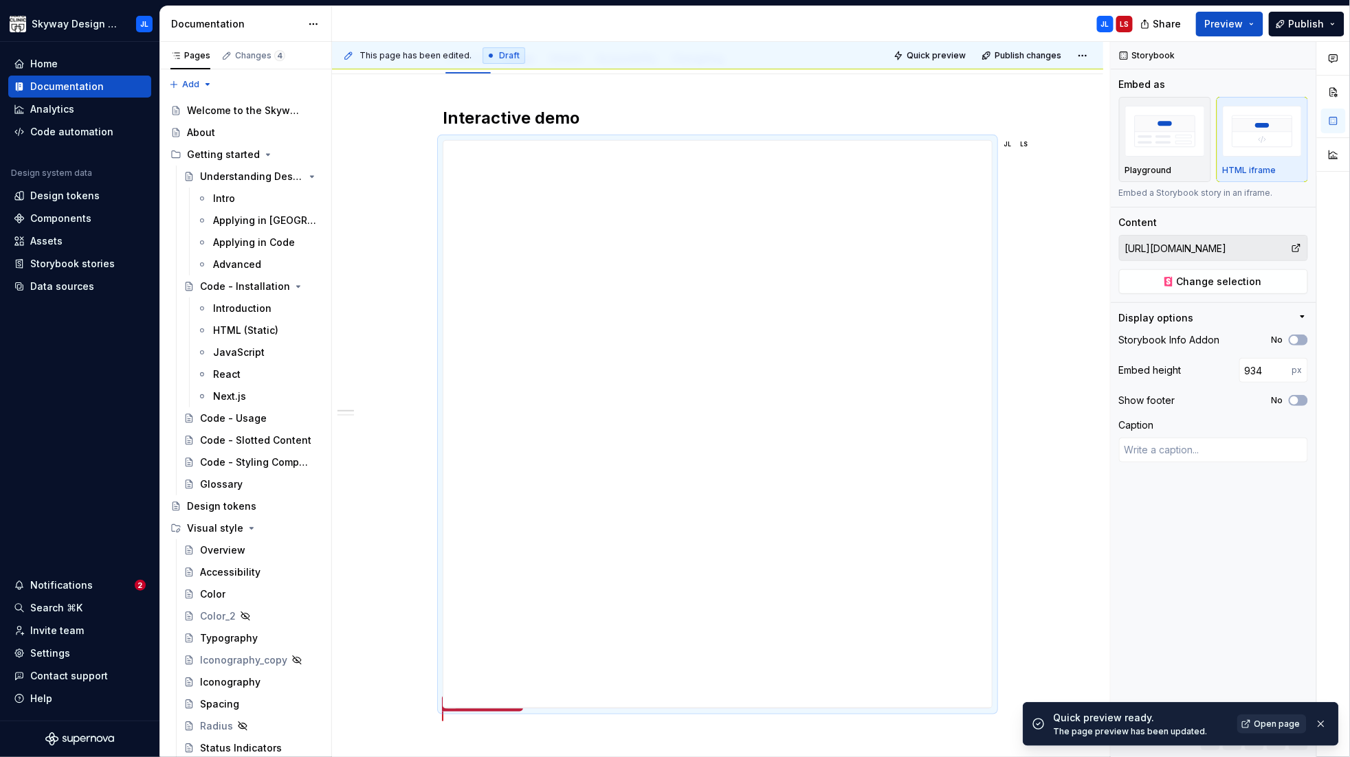
type input "936"
type textarea "*"
type input "938"
type textarea "*"
type input "968"
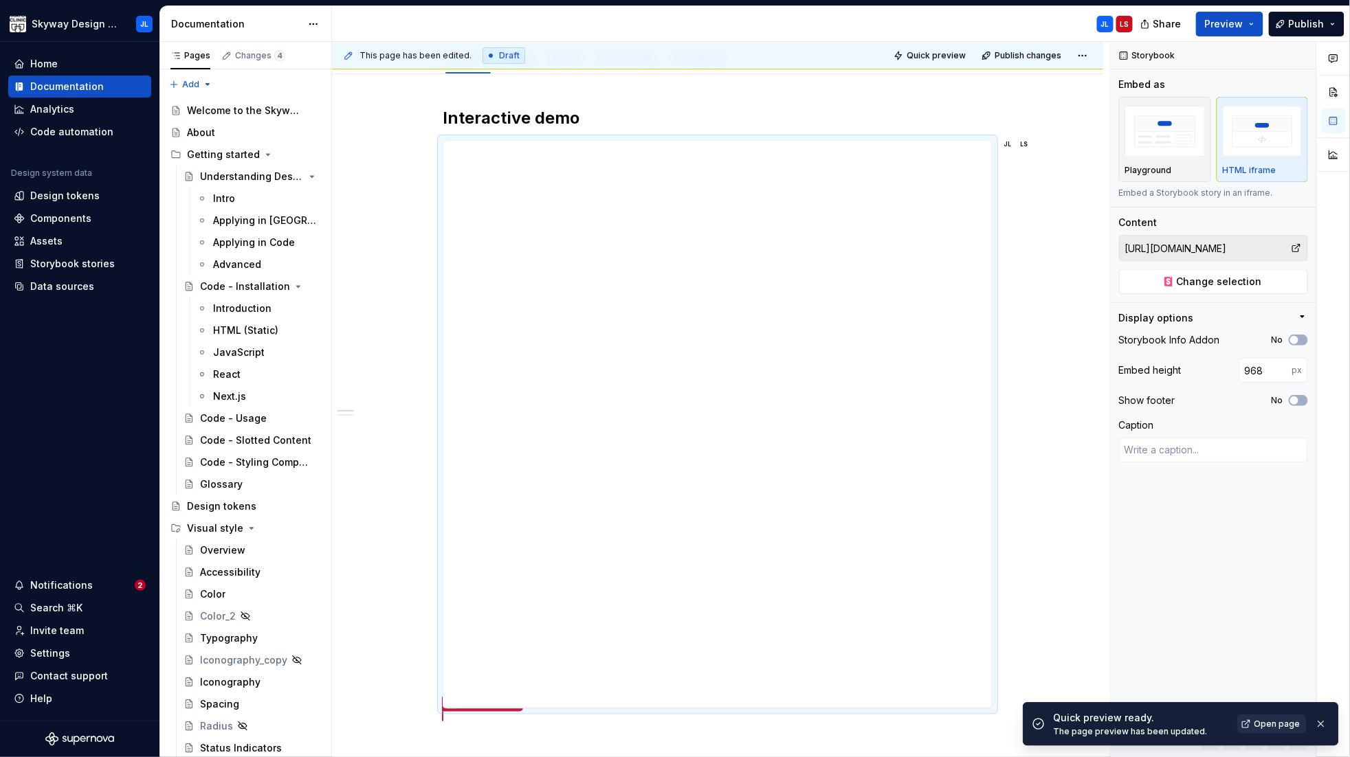
type textarea "*"
type input "979"
type textarea "*"
type input "1002"
type textarea "*"
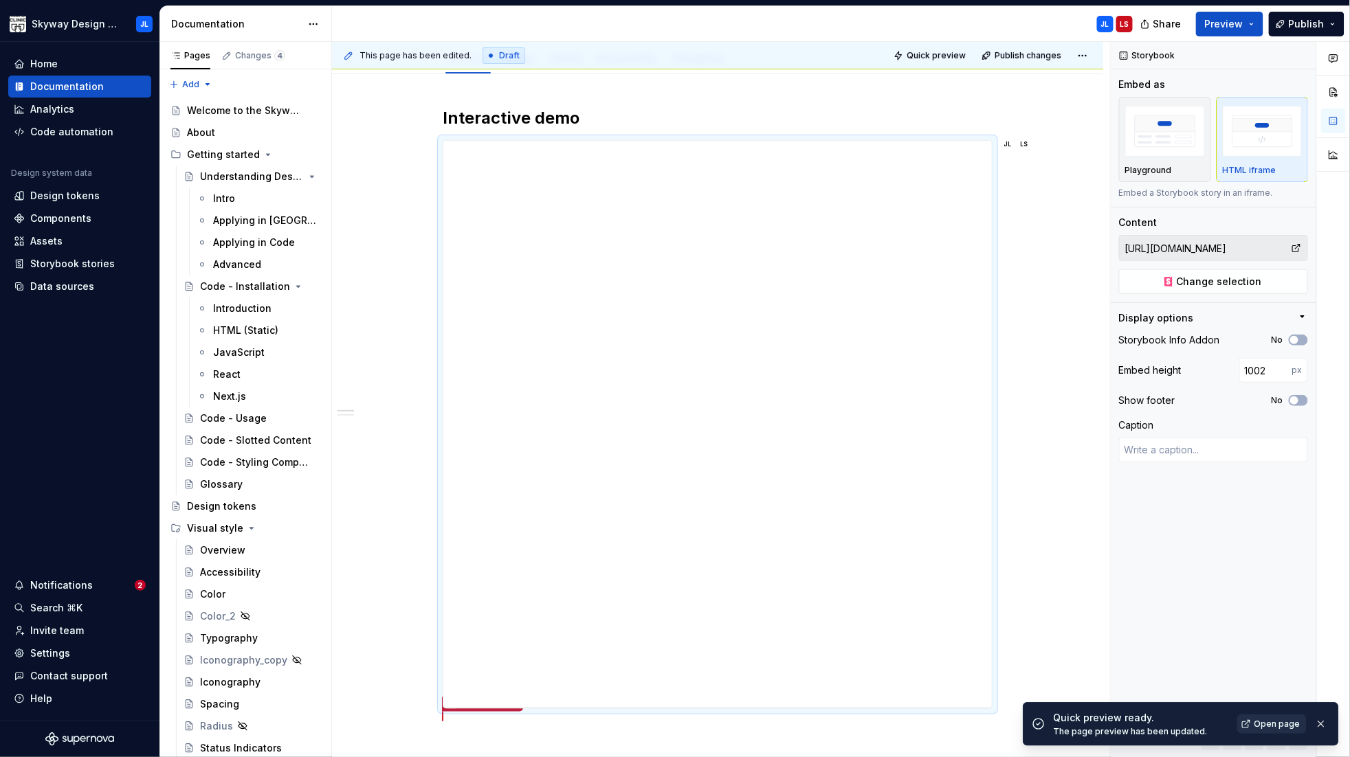
type input "1008"
type textarea "*"
type input "1021"
type textarea "*"
type input "1024"
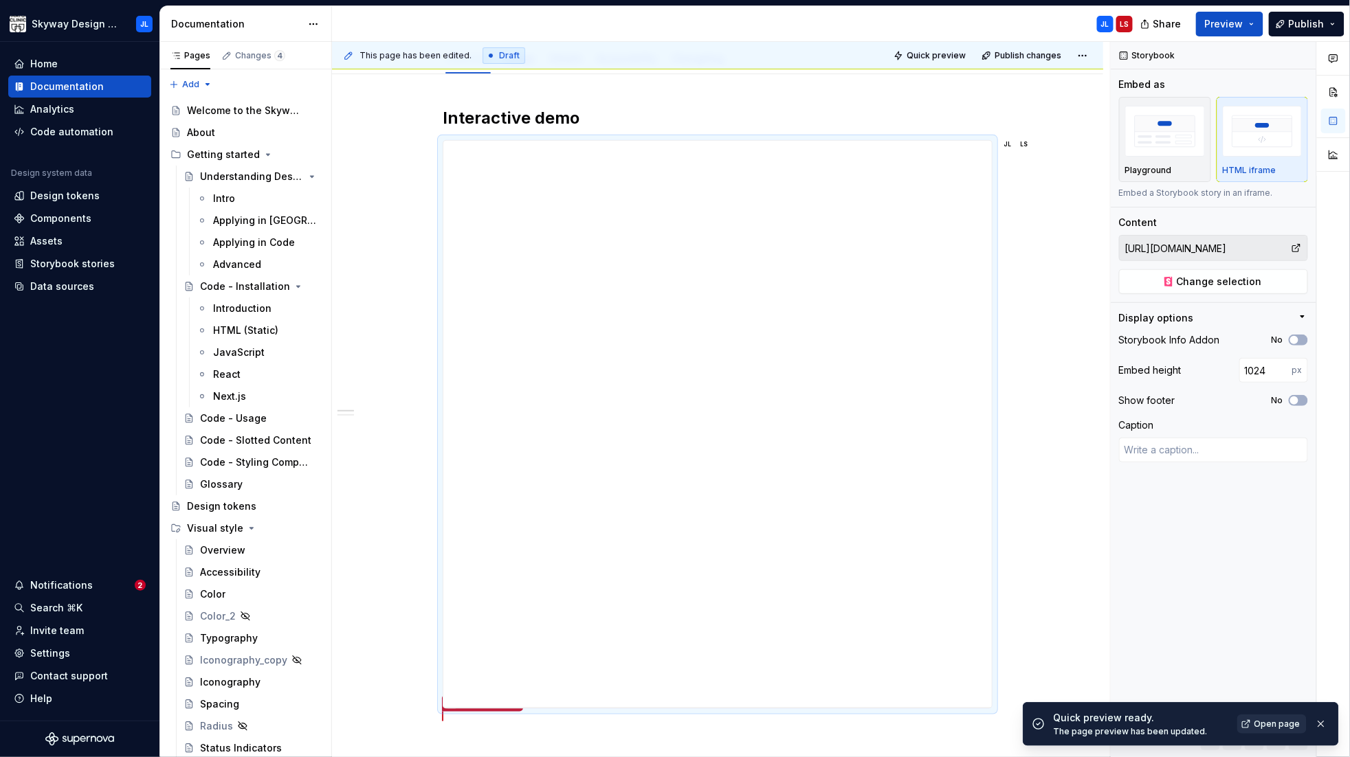
type textarea "*"
type input "1038"
type textarea "*"
type input "1040"
type textarea "*"
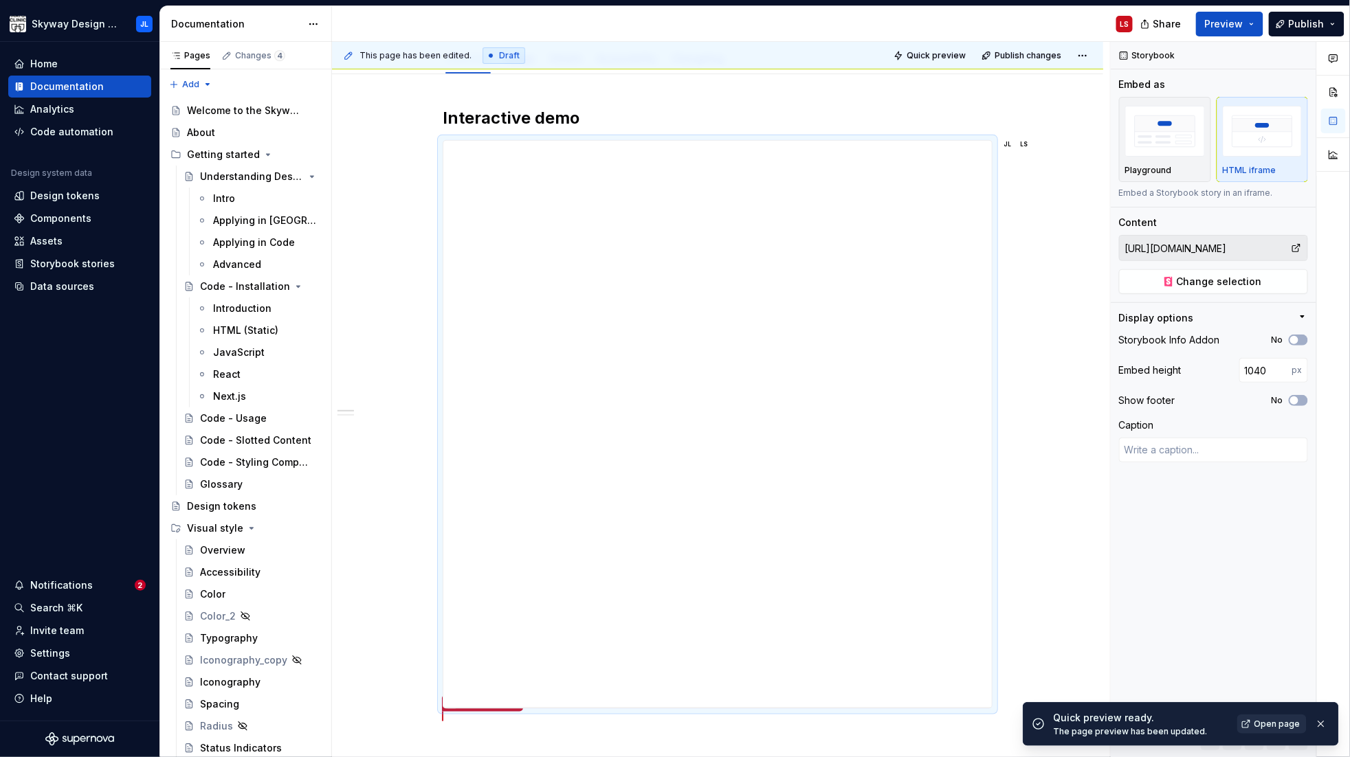
type input "1066"
type textarea "*"
type input "1173"
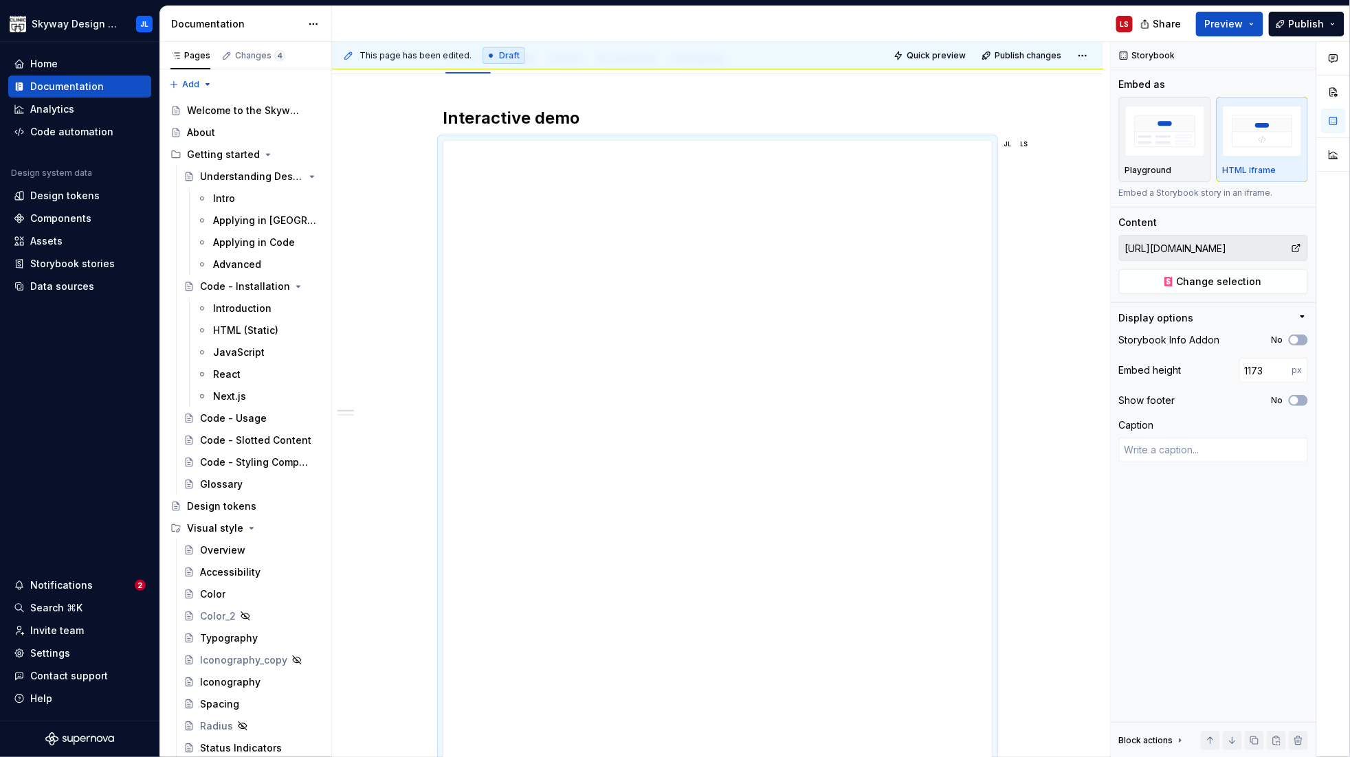
type textarea "*"
type input "1196"
type textarea "*"
type input "1201"
type textarea "*"
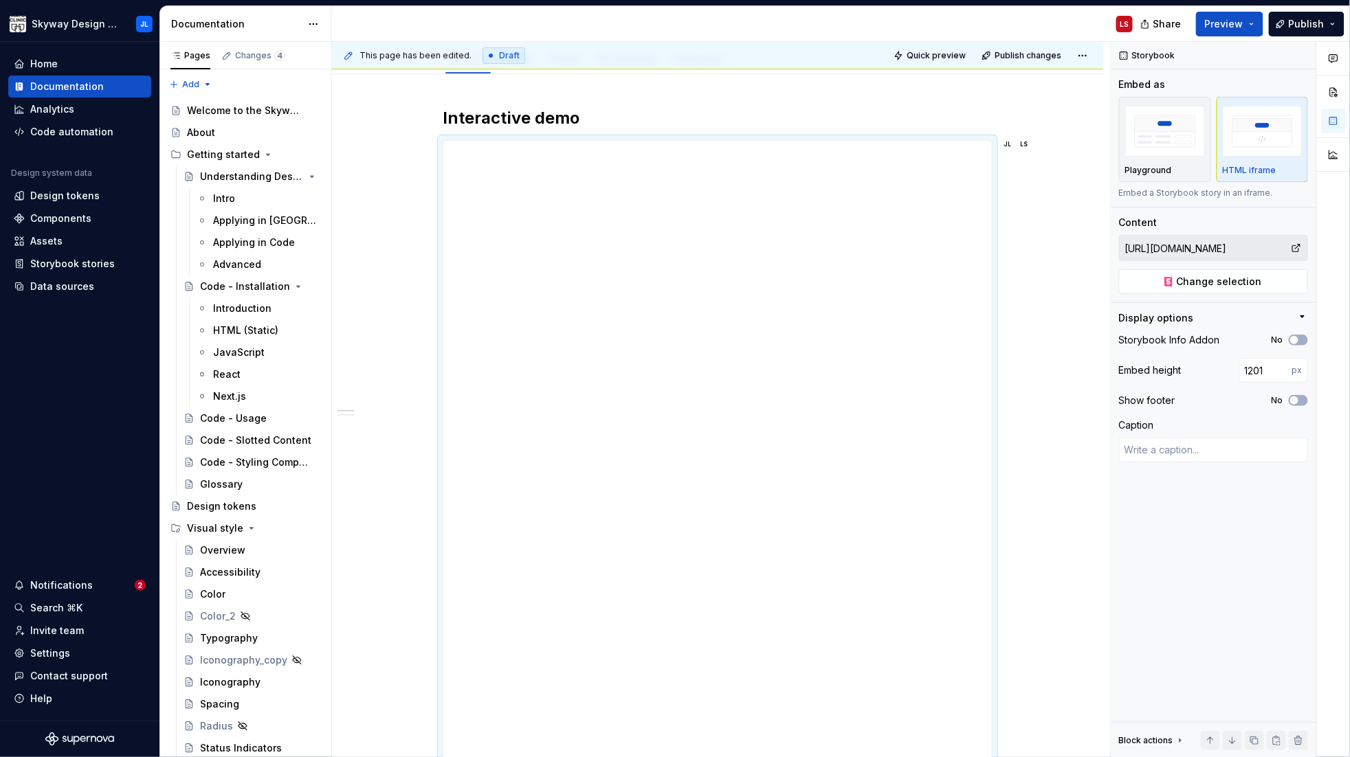
type input "1222"
type textarea "*"
type input "1223"
type textarea "*"
type input "1225"
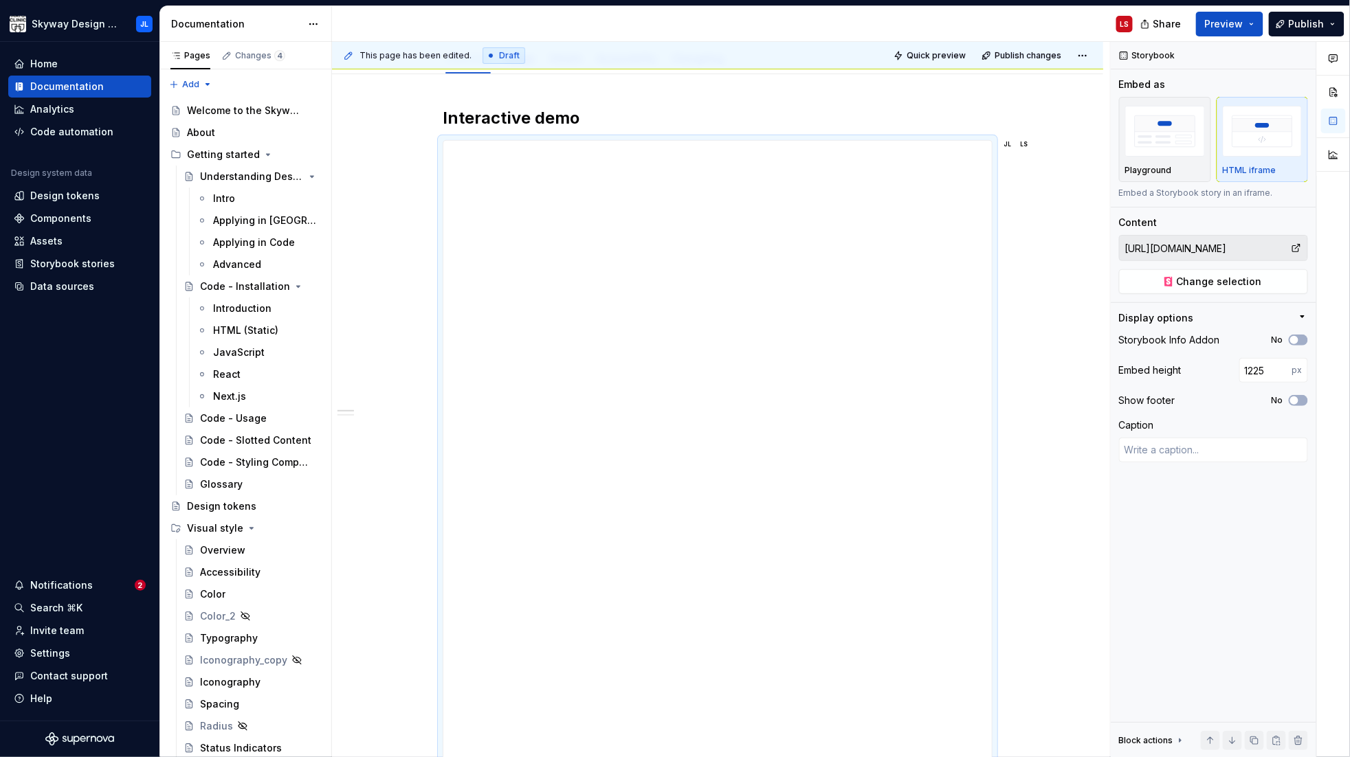
type textarea "*"
type input "1224"
type textarea "*"
type input "1225"
type textarea "*"
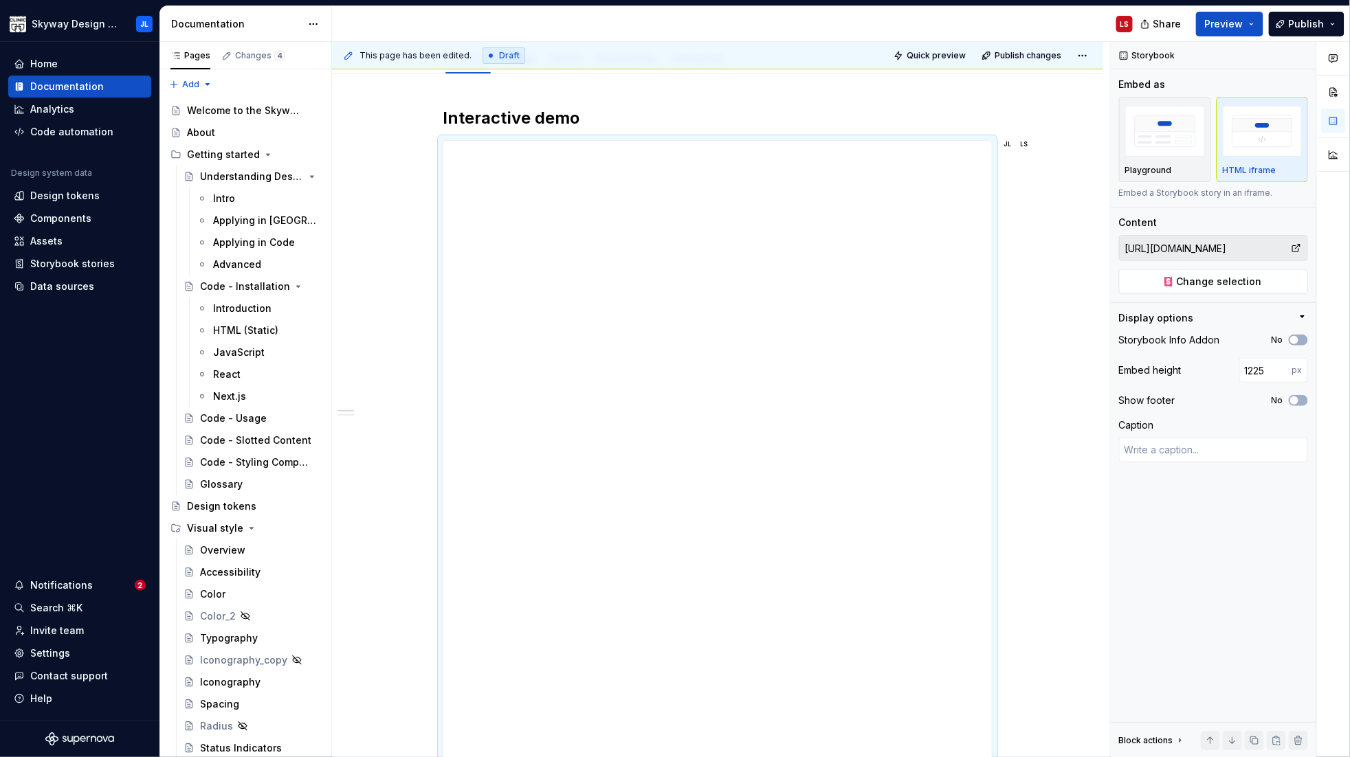
type input "1232"
type textarea "*"
type input "1235"
type textarea "*"
type input "1242"
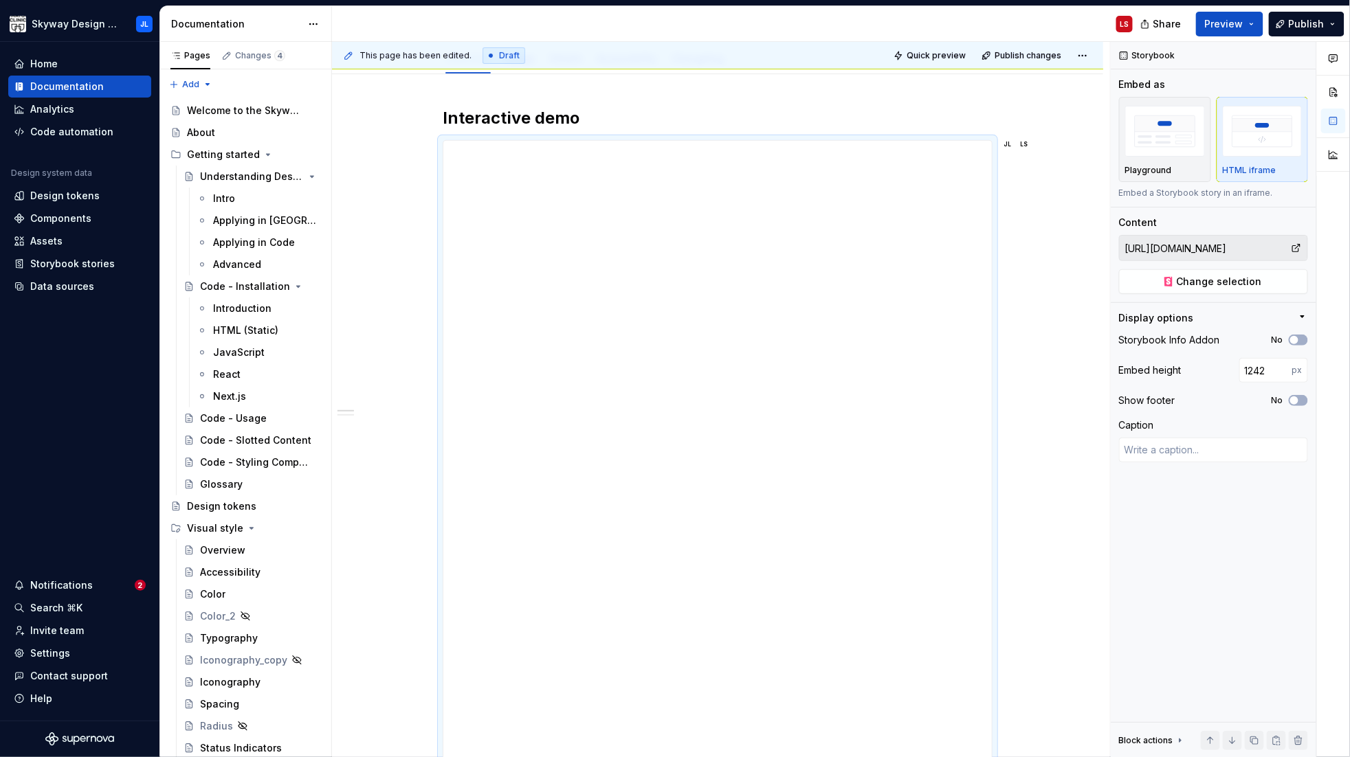
type textarea "*"
type input "1245"
type textarea "*"
type input "1265"
type textarea "*"
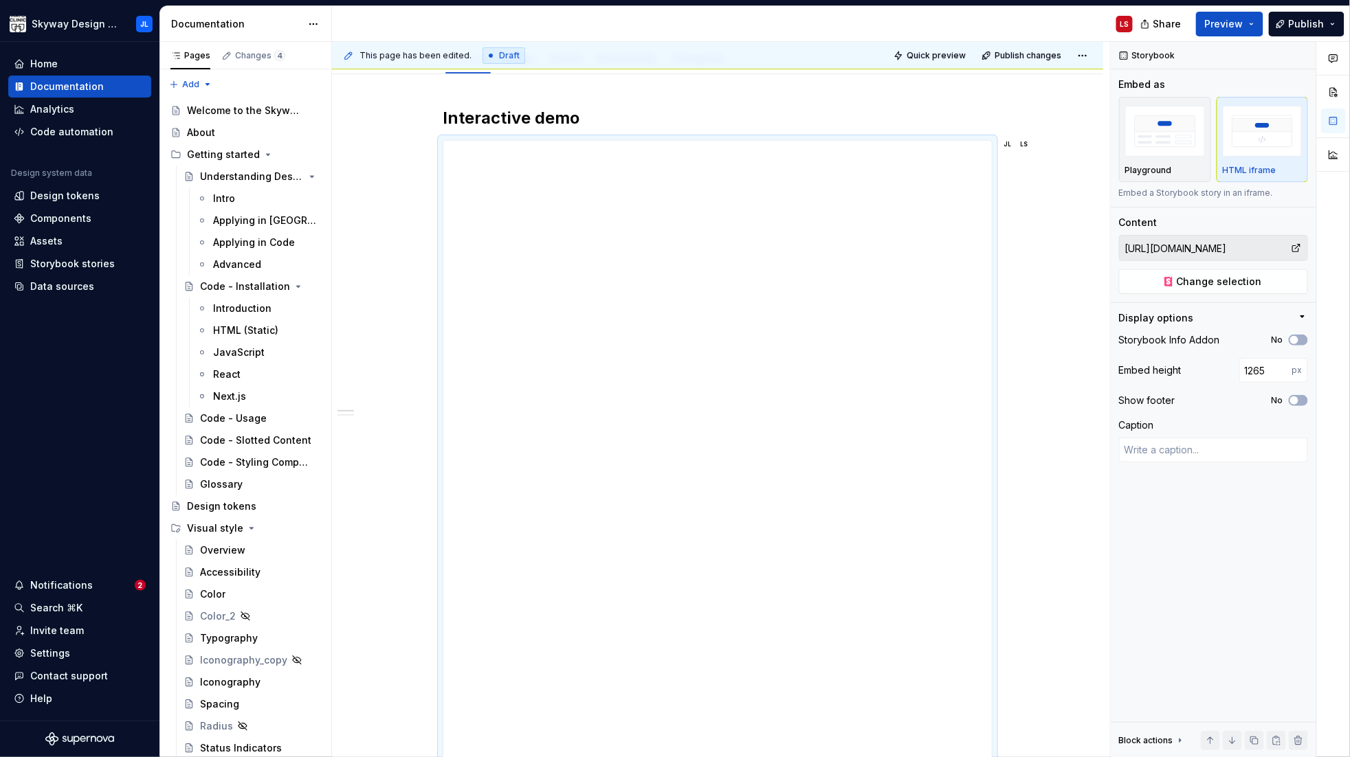
type input "1293"
type textarea "*"
type input "1295"
type textarea "*"
type input "1307"
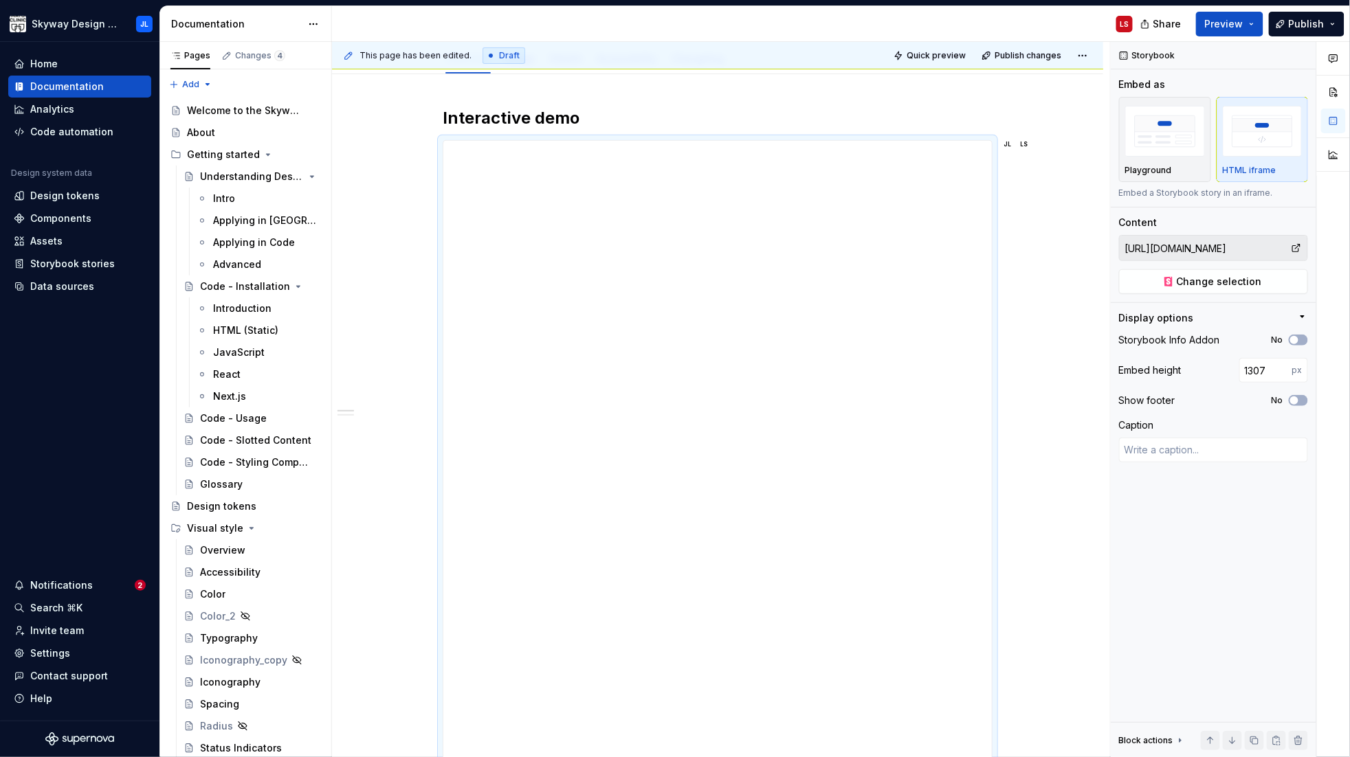
type textarea "*"
type input "1312"
type textarea "*"
type input "1341"
type textarea "*"
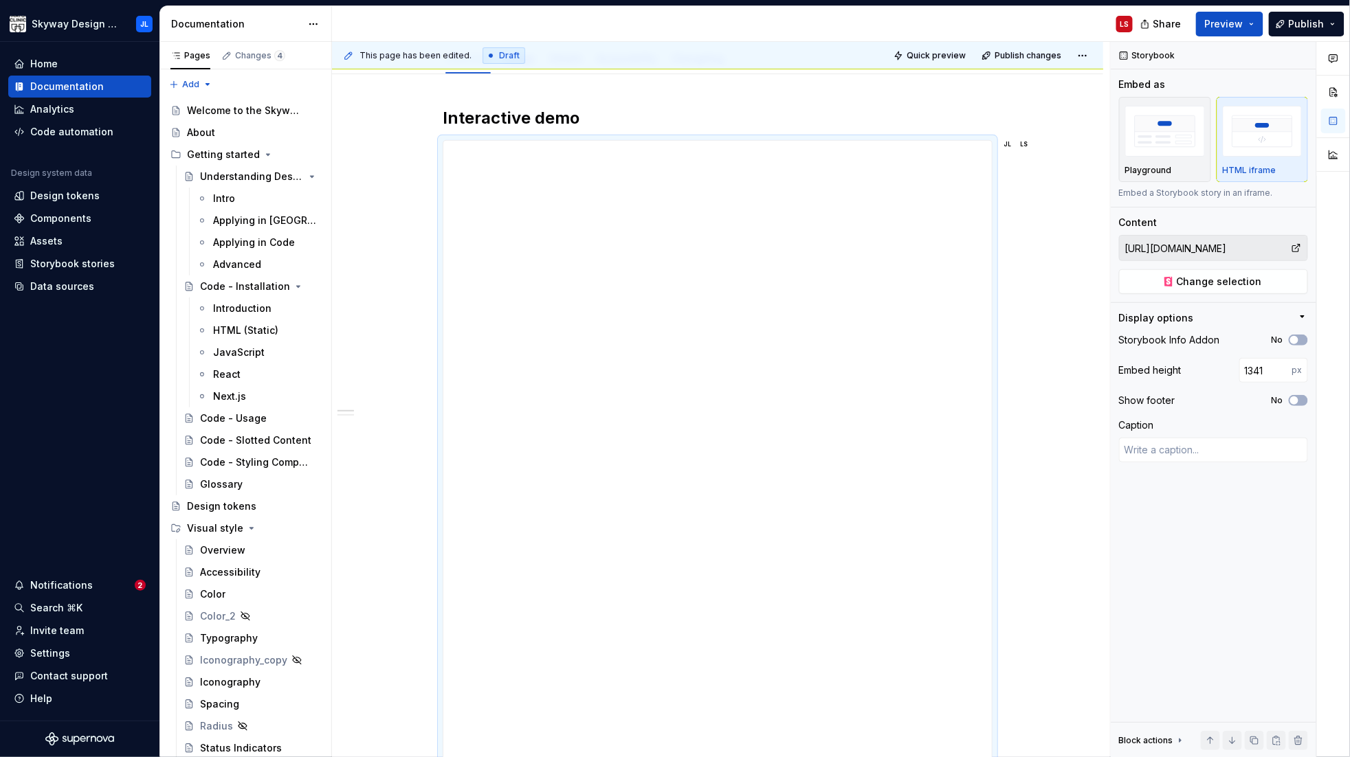
type input "1353"
type textarea "*"
type input "1381"
type textarea "*"
type input "1386"
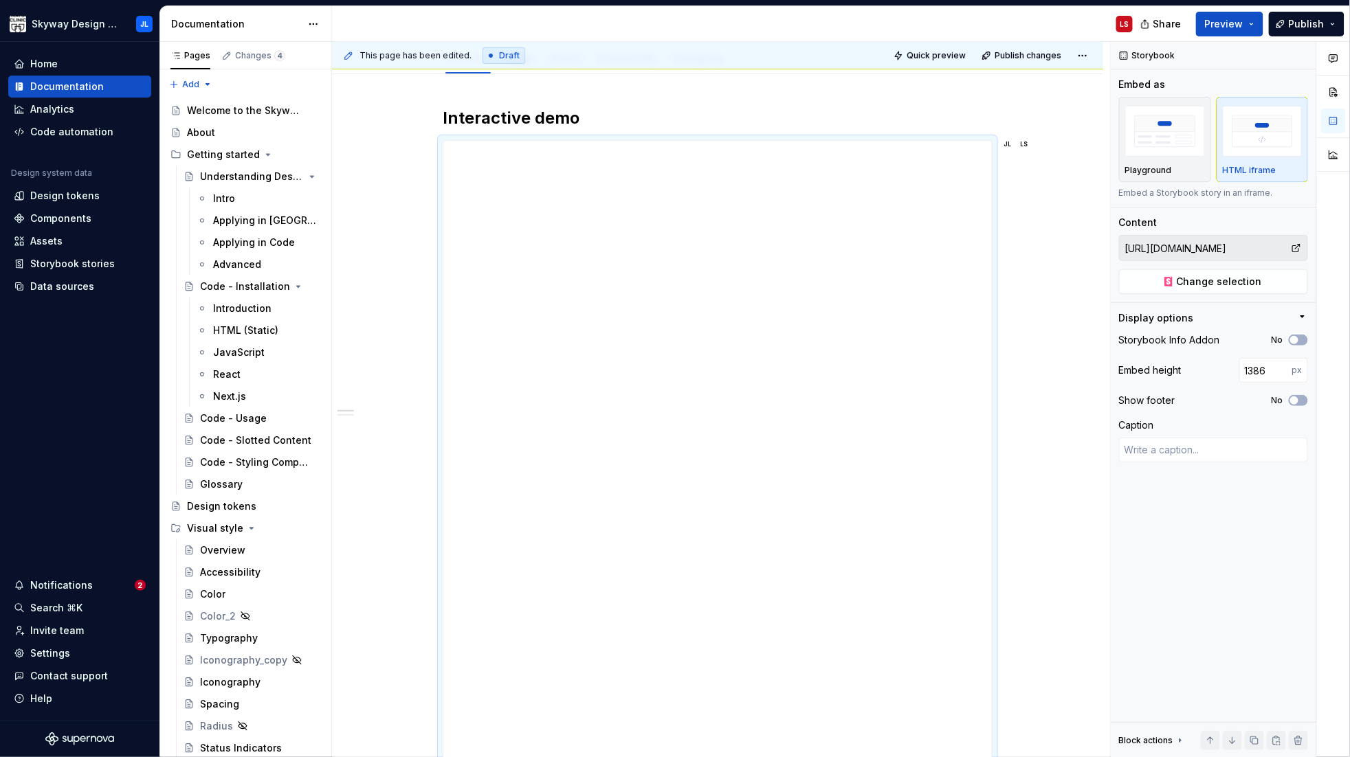
type textarea "*"
type input "1415"
type textarea "*"
type input "1421"
type textarea "*"
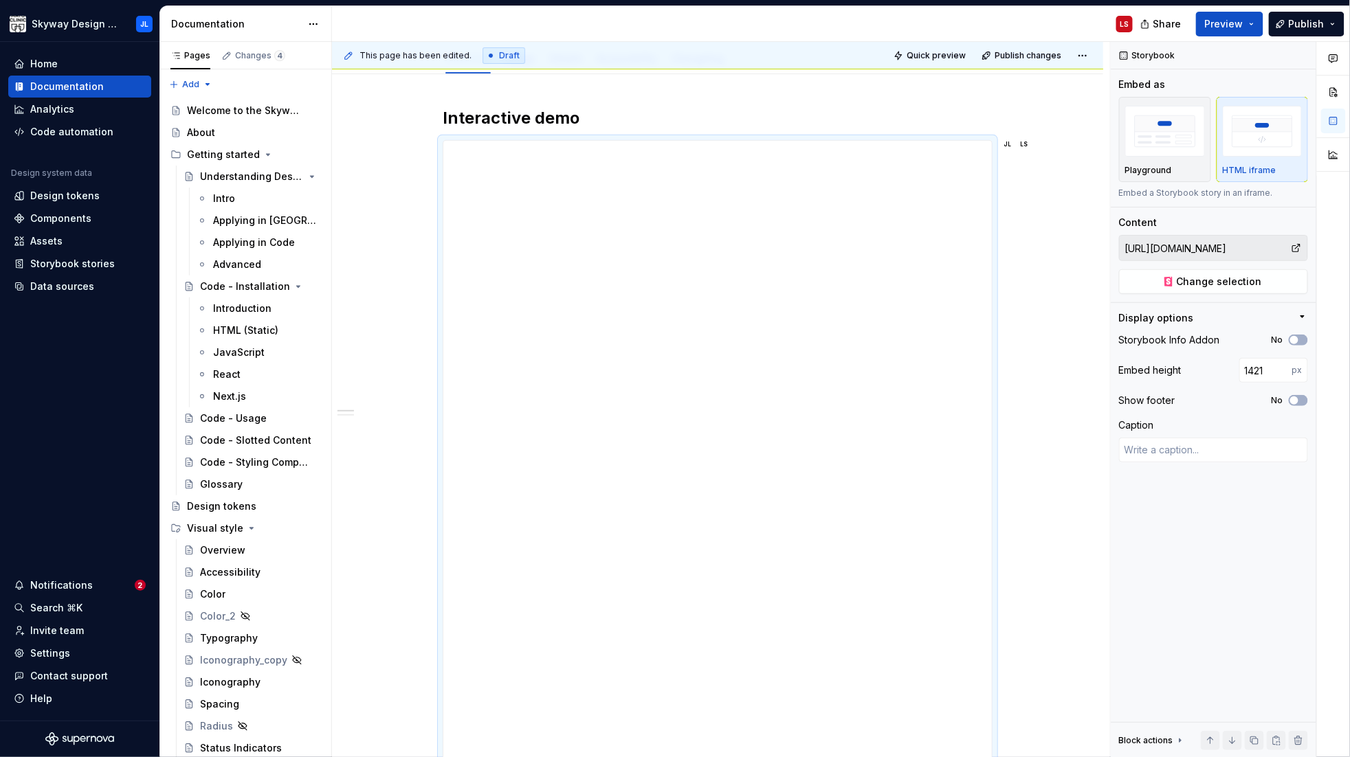
type input "1442"
type textarea "*"
type input "1445"
type textarea "*"
type input "1468"
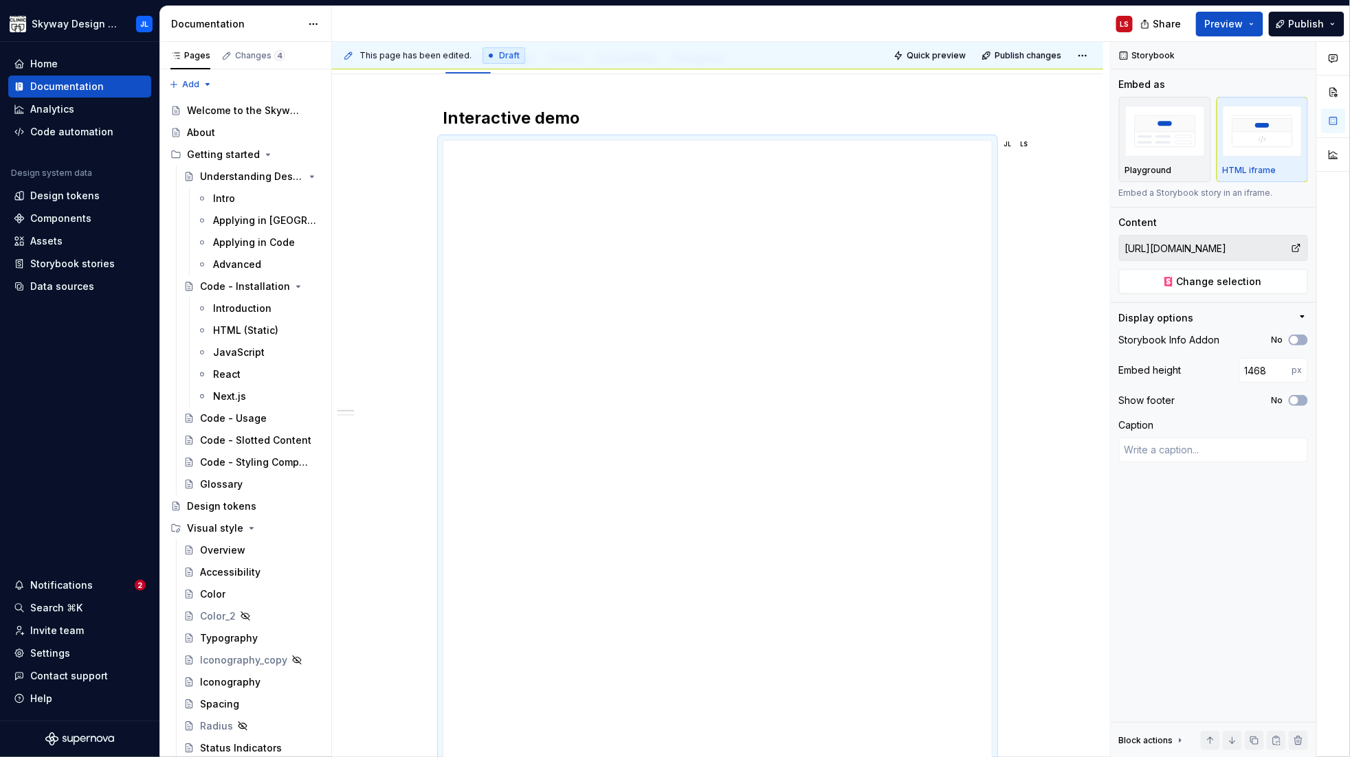
type textarea "*"
type input "1470"
type textarea "*"
type input "1491"
type textarea "*"
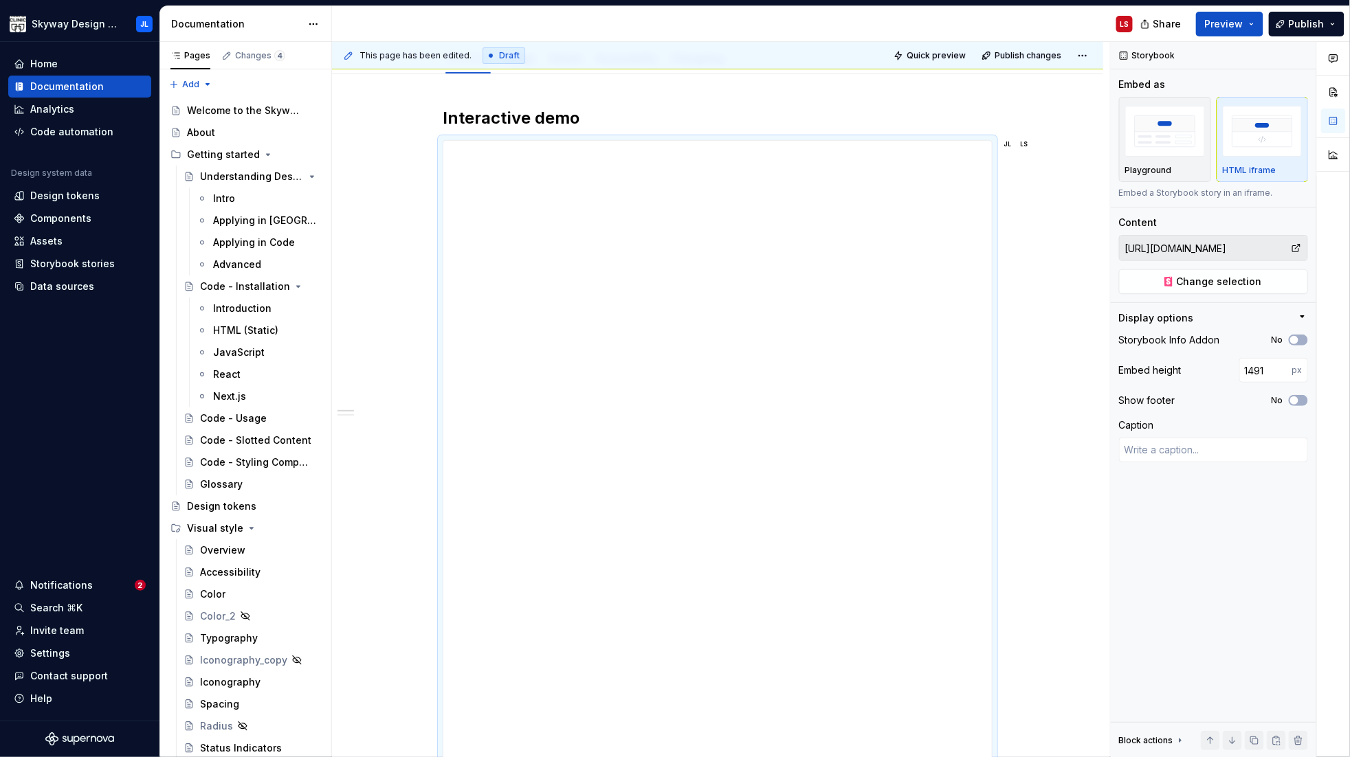
type input "1493"
type textarea "*"
type input "1498"
type textarea "*"
type input "1500"
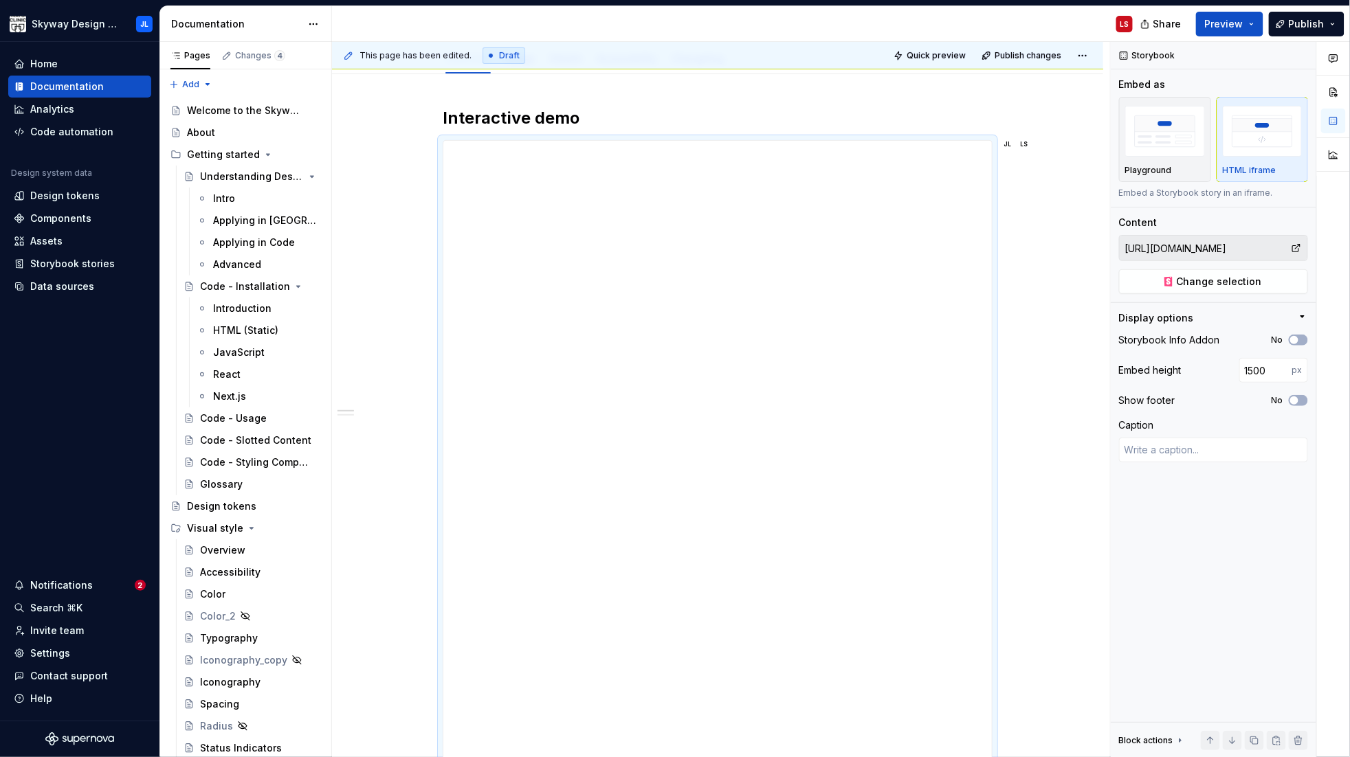
type textarea "*"
type input "1502"
type textarea "*"
type input "1505"
type textarea "*"
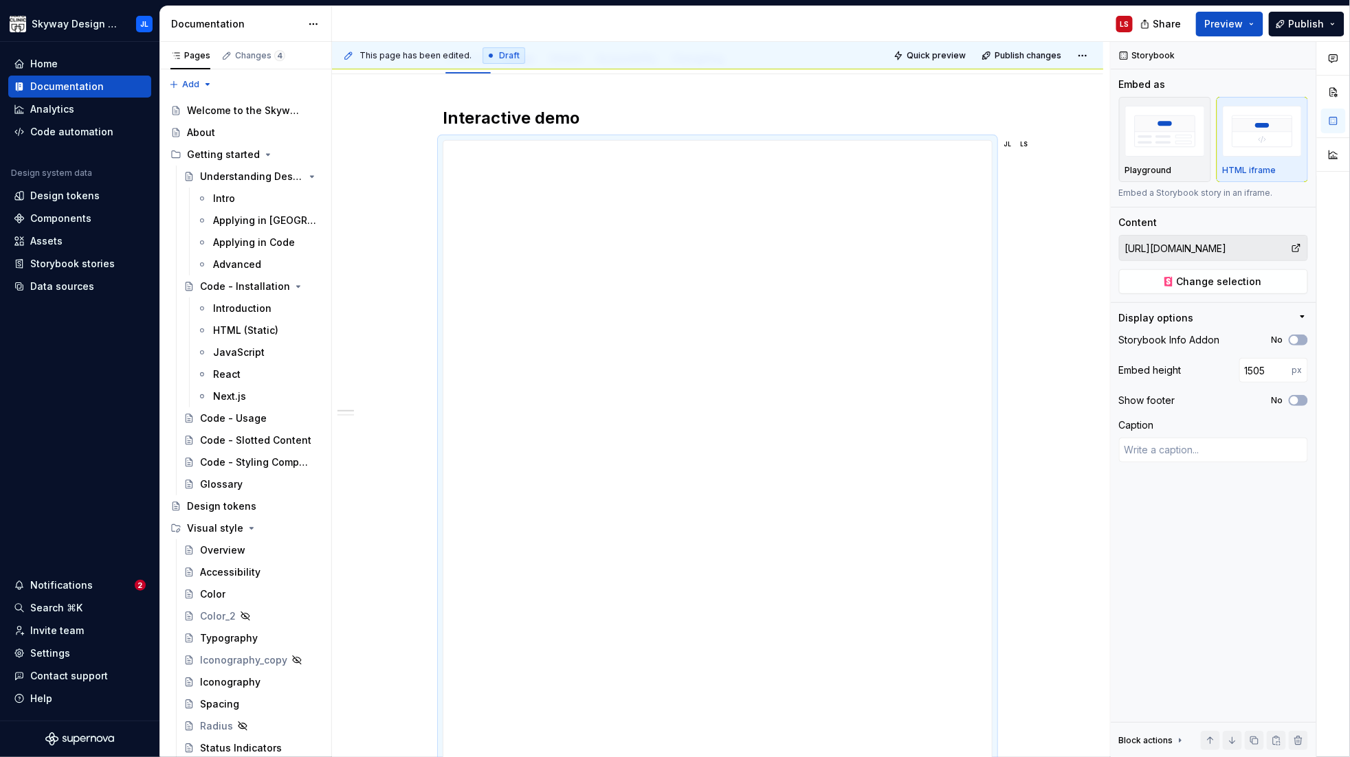
type input "1510"
type textarea "*"
type input "1511"
type textarea "*"
type input "1517"
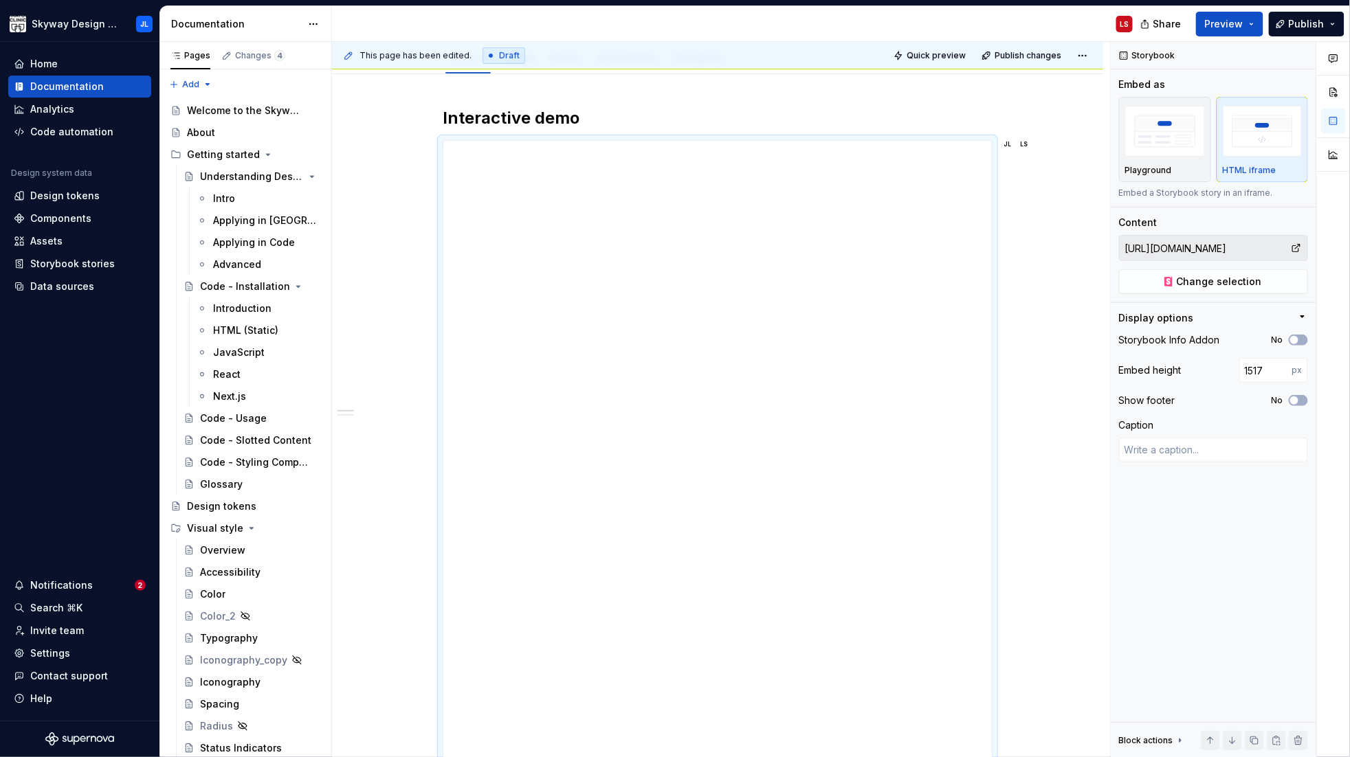
type textarea "*"
click at [950, 480] on div "**********" at bounding box center [717, 688] width 548 height 1181
click at [947, 477] on div "**********" at bounding box center [717, 688] width 548 height 1181
click at [942, 478] on div "**********" at bounding box center [717, 688] width 548 height 1181
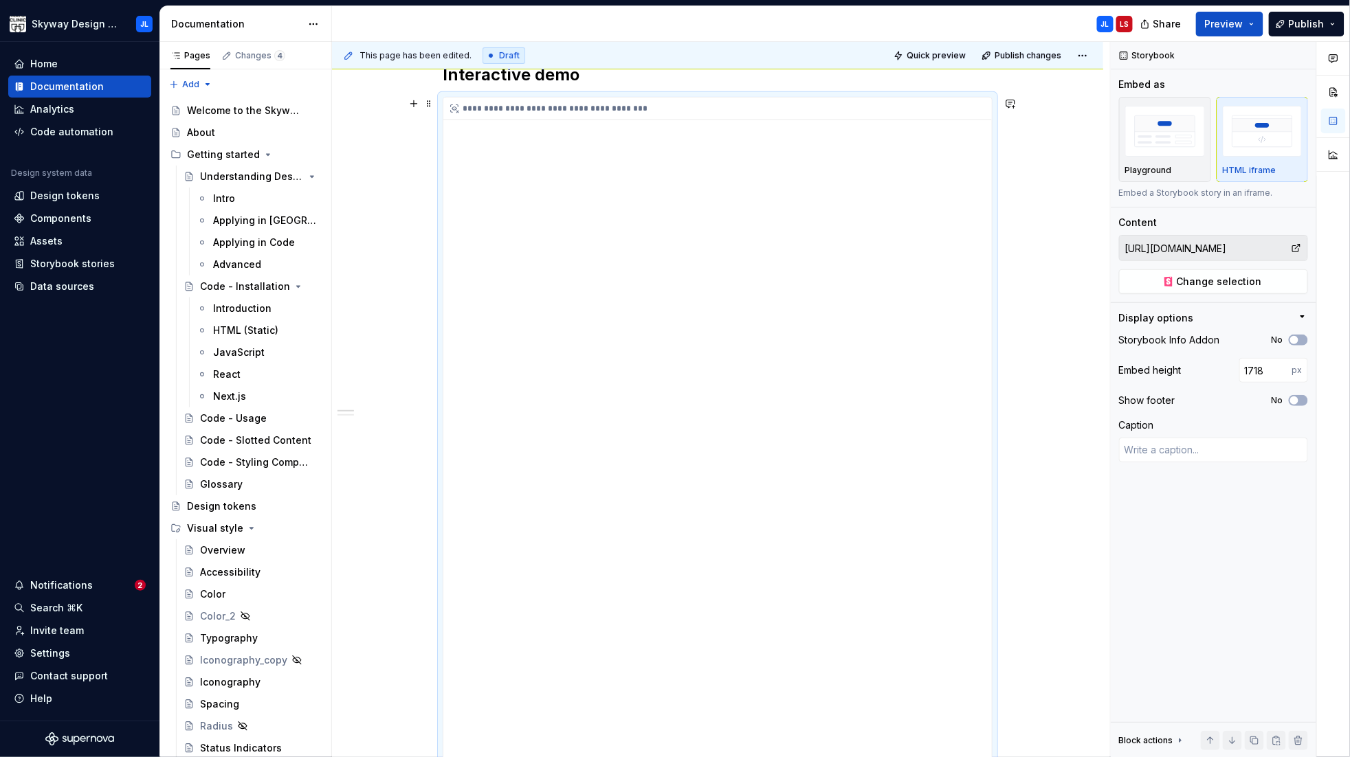
click at [939, 473] on div "**********" at bounding box center [717, 688] width 548 height 1181
click at [937, 56] on span "Quick preview" at bounding box center [935, 55] width 59 height 11
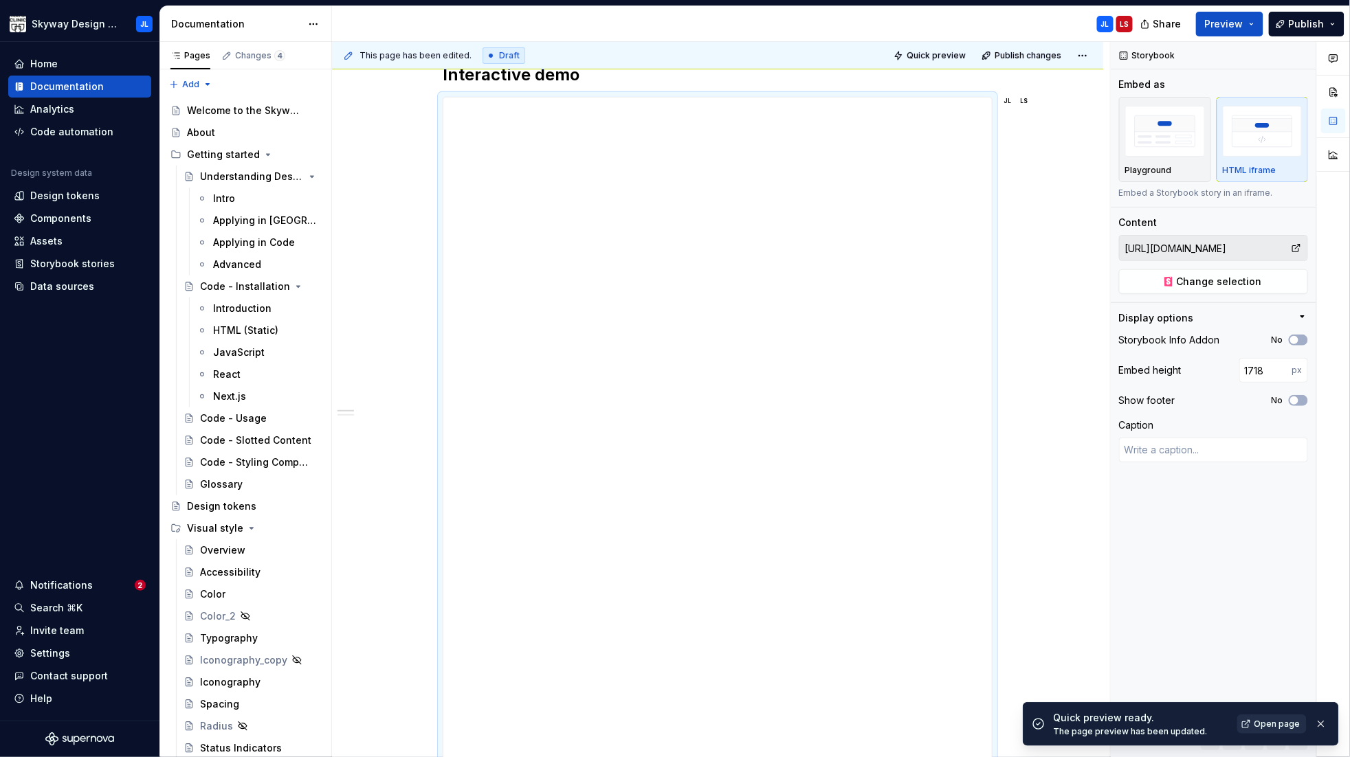
click at [1266, 724] on span "Open page" at bounding box center [1277, 724] width 46 height 11
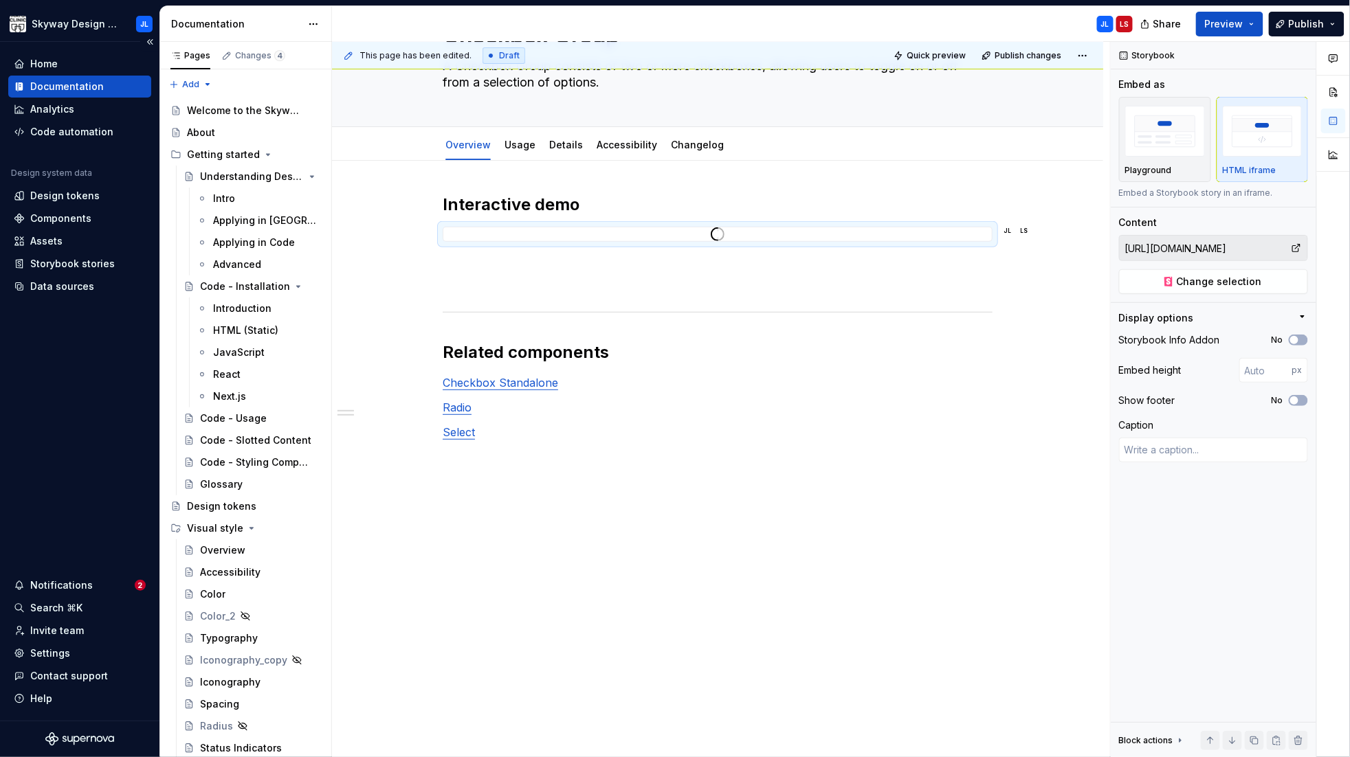
scroll to position [169, 0]
